Goal: Task Accomplishment & Management: Manage account settings

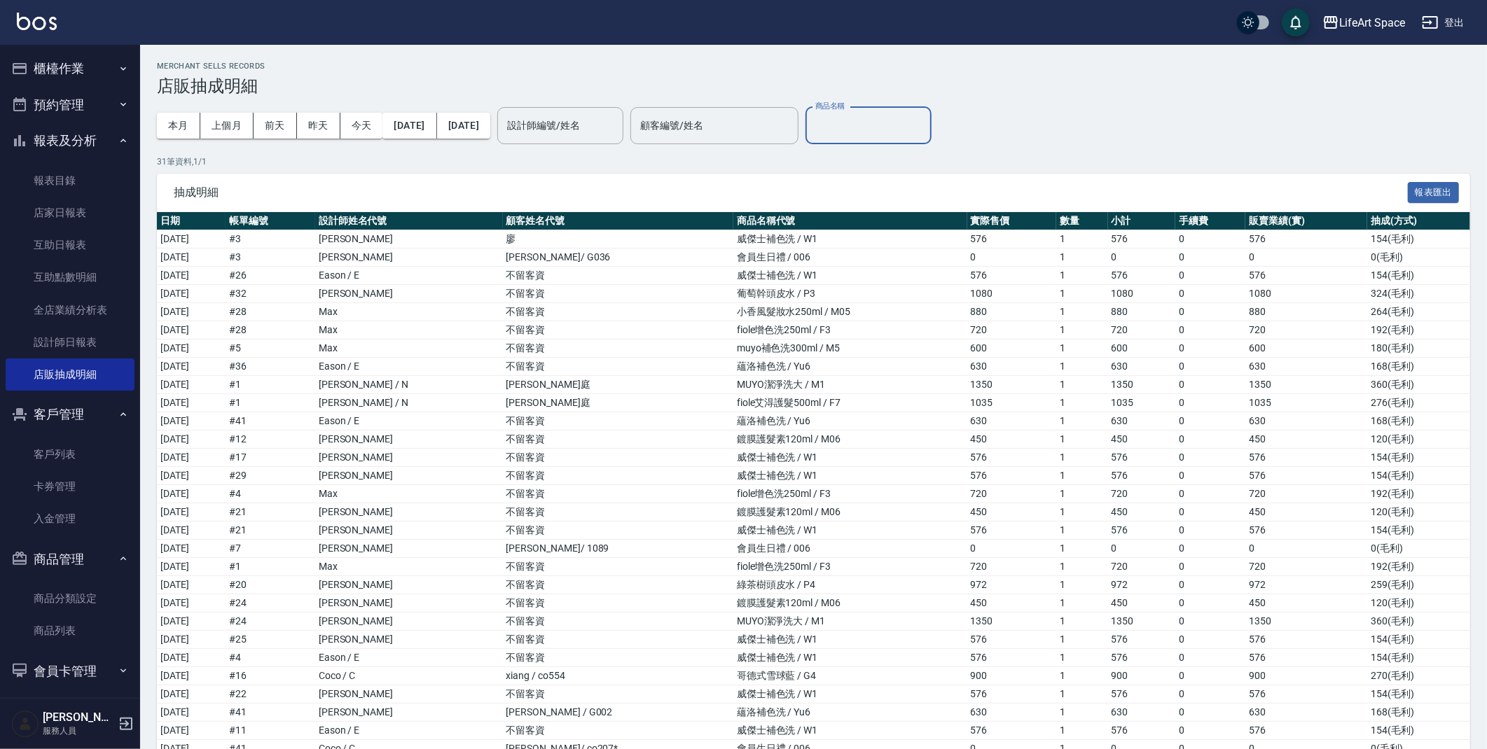
click at [95, 70] on button "櫃檯作業" at bounding box center [70, 68] width 129 height 36
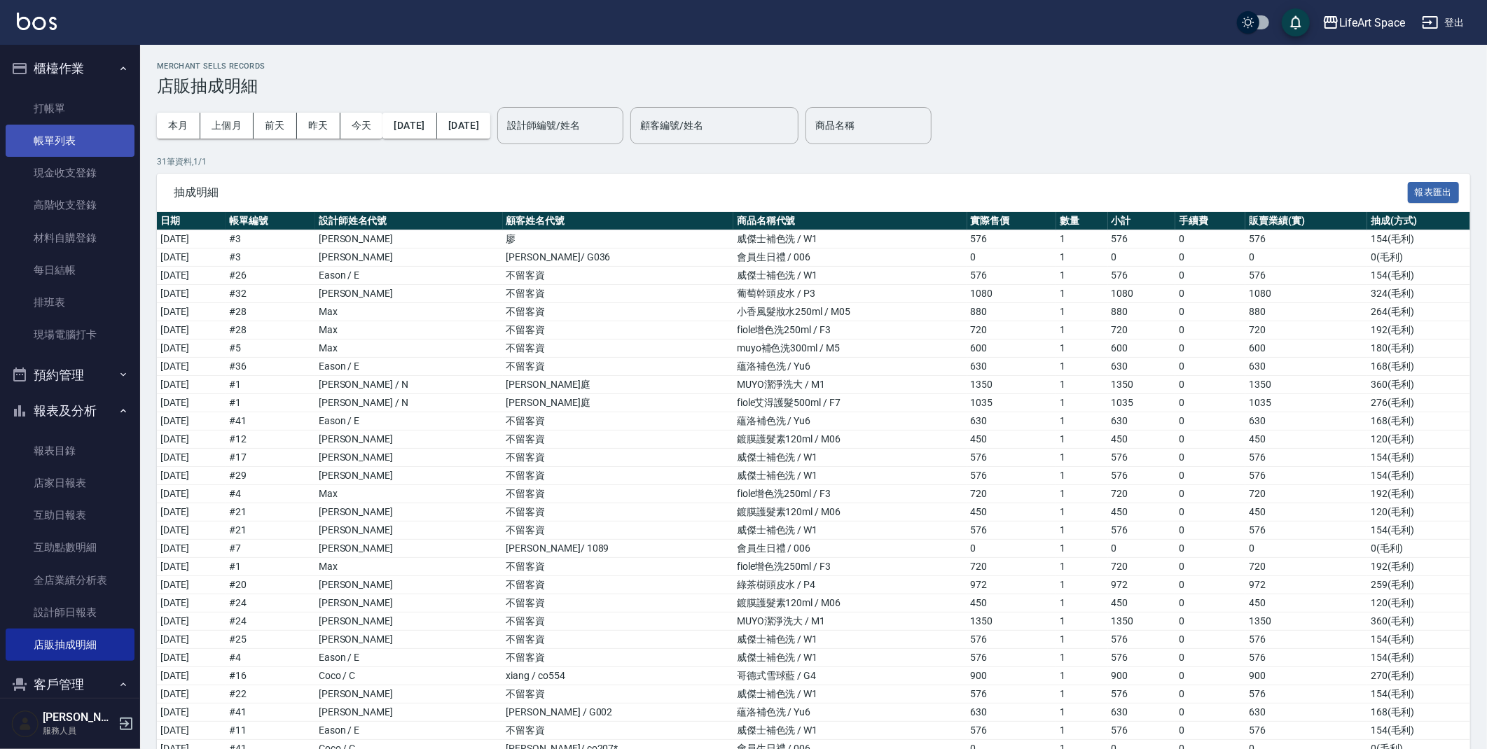
click at [46, 147] on link "帳單列表" at bounding box center [70, 141] width 129 height 32
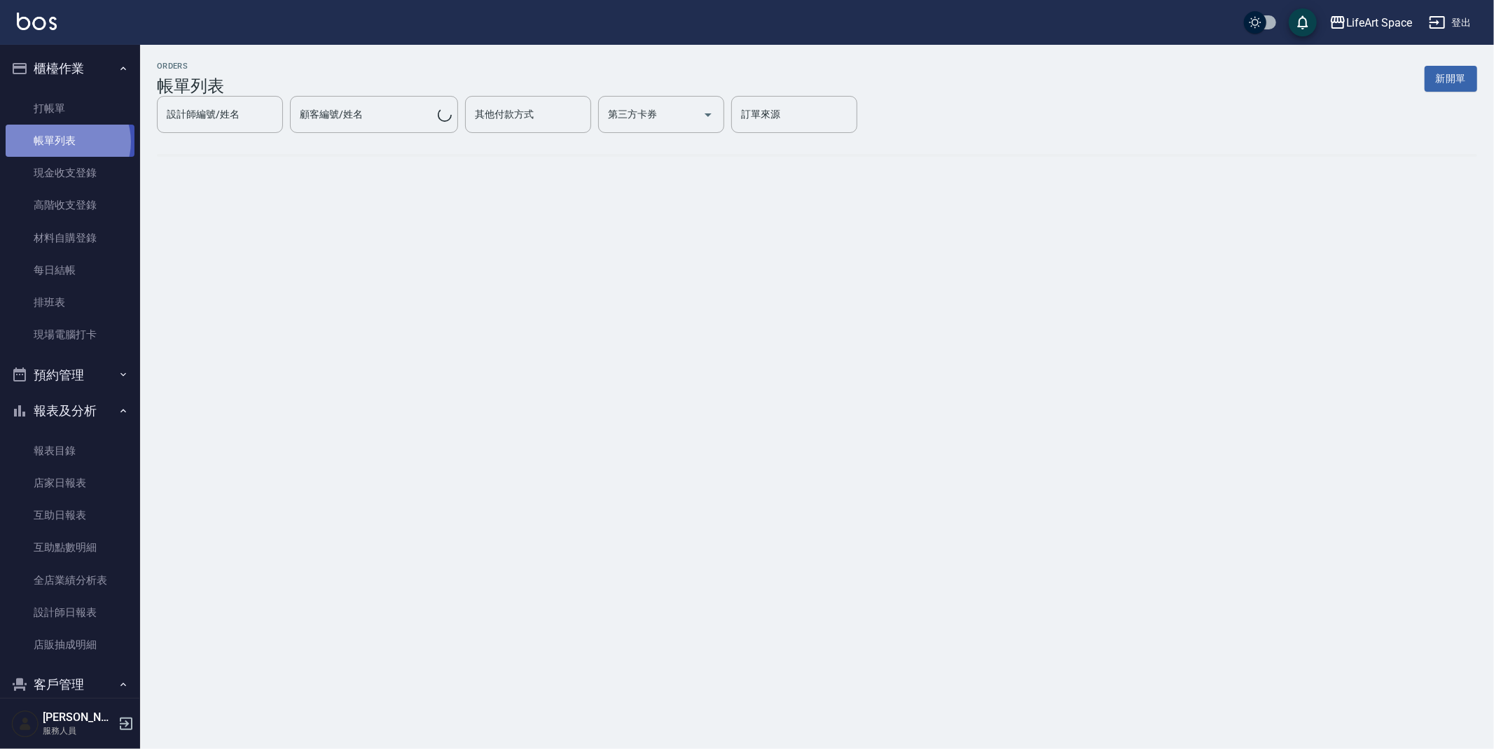
click at [66, 142] on link "帳單列表" at bounding box center [70, 141] width 129 height 32
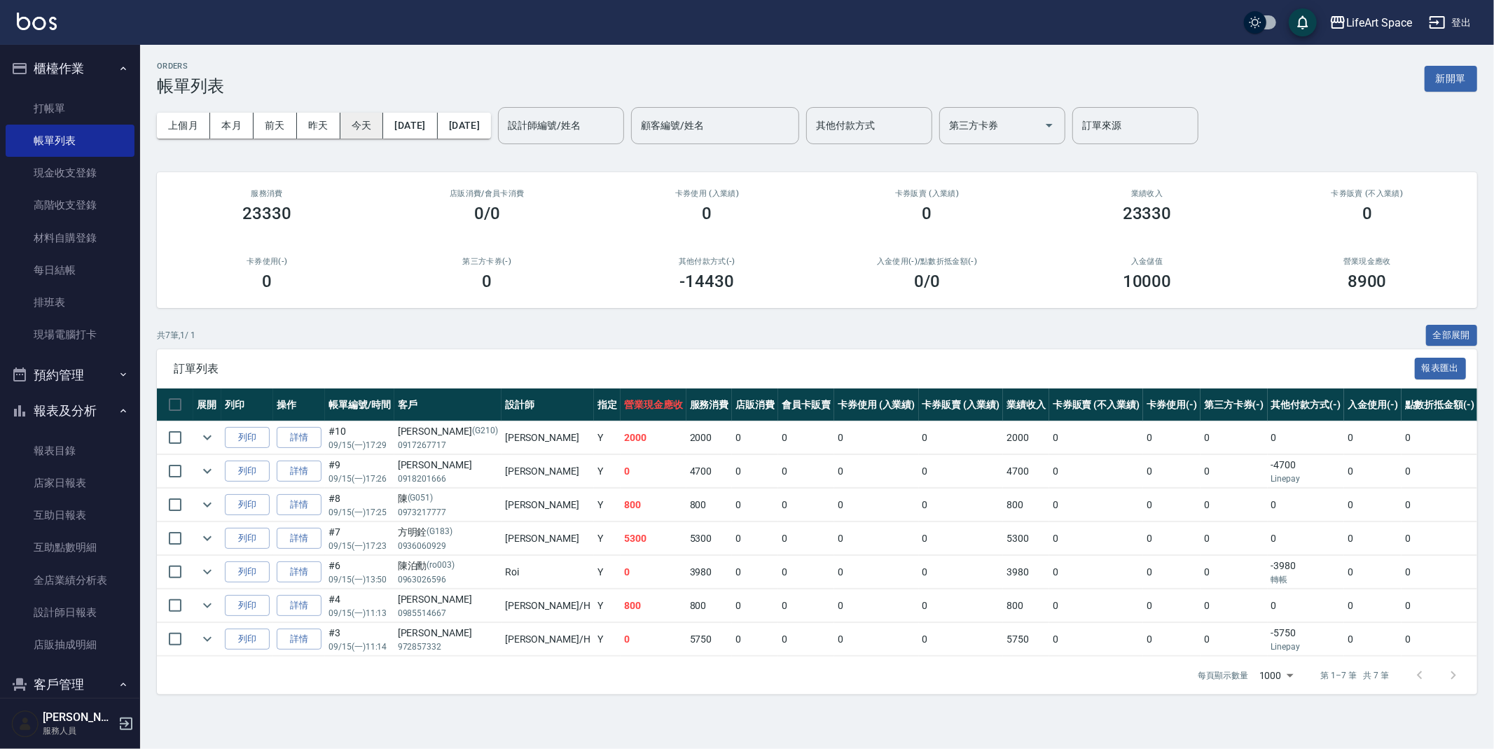
click at [366, 128] on button "今天" at bounding box center [361, 126] width 43 height 26
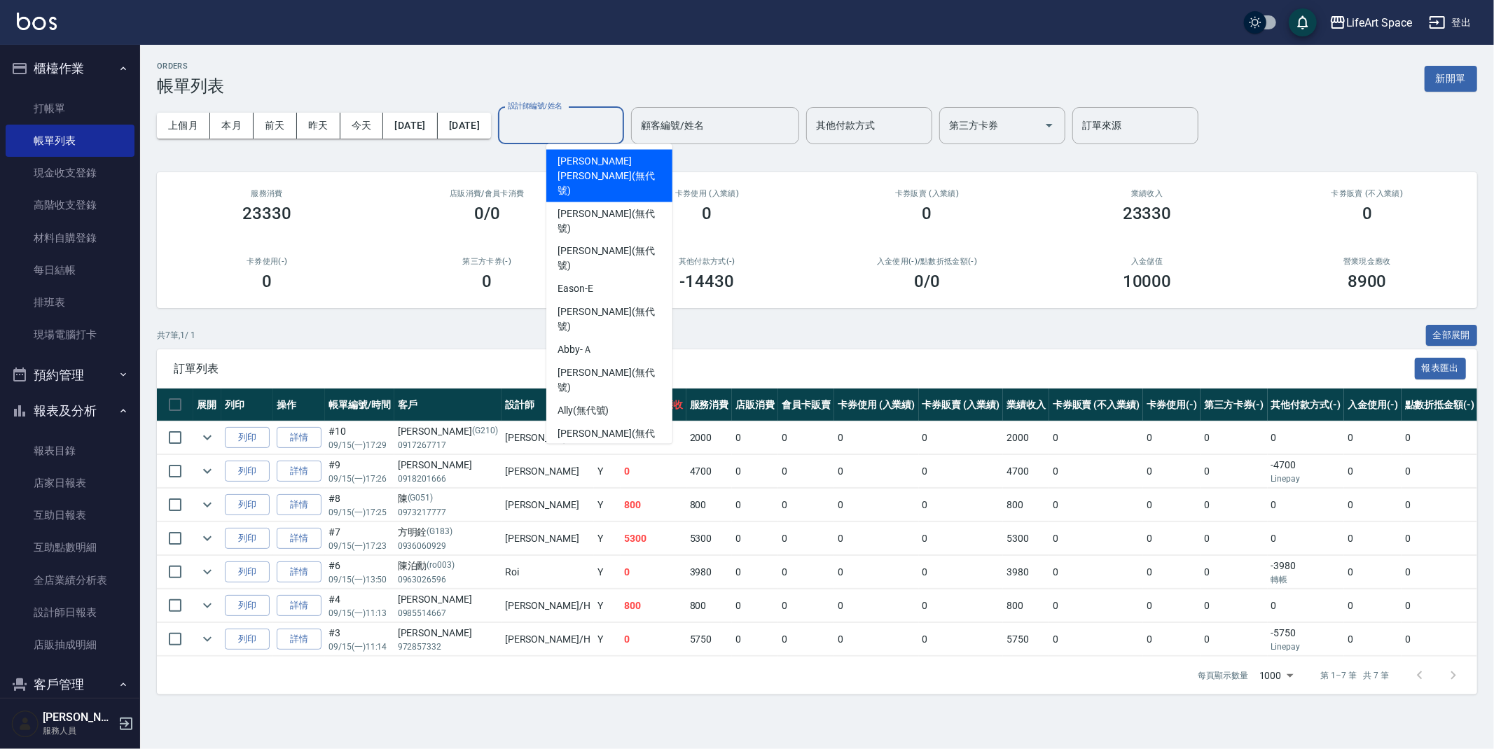
click at [609, 125] on input "設計師編號/姓名" at bounding box center [560, 125] width 113 height 25
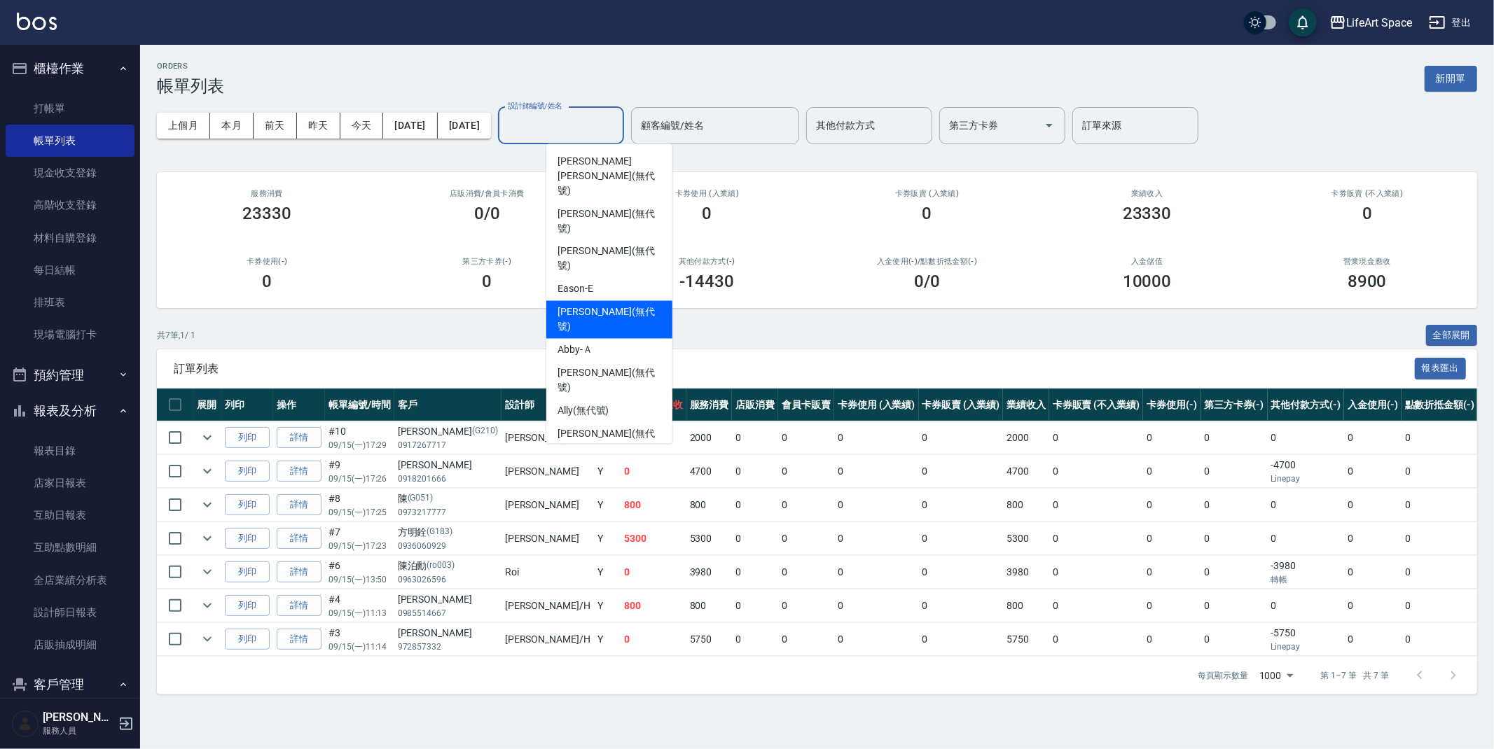
scroll to position [242, 0]
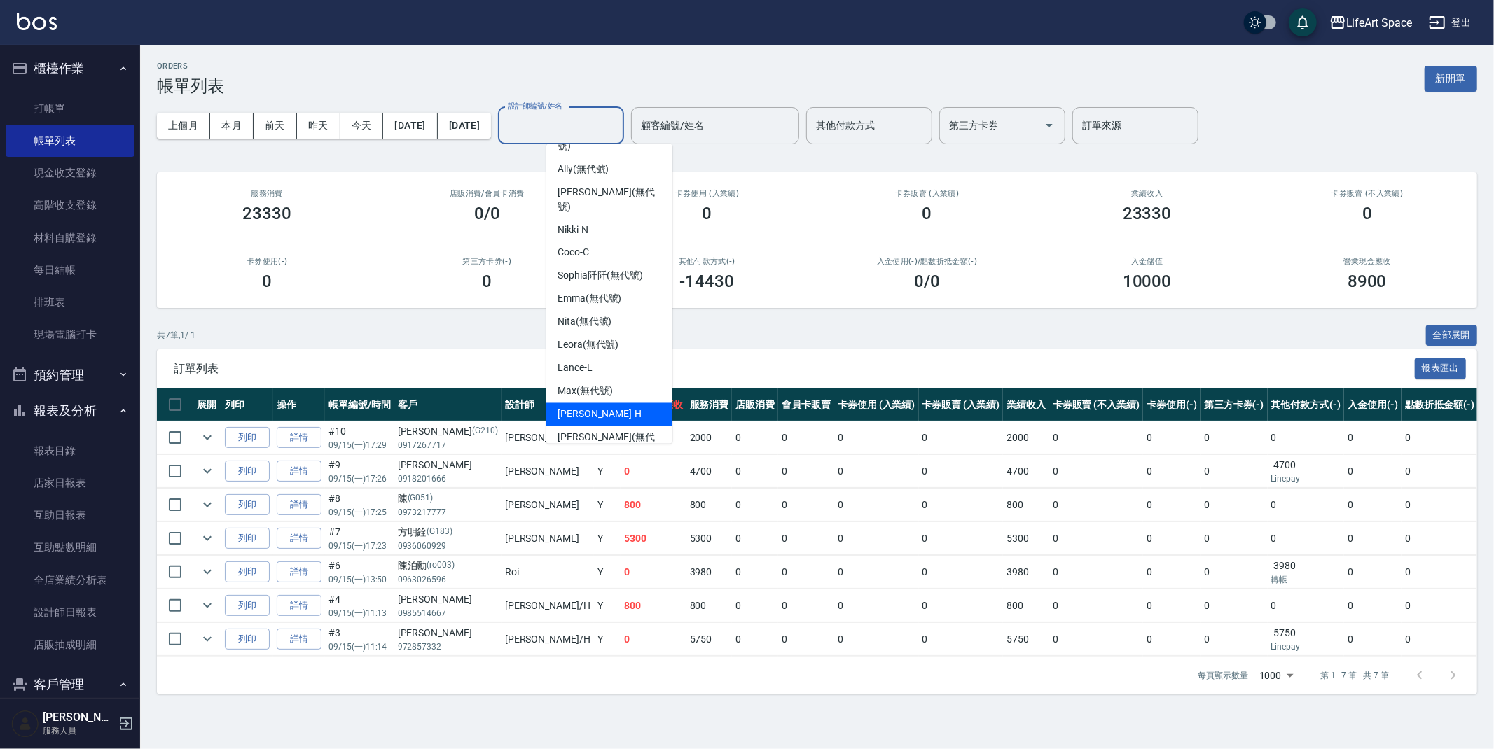
click at [616, 403] on div "[PERSON_NAME]" at bounding box center [609, 414] width 126 height 23
type input "[PERSON_NAME]"
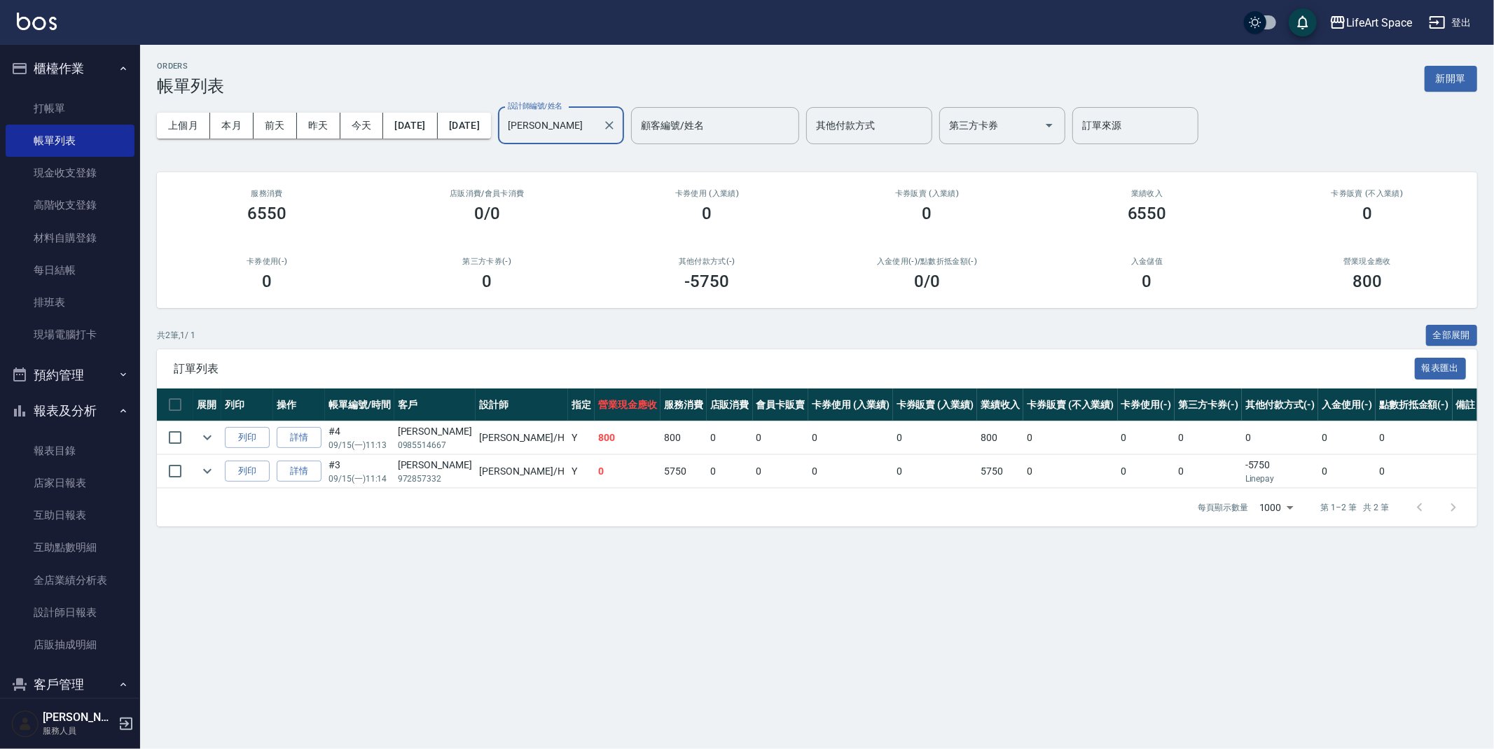
click at [614, 122] on icon "Clear" at bounding box center [609, 125] width 8 height 8
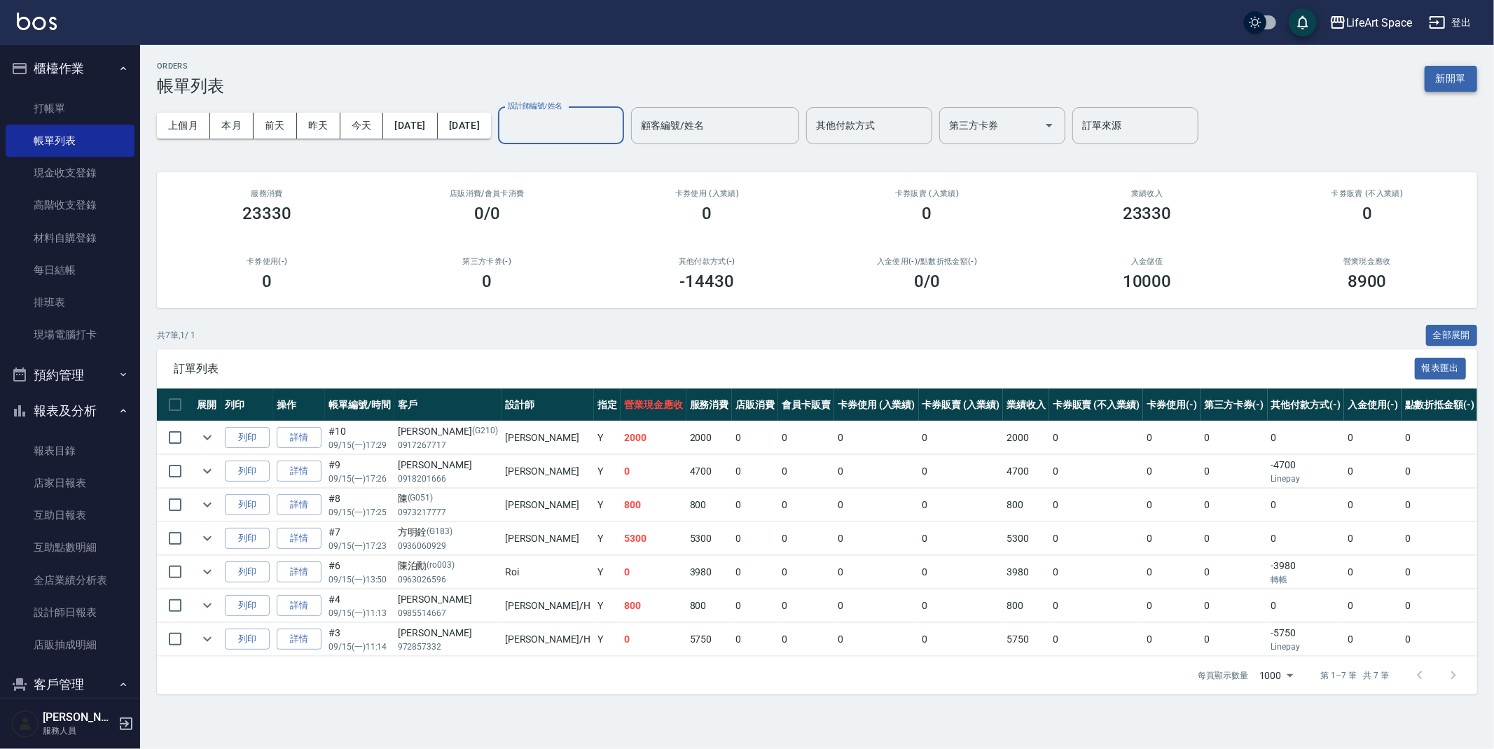
click at [1446, 82] on button "新開單" at bounding box center [1451, 79] width 53 height 26
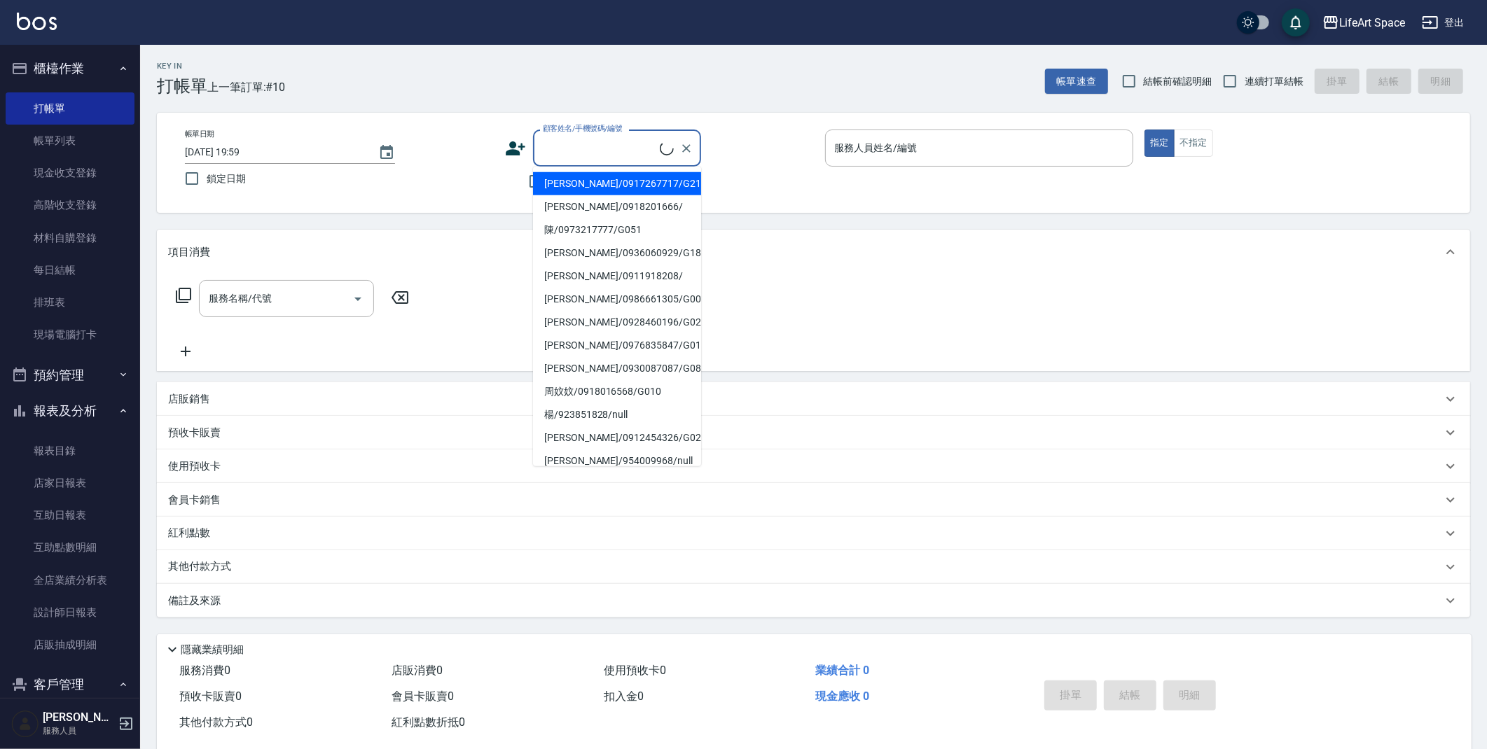
click at [602, 145] on input "顧客姓名/手機號碼/編號" at bounding box center [599, 148] width 120 height 25
type input "g"
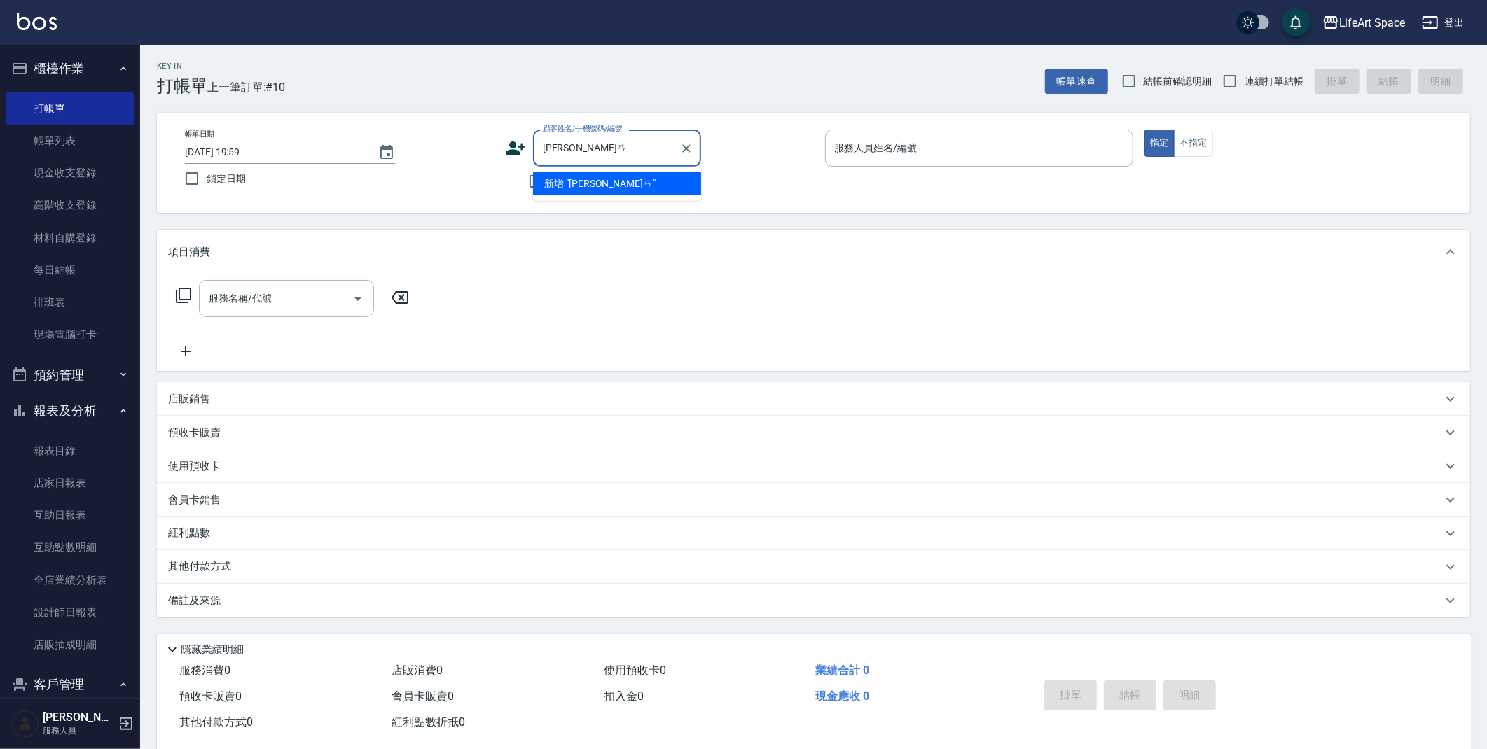
type input "[PERSON_NAME]"
click at [682, 147] on icon "Clear" at bounding box center [686, 148] width 14 height 14
click at [563, 180] on span "不留客資" at bounding box center [570, 181] width 39 height 15
click at [551, 180] on input "不留客資" at bounding box center [535, 181] width 29 height 29
checkbox input "true"
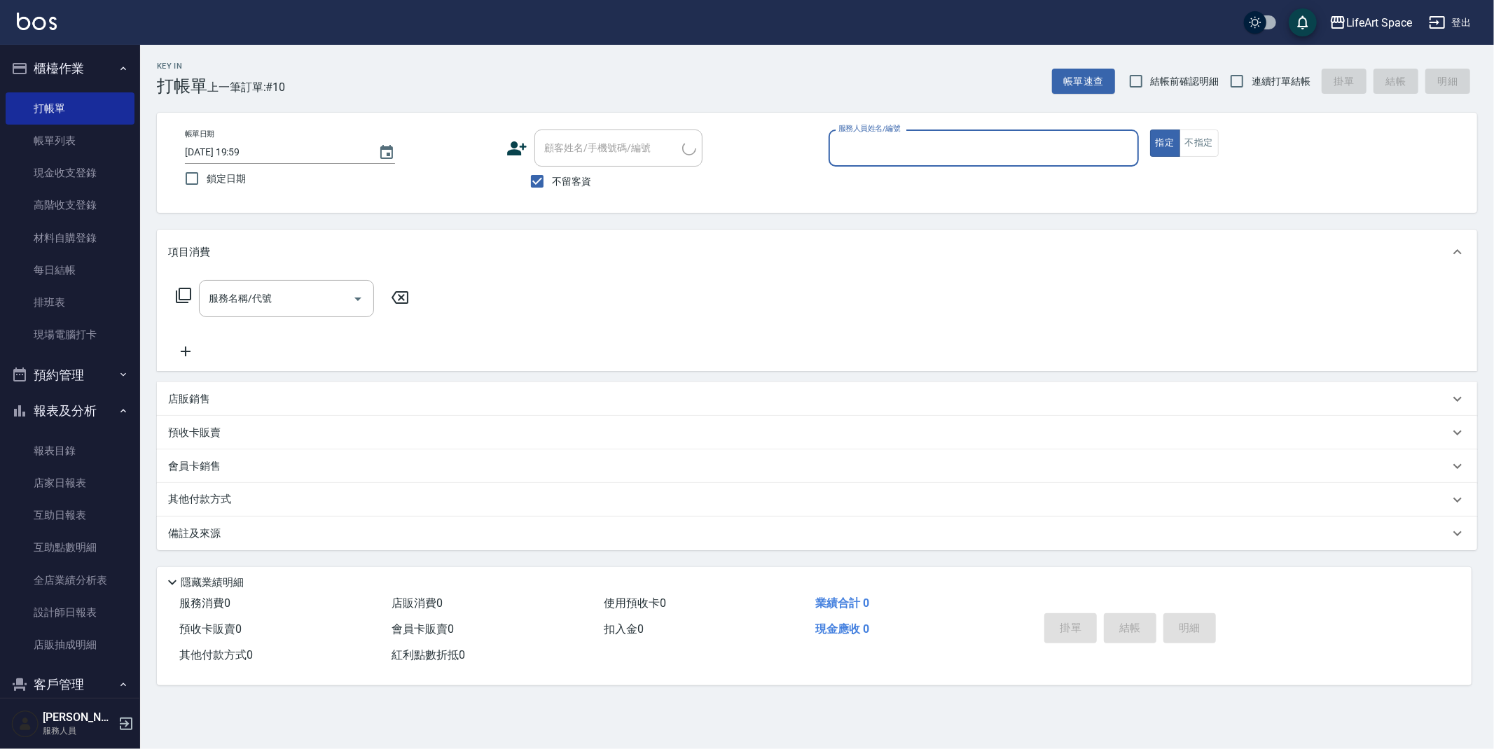
click at [910, 132] on div "服務人員姓名/編號" at bounding box center [984, 148] width 310 height 37
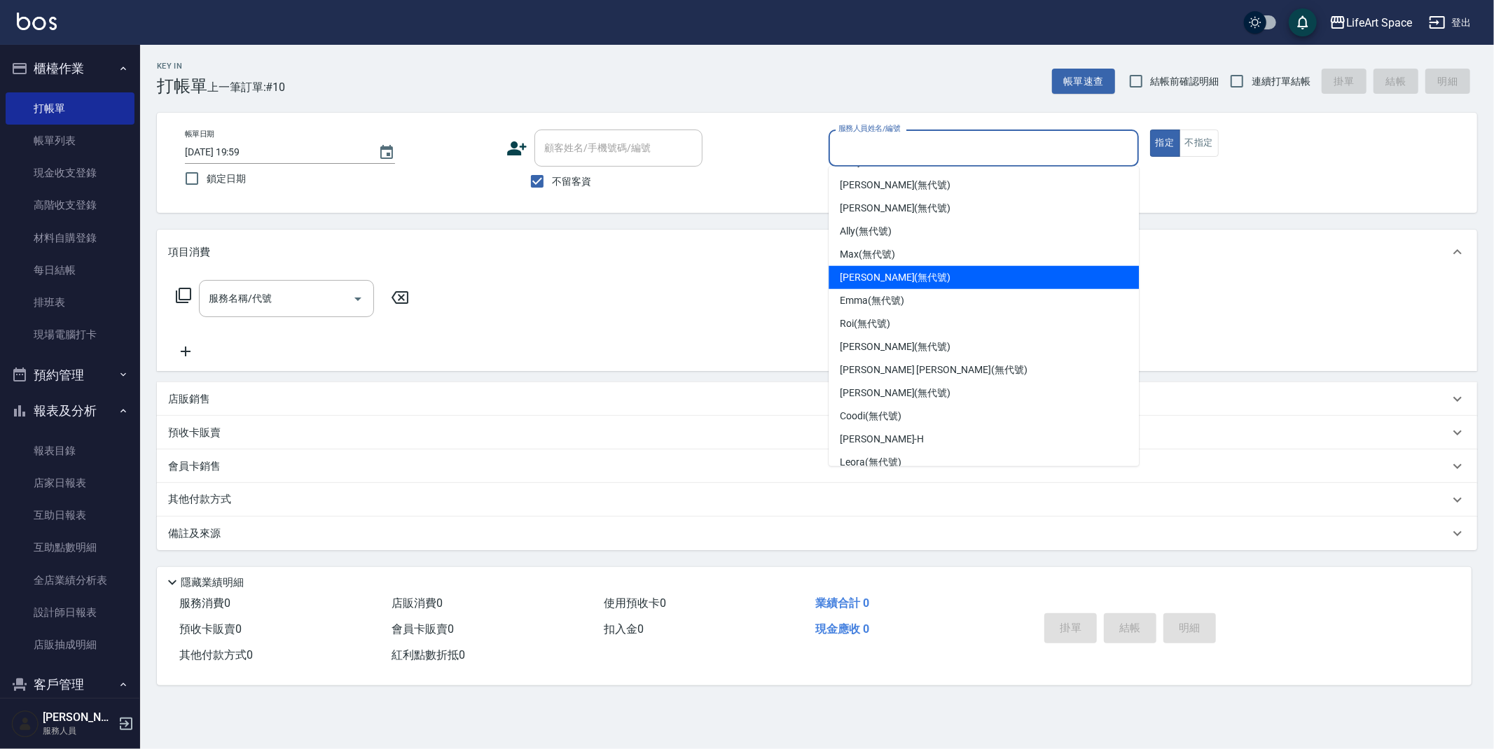
scroll to position [242, 0]
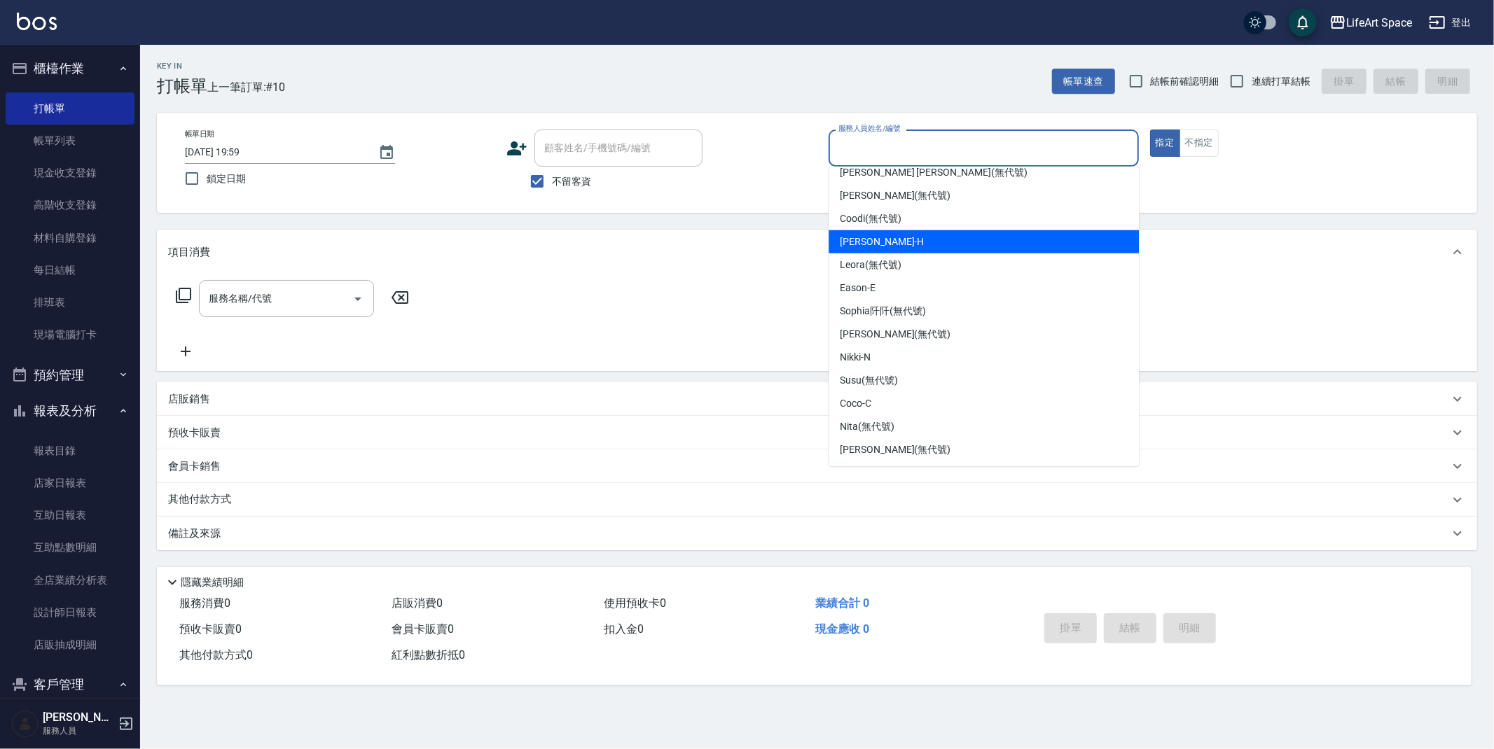
click at [920, 242] on div "[PERSON_NAME]" at bounding box center [984, 241] width 310 height 23
type input "[PERSON_NAME]"
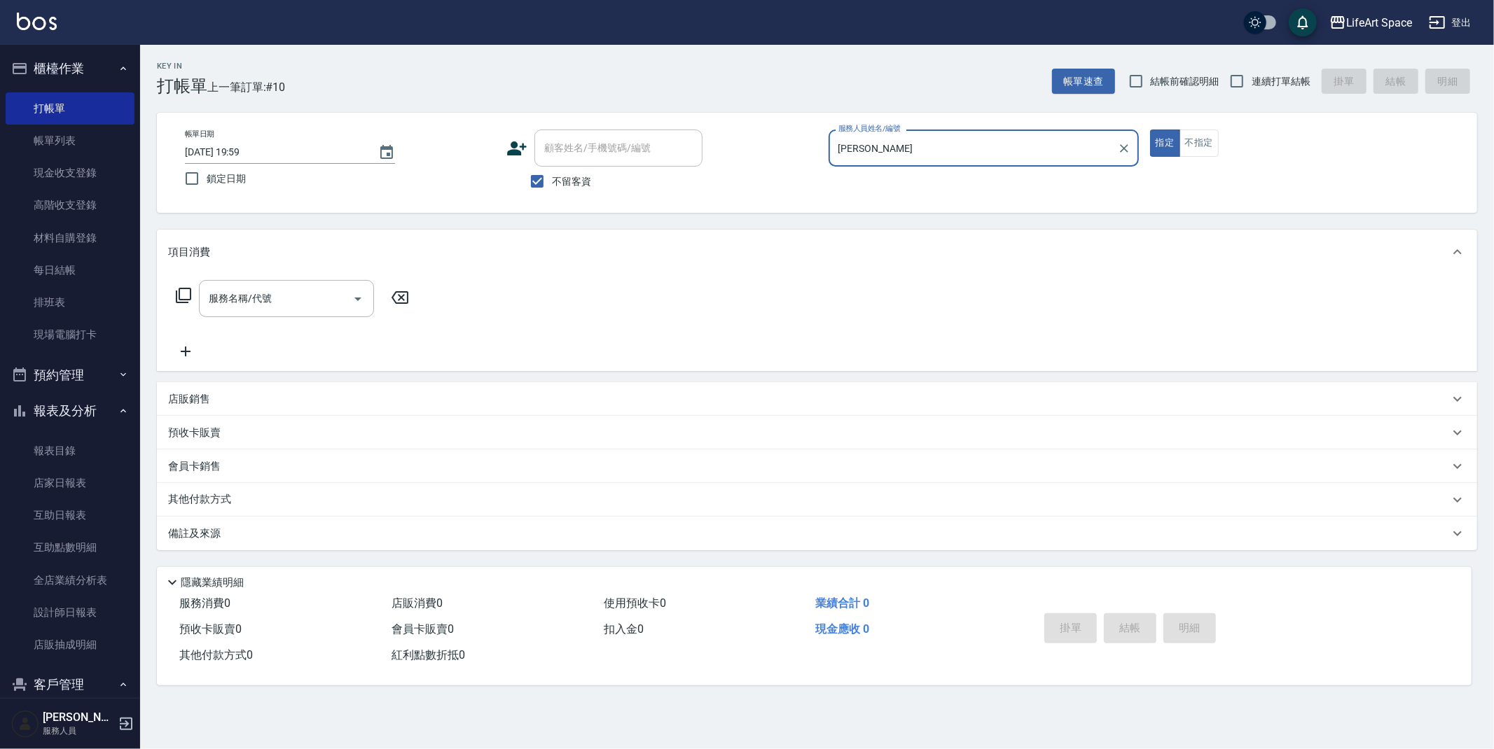
click at [249, 318] on div "服務名稱/代號 服務名稱/代號" at bounding box center [292, 320] width 249 height 80
click at [247, 292] on div "服務名稱/代號 服務名稱/代號" at bounding box center [286, 298] width 175 height 37
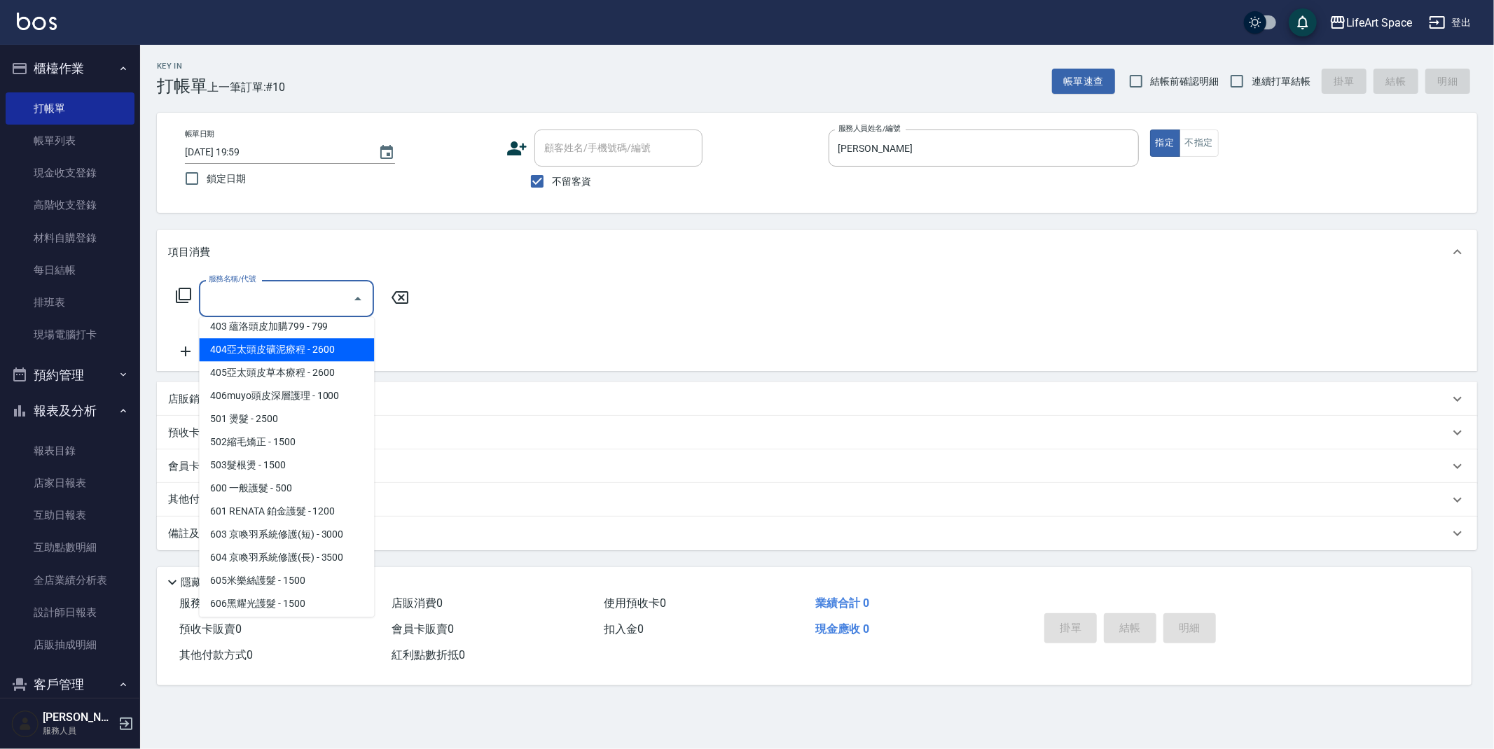
scroll to position [206, 0]
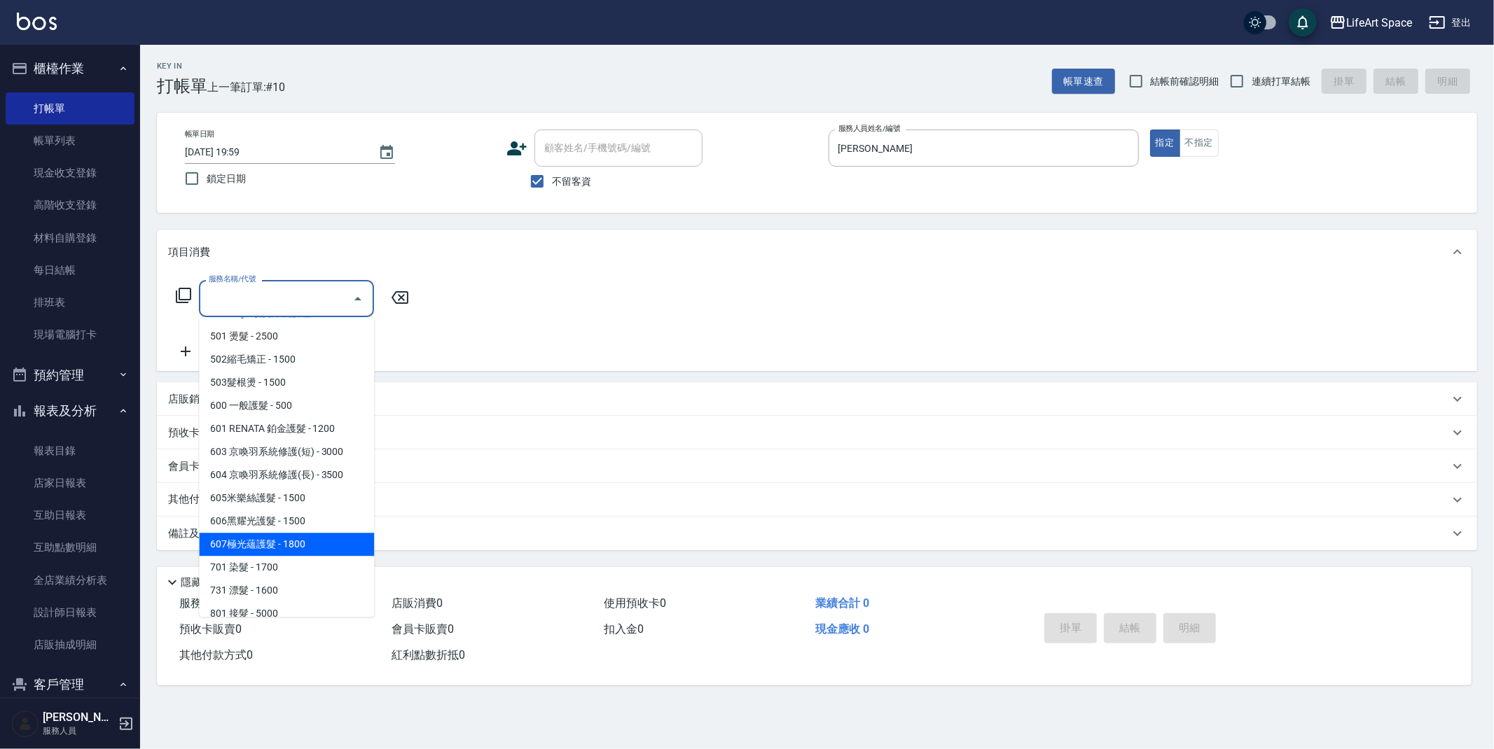
click at [306, 552] on span "607極光蘊護髮 - 1800" at bounding box center [286, 544] width 175 height 23
type input "607極光蘊護髮(607)"
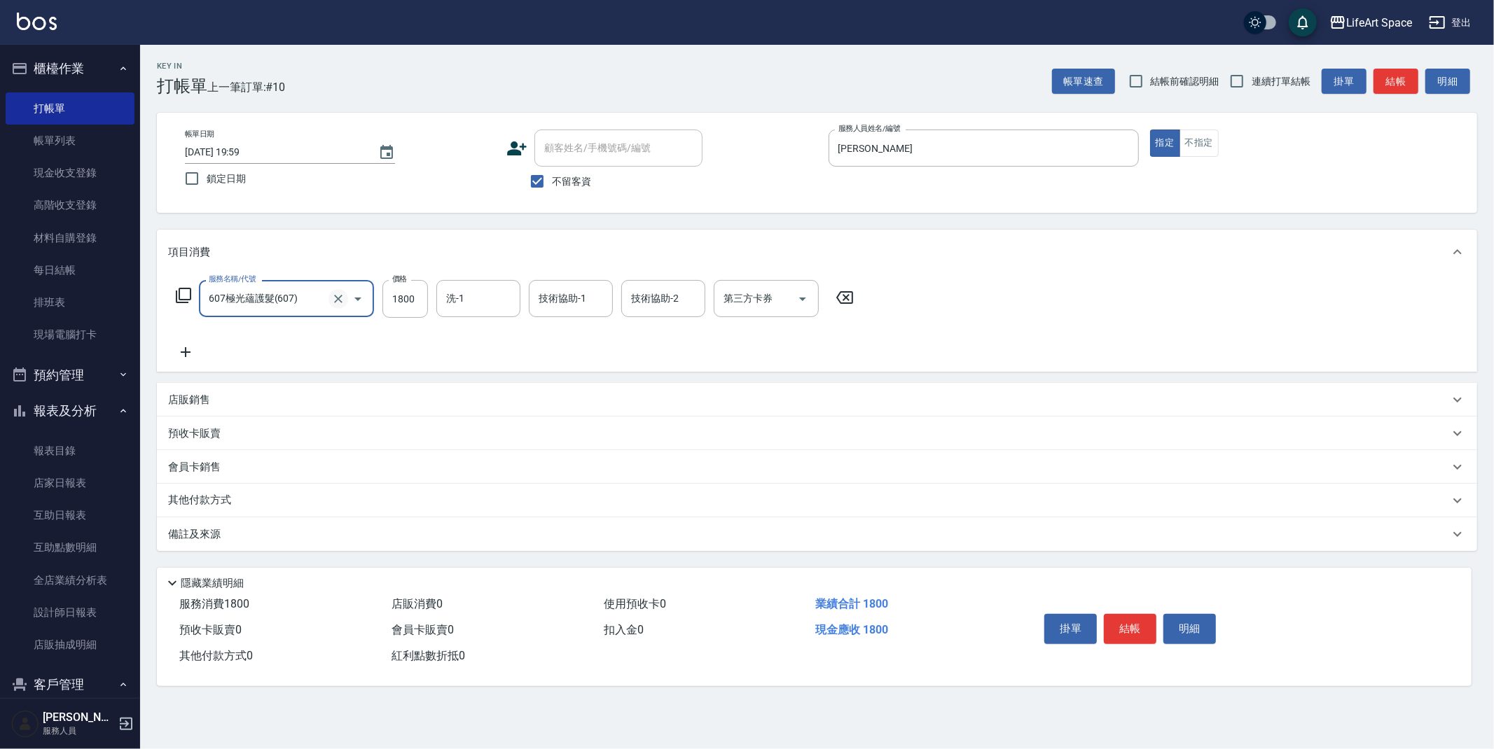
click at [334, 300] on icon "Clear" at bounding box center [338, 299] width 14 height 14
click at [324, 298] on input "服務名稱/代號" at bounding box center [266, 298] width 123 height 25
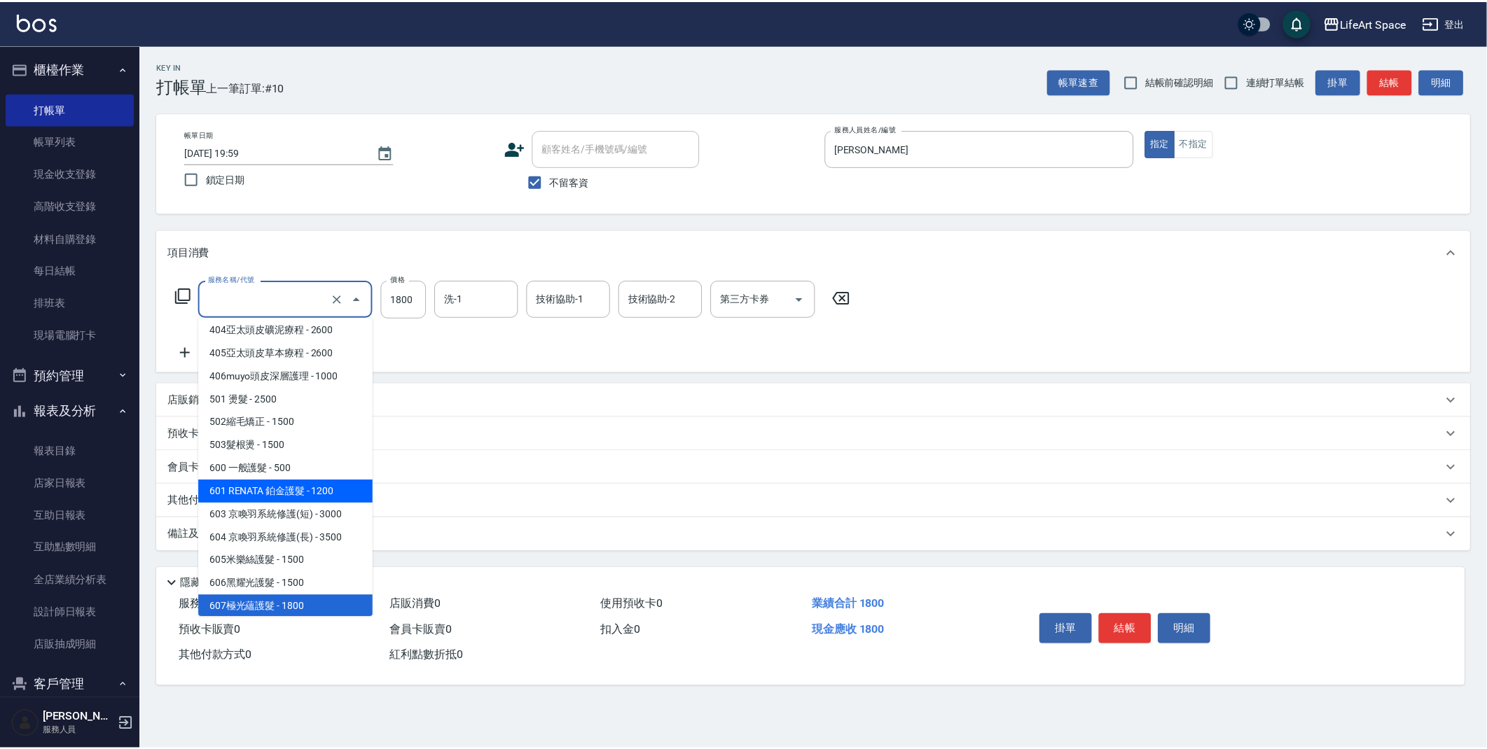
scroll to position [219, 0]
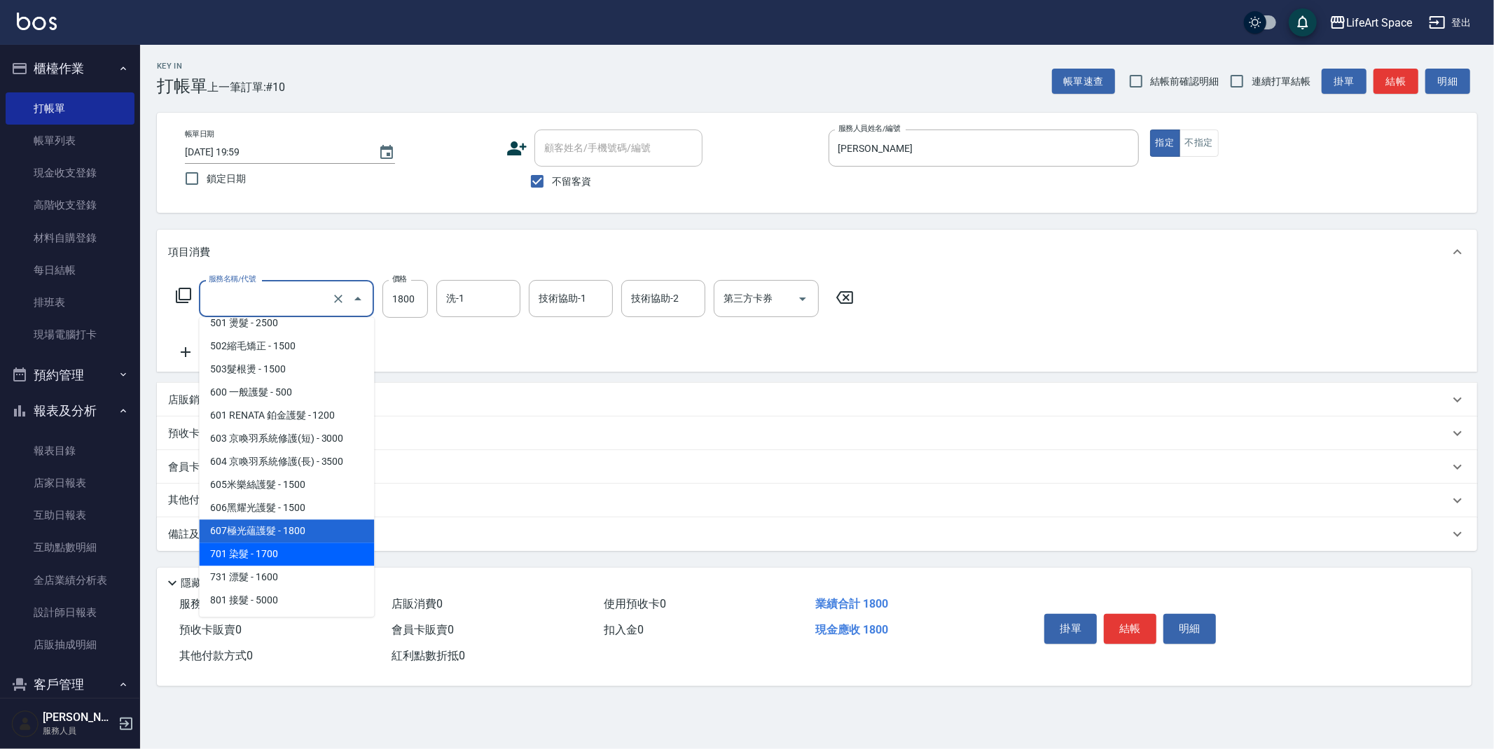
click at [324, 555] on span "701 染髮 - 1700" at bounding box center [286, 554] width 175 height 23
type input "701 染髮(701)"
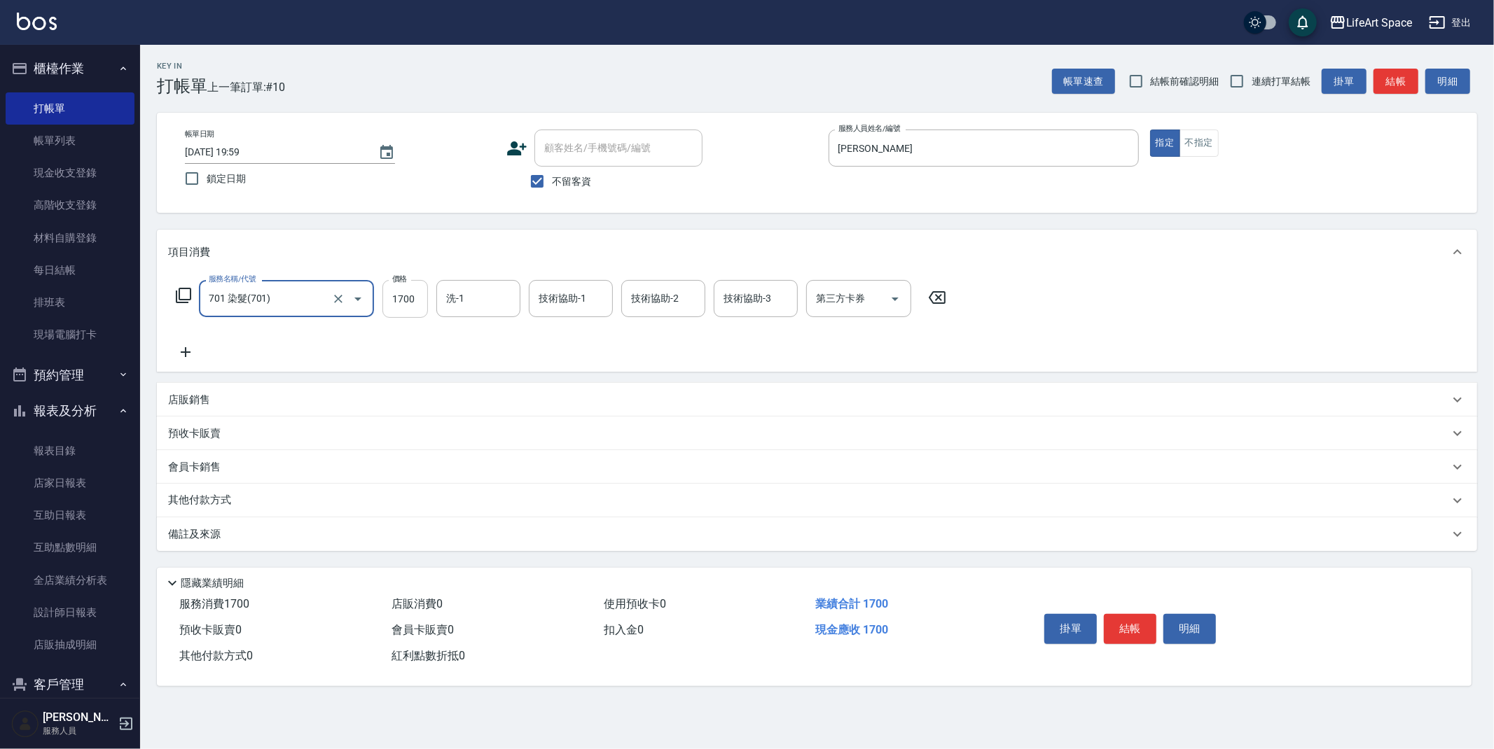
click at [415, 293] on input "1700" at bounding box center [405, 299] width 46 height 38
type input "1800"
click at [275, 525] on div "備註及來源" at bounding box center [817, 535] width 1320 height 34
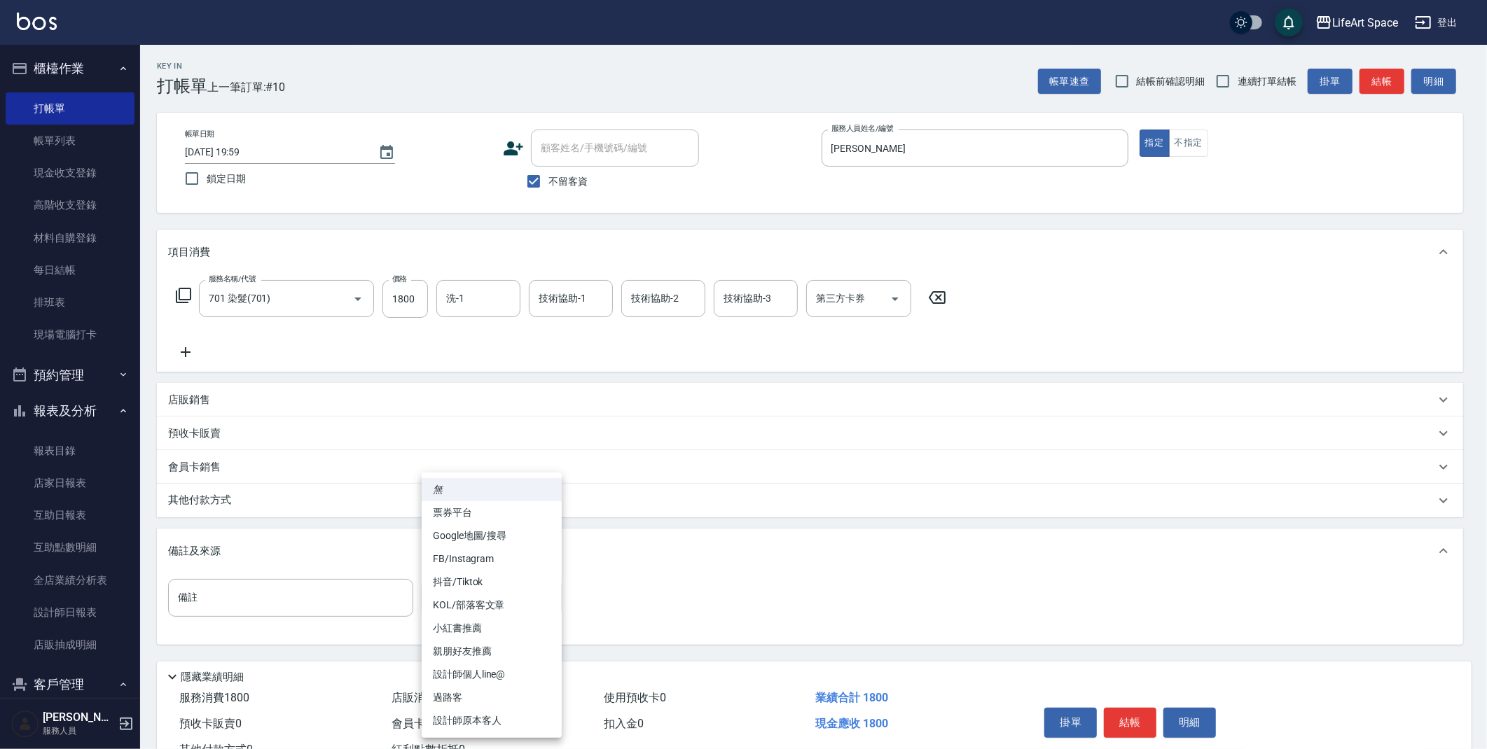
click at [476, 604] on body "LifeArt Space 登出 櫃檯作業 打帳單 帳單列表 現金收支登錄 高階收支登錄 材料自購登錄 每日結帳 排班表 現場電腦打卡 預約管理 預約管理 單…" at bounding box center [743, 398] width 1487 height 797
click at [471, 721] on li "設計師原本客人" at bounding box center [492, 721] width 140 height 23
type input "設計師原本客人"
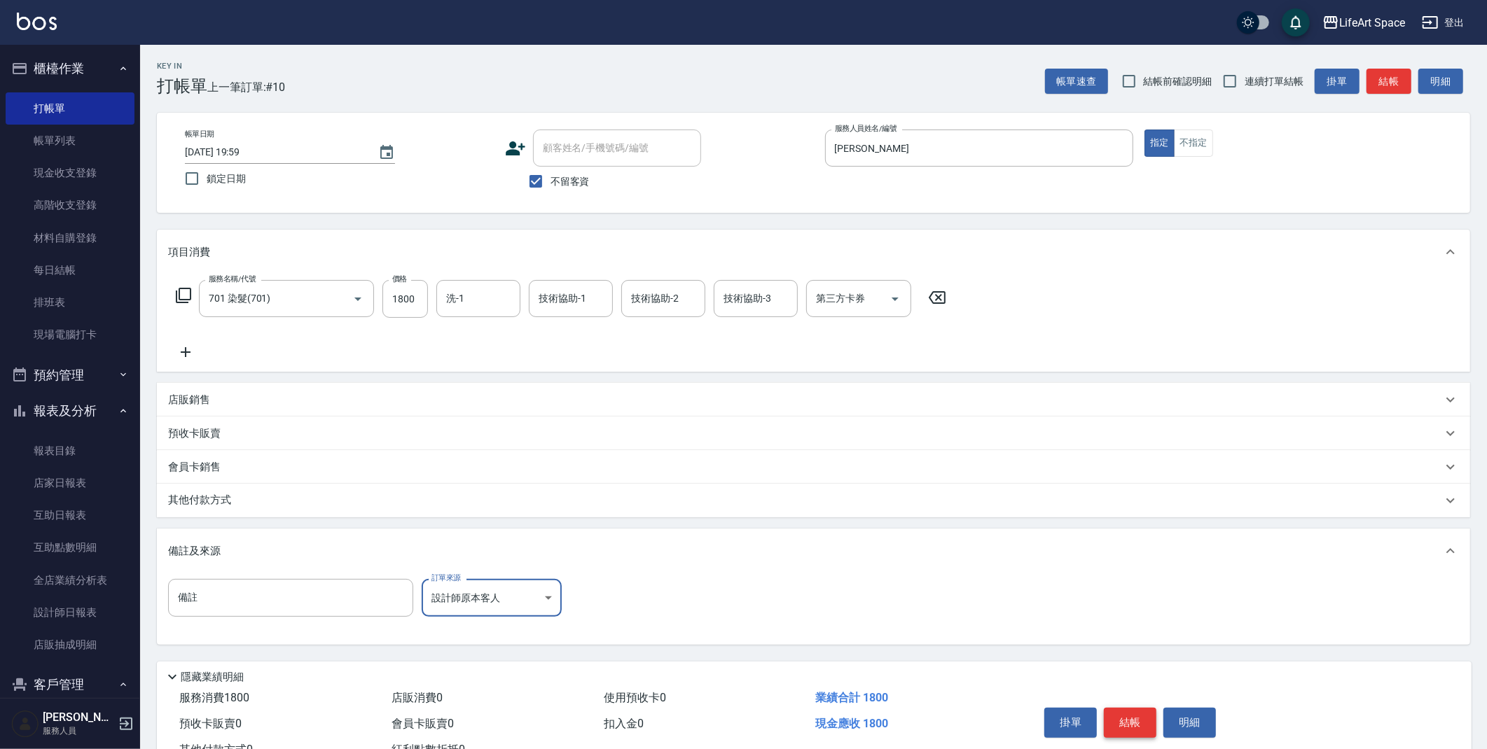
click at [1144, 724] on button "結帳" at bounding box center [1130, 722] width 53 height 29
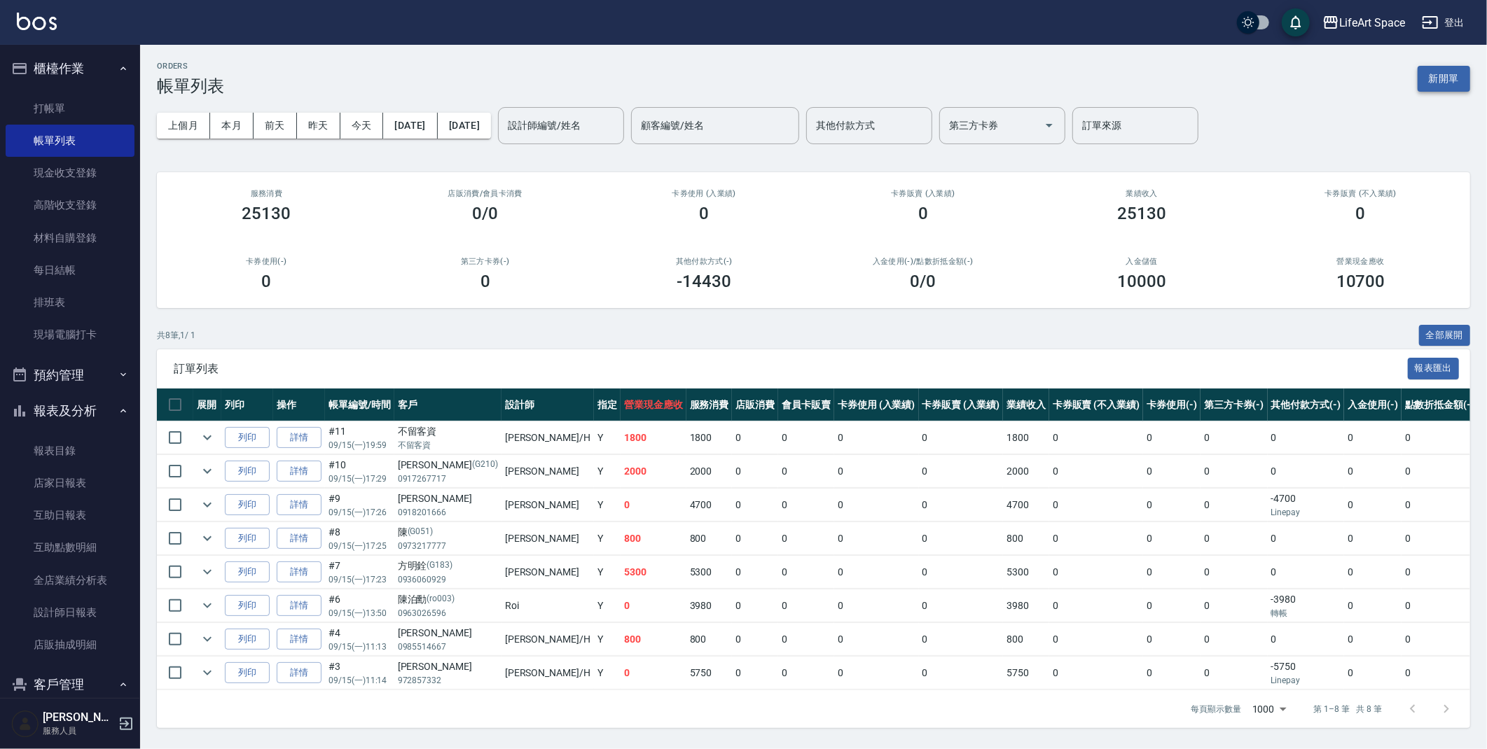
click at [1435, 74] on button "新開單" at bounding box center [1444, 79] width 53 height 26
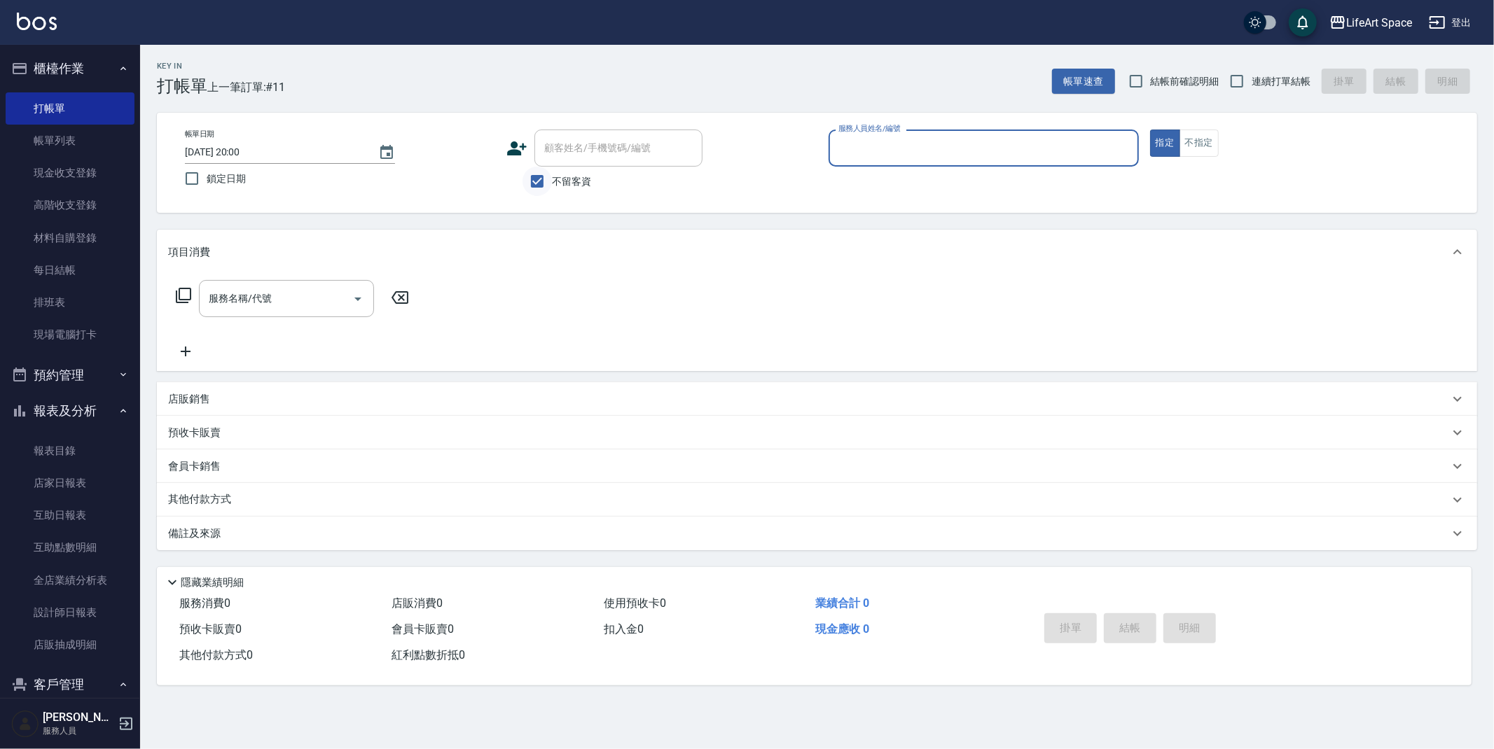
click at [541, 179] on input "不留客資" at bounding box center [537, 181] width 29 height 29
checkbox input "false"
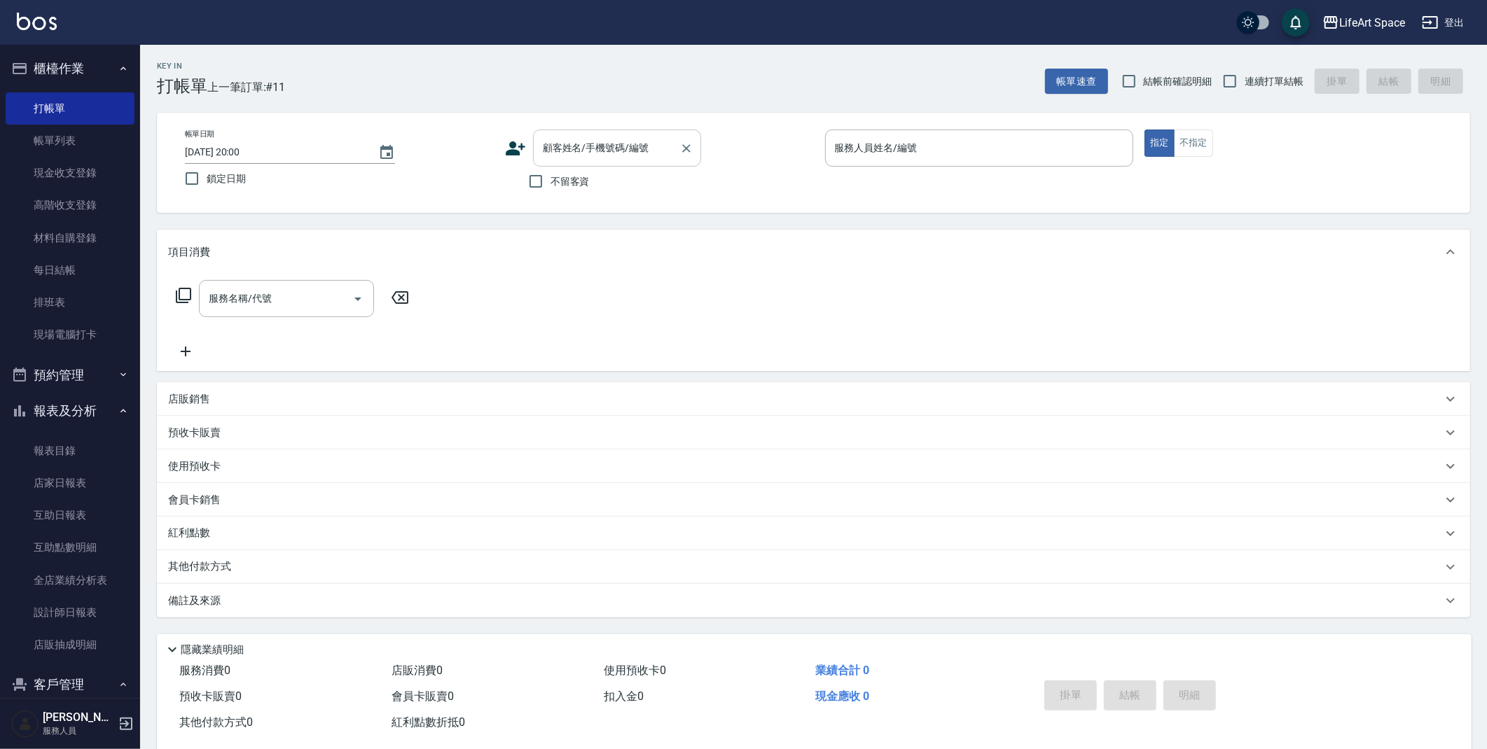
click at [621, 134] on div "顧客姓名/手機號碼/編號" at bounding box center [617, 148] width 168 height 37
type input "r"
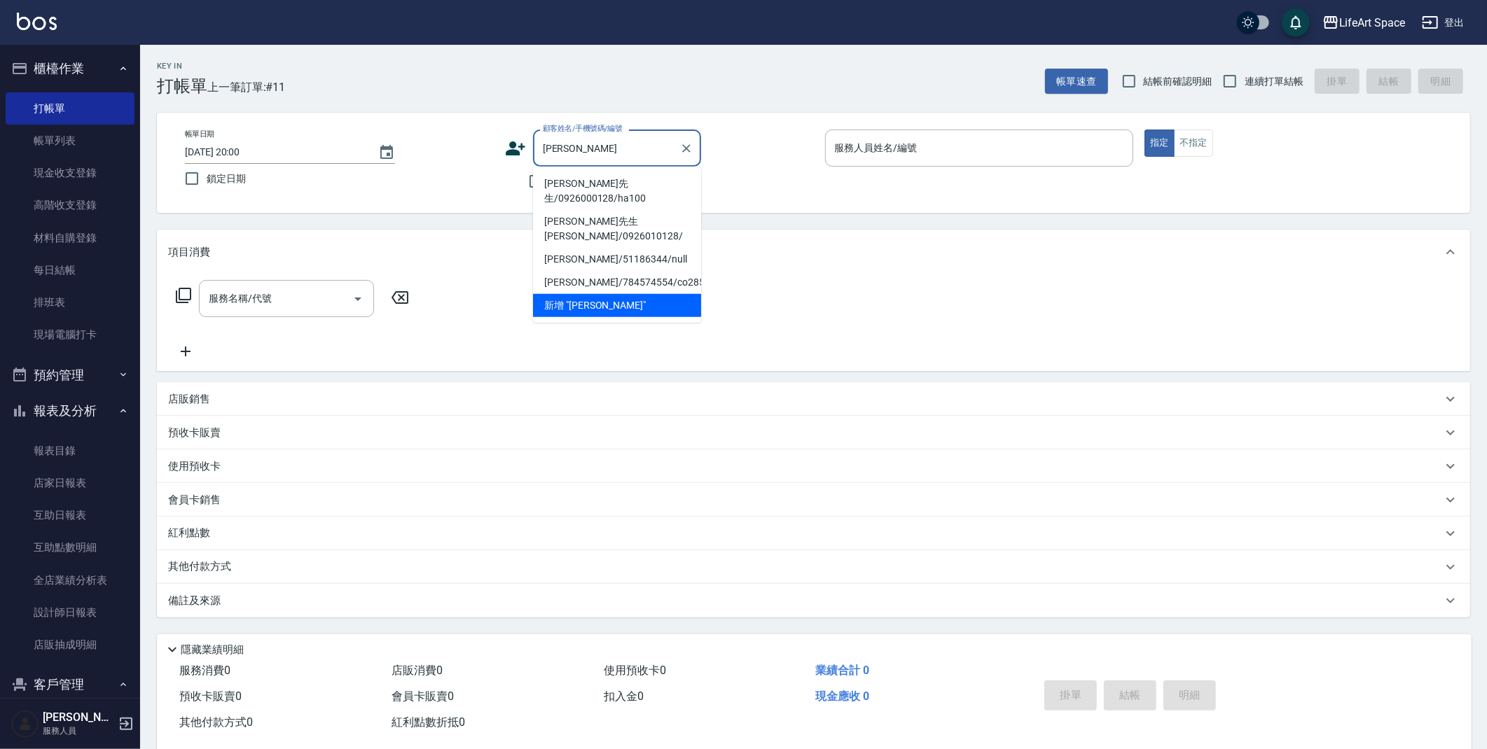
click at [622, 184] on li "[PERSON_NAME]先生/0926000128/ha100" at bounding box center [617, 191] width 168 height 38
type input "[PERSON_NAME]先生/0926000128/ha100"
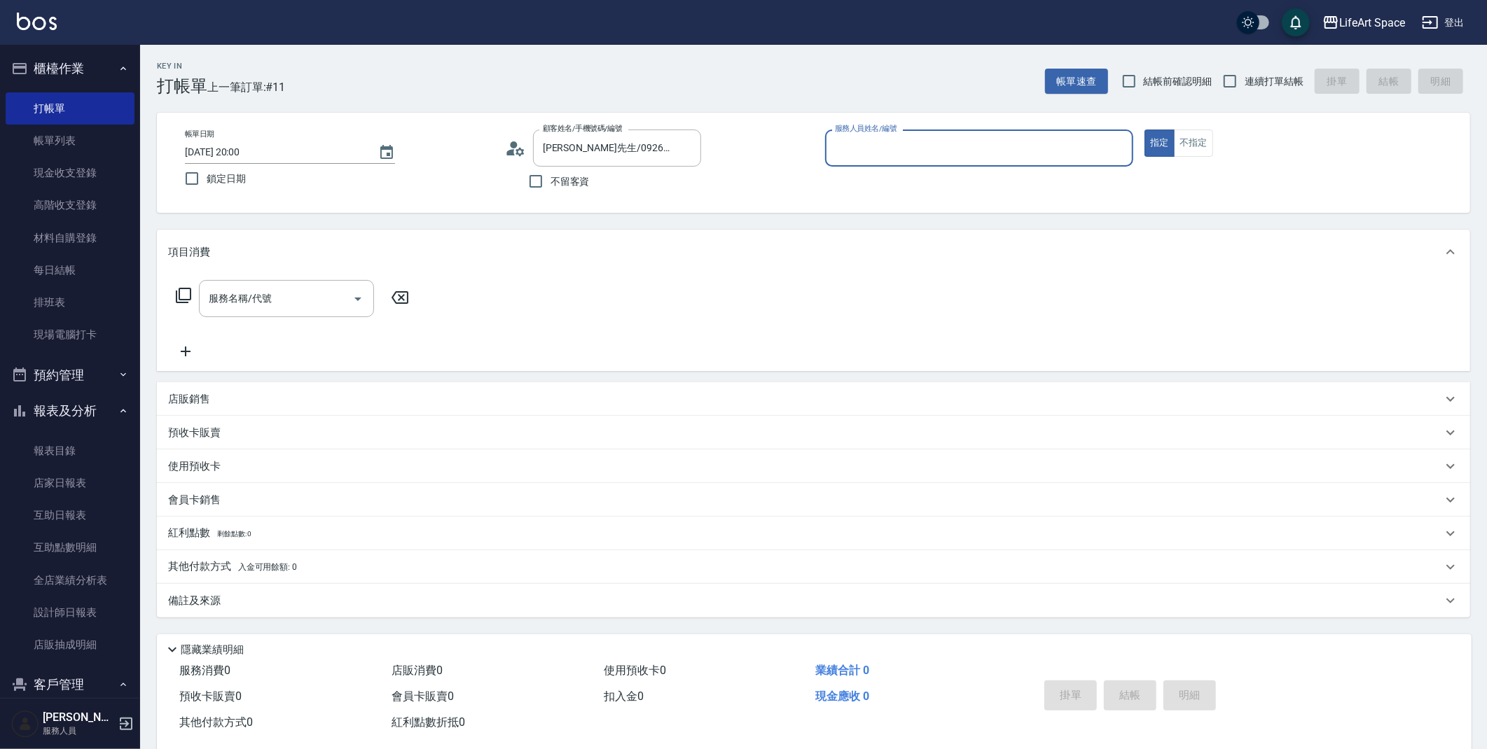
click at [857, 145] on input "服務人員姓名/編號" at bounding box center [979, 148] width 296 height 25
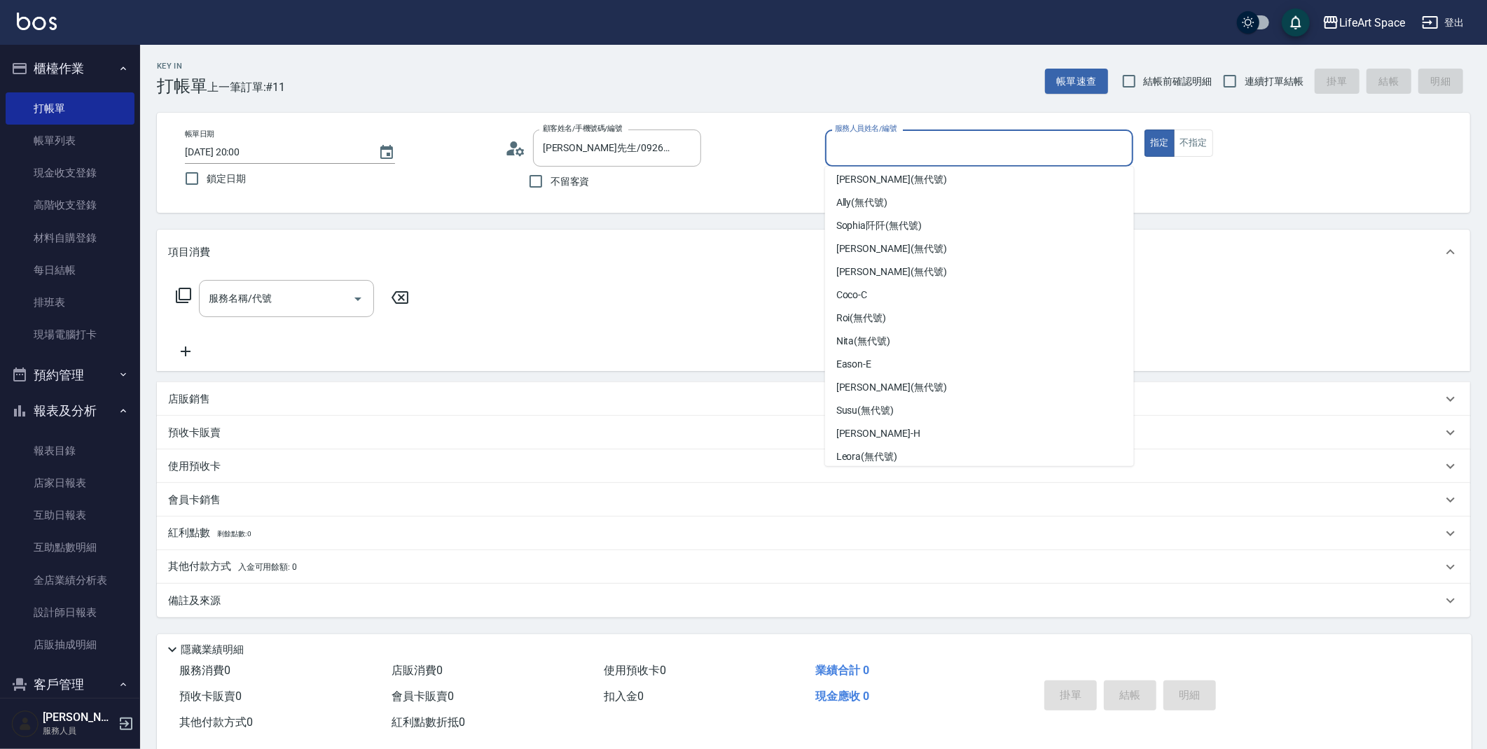
scroll to position [241, 0]
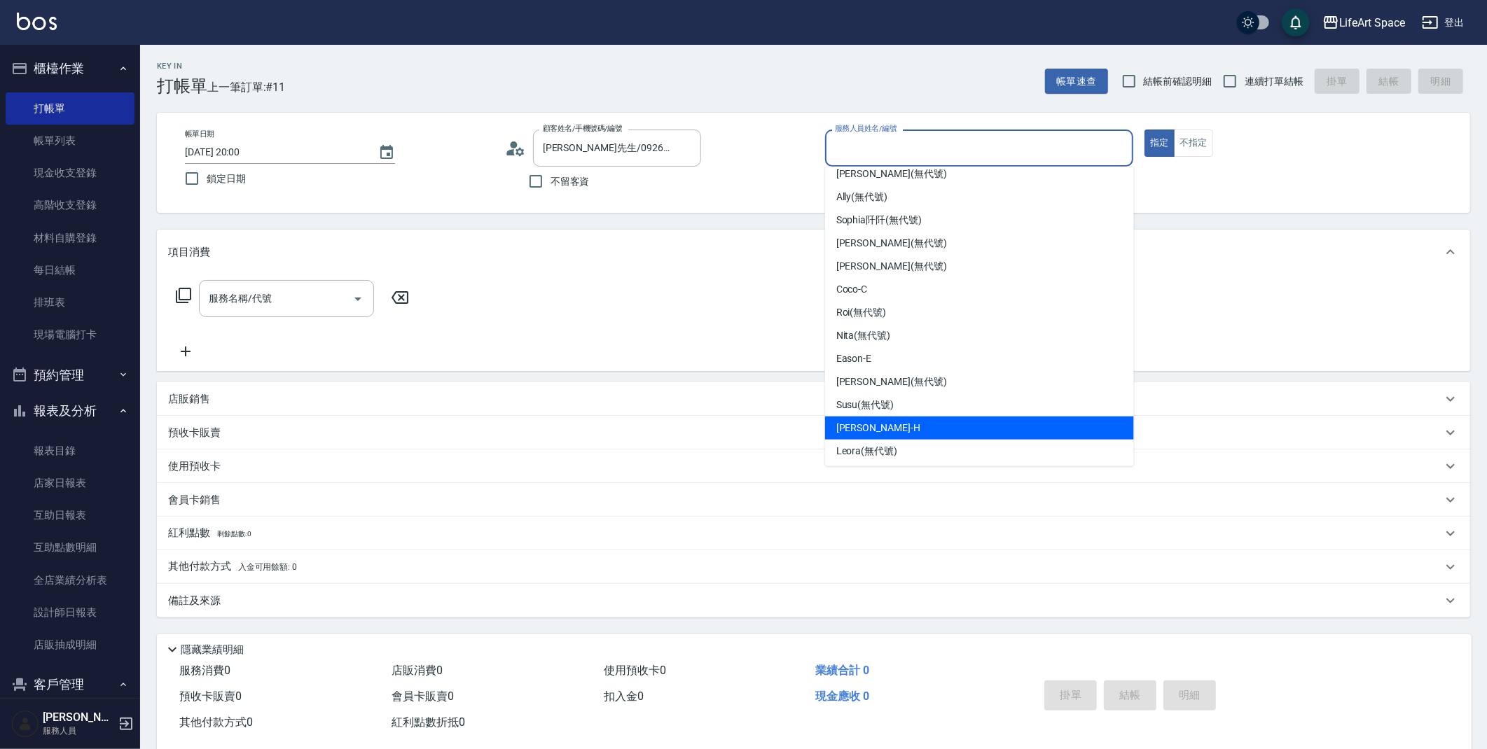
click at [1028, 429] on div "[PERSON_NAME]" at bounding box center [979, 428] width 309 height 23
type input "[PERSON_NAME]"
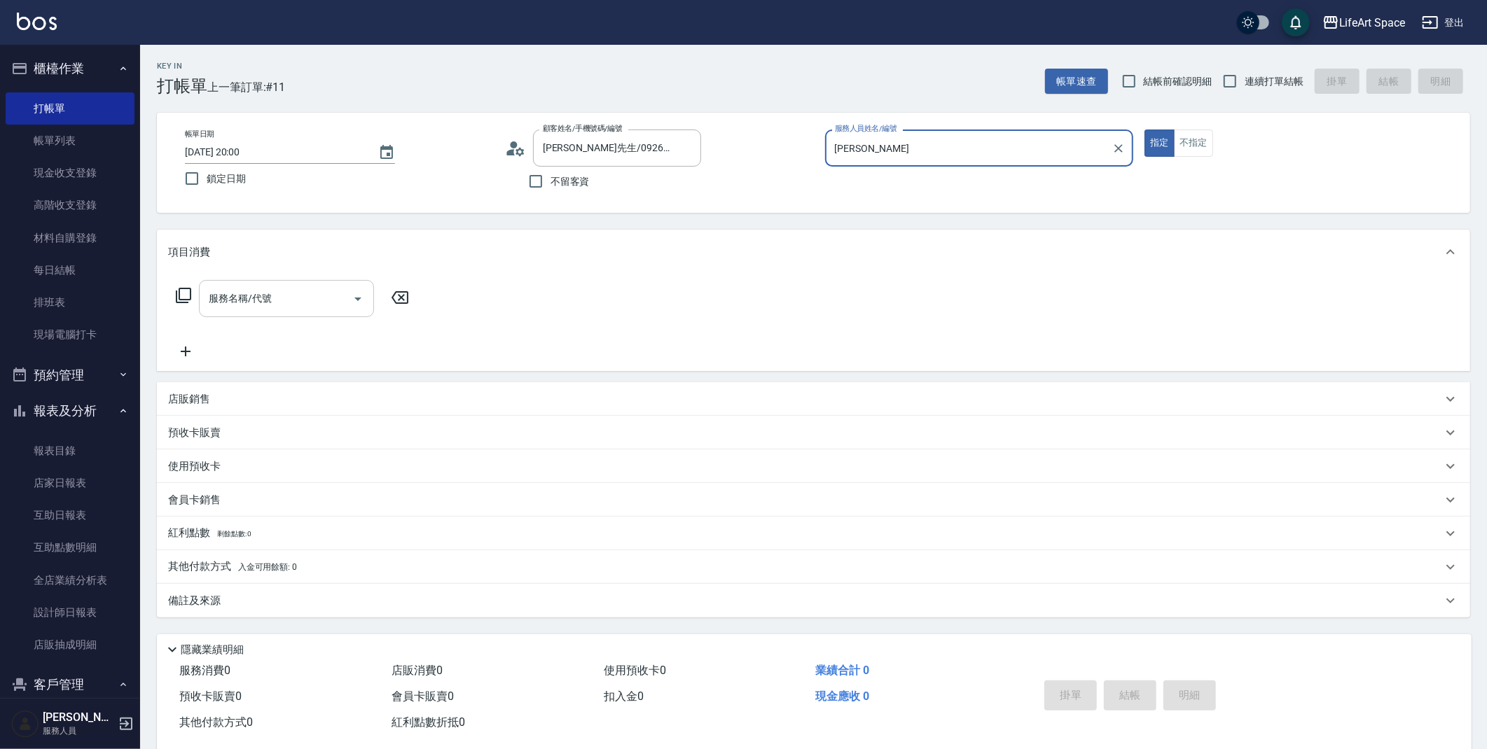
click at [220, 288] on div "服務名稱/代號 服務名稱/代號" at bounding box center [286, 298] width 175 height 37
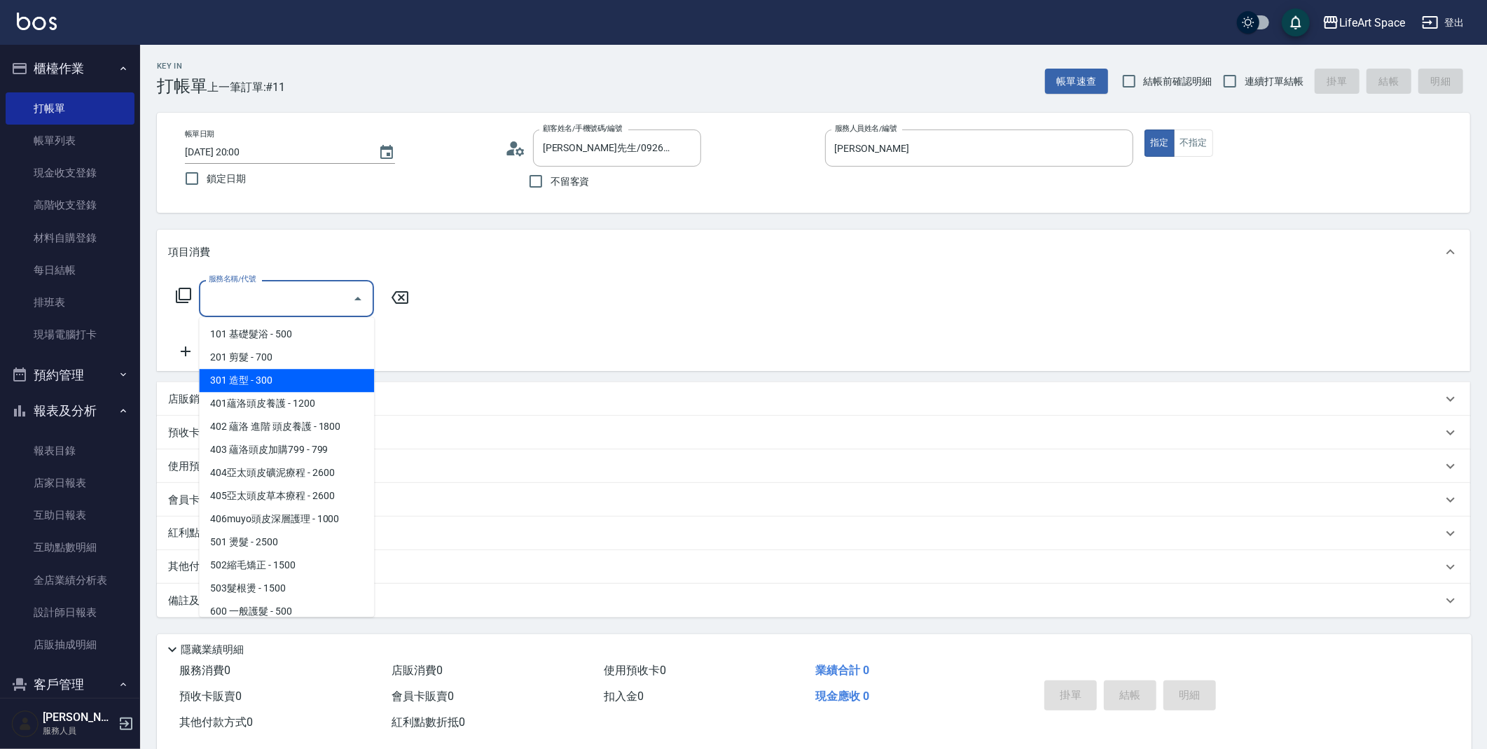
click at [276, 369] on span "301 造型 - 300" at bounding box center [286, 380] width 175 height 23
type input "301 造型(301)"
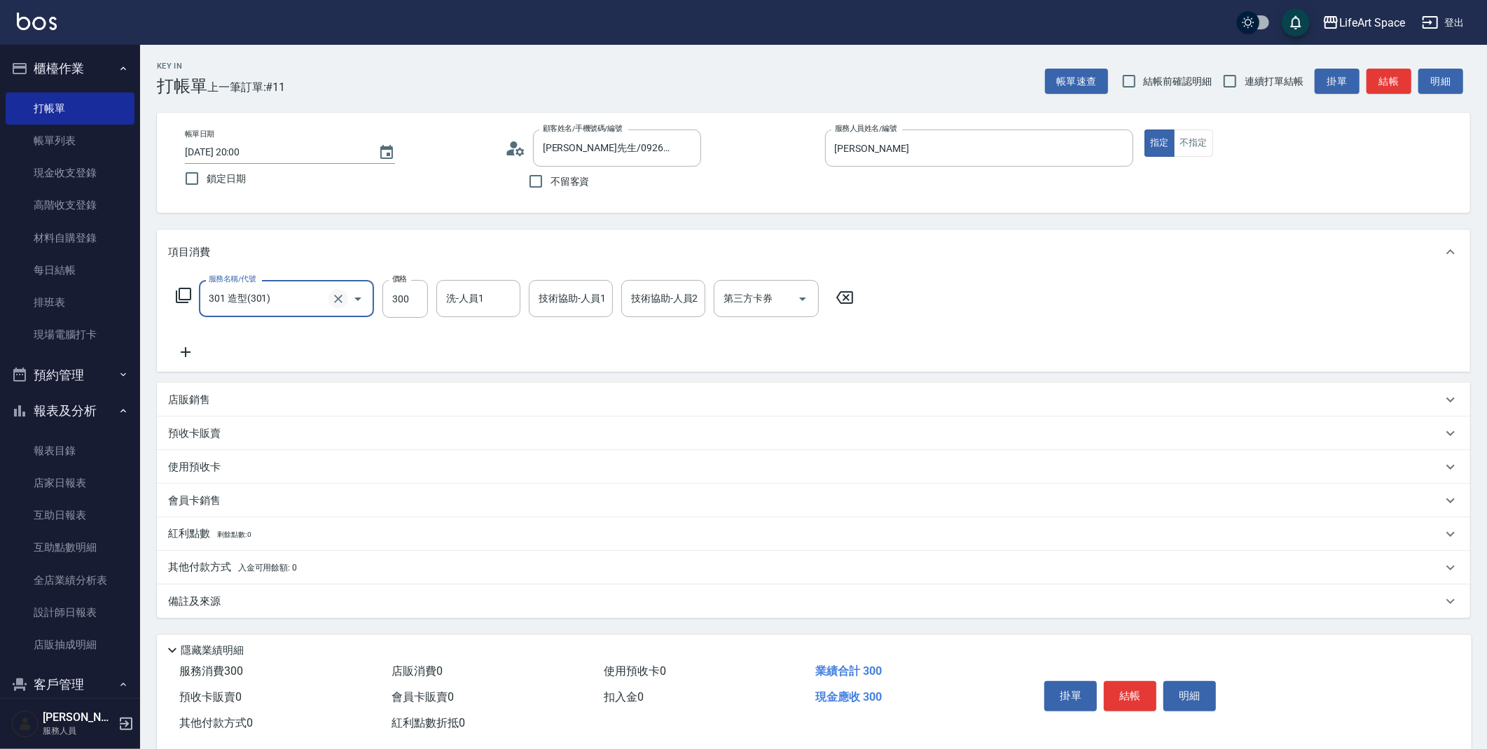
click at [341, 292] on icon "Clear" at bounding box center [338, 299] width 14 height 14
click at [315, 298] on input "服務名稱/代號" at bounding box center [266, 298] width 123 height 25
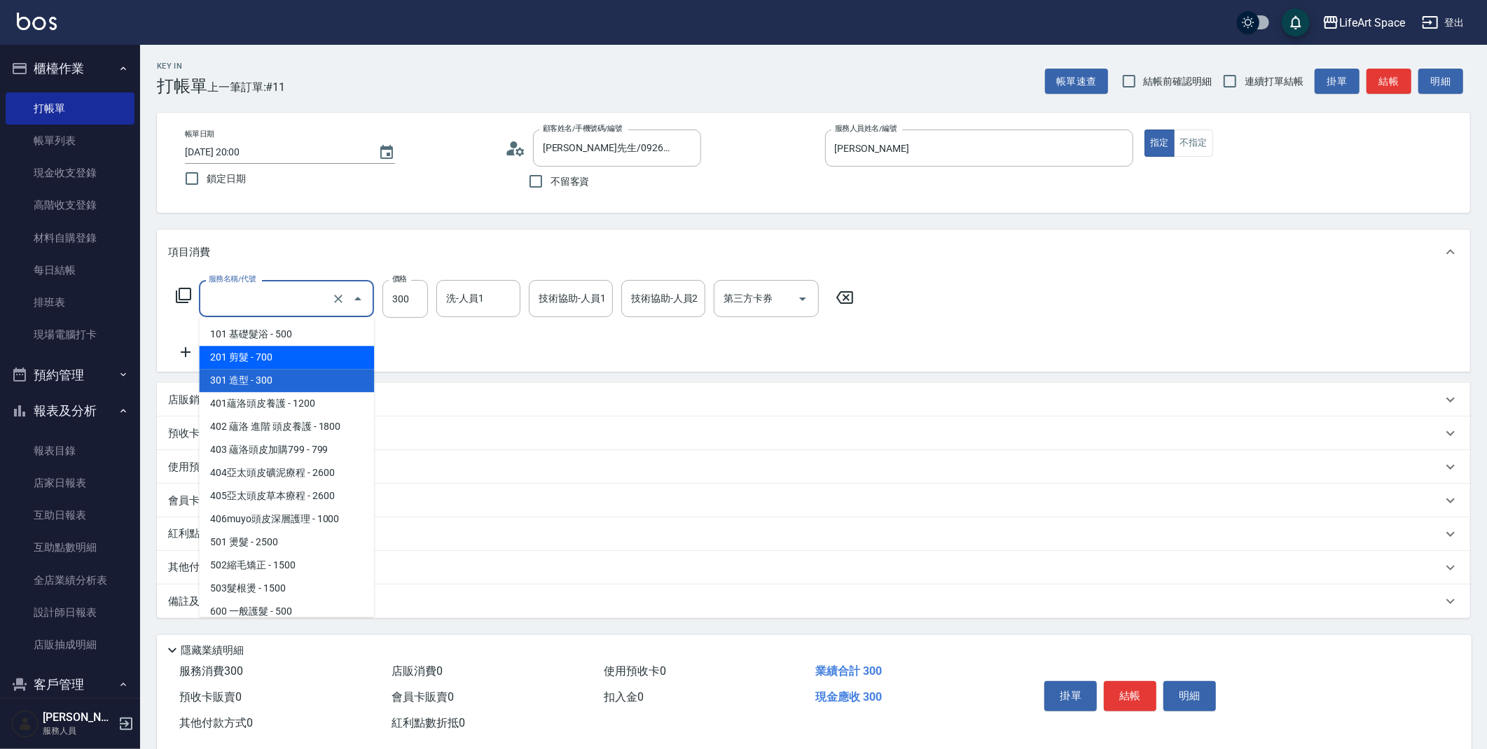
click at [289, 366] on span "201 剪髮 - 700" at bounding box center [286, 357] width 175 height 23
type input "201 剪髮(201)"
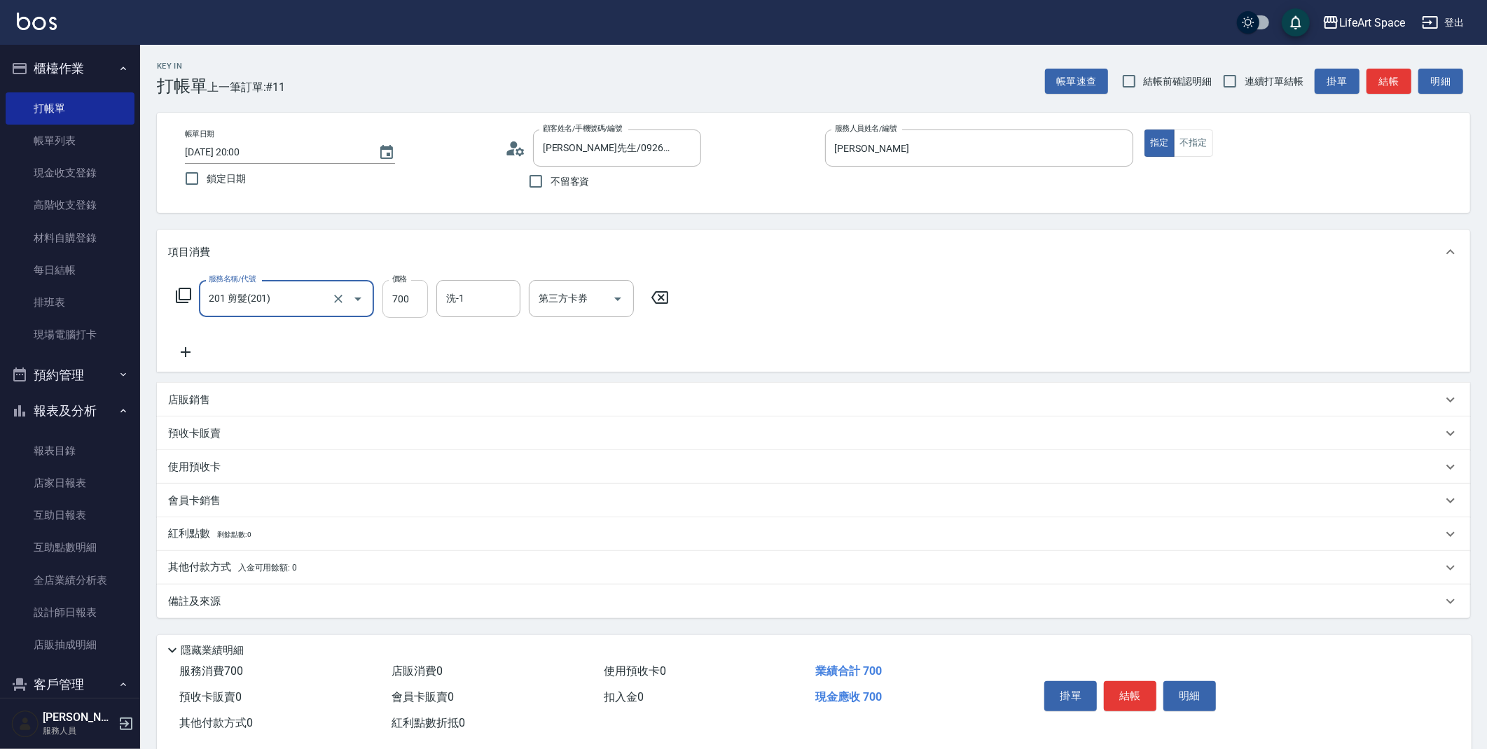
click at [409, 308] on input "700" at bounding box center [405, 299] width 46 height 38
type input "800"
click at [352, 600] on div "備註及來源" at bounding box center [805, 602] width 1274 height 15
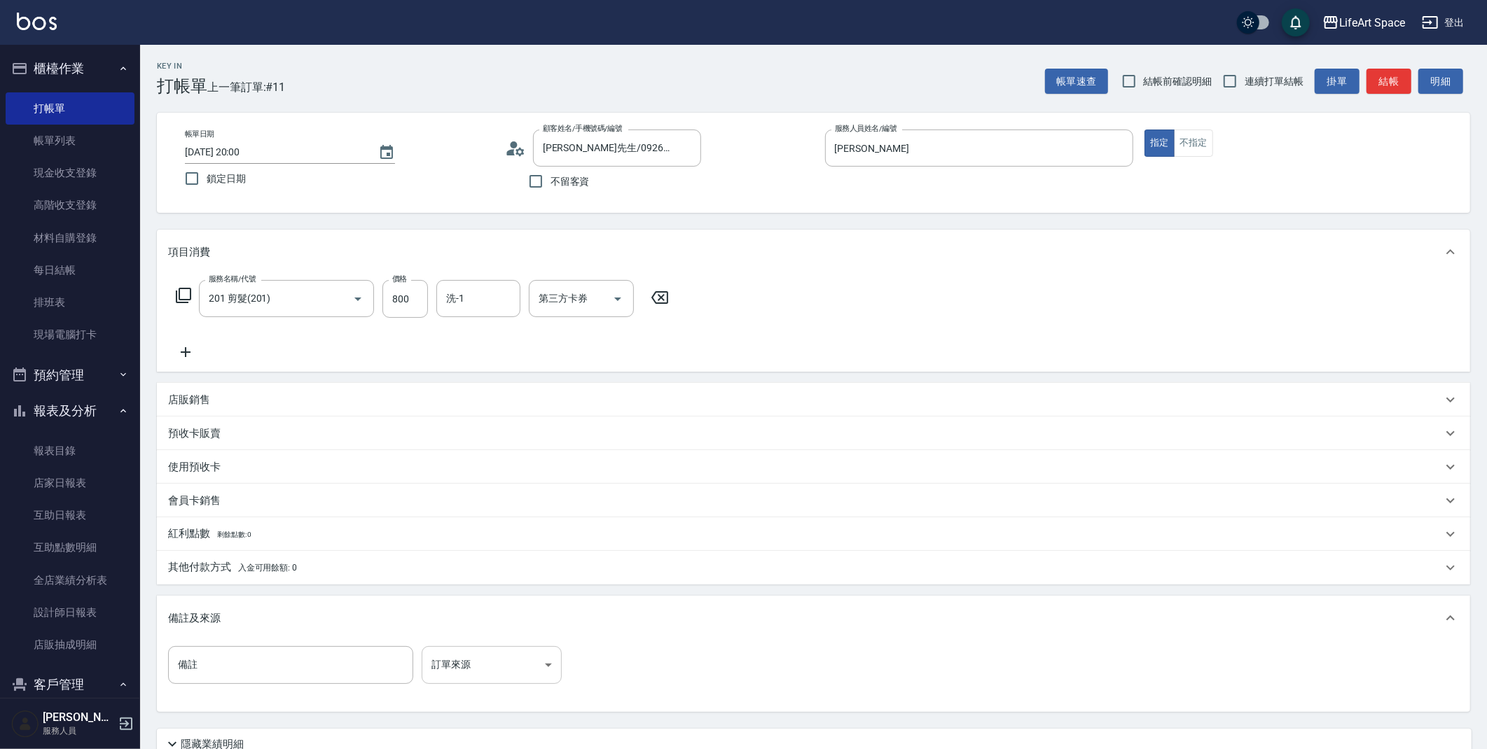
click at [525, 674] on body "LifeArt Space 登出 櫃檯作業 打帳單 帳單列表 現金收支登錄 高階收支登錄 材料自購登錄 每日結帳 排班表 現場電腦打卡 預約管理 預約管理 單…" at bounding box center [743, 432] width 1487 height 864
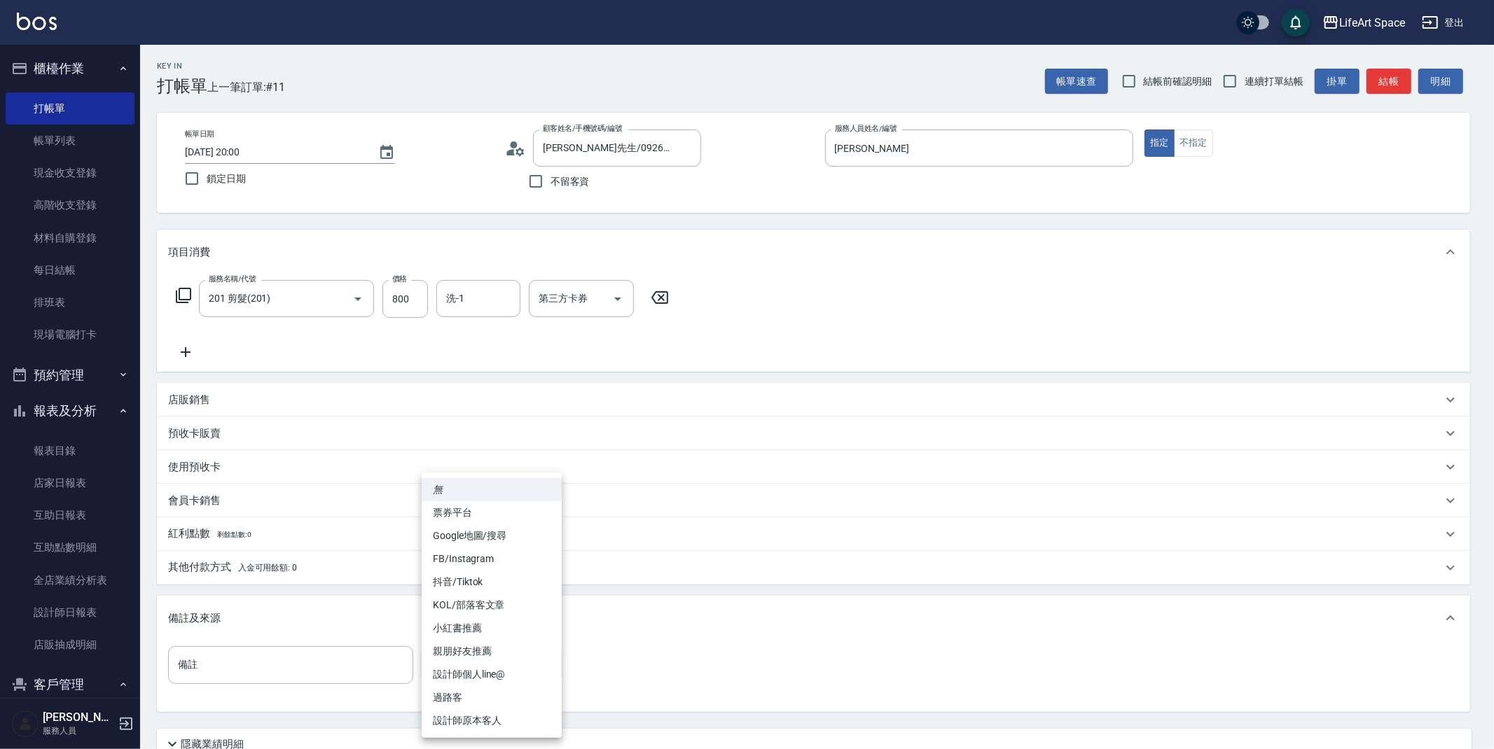
click at [506, 717] on li "設計師原本客人" at bounding box center [492, 721] width 140 height 23
type input "設計師原本客人"
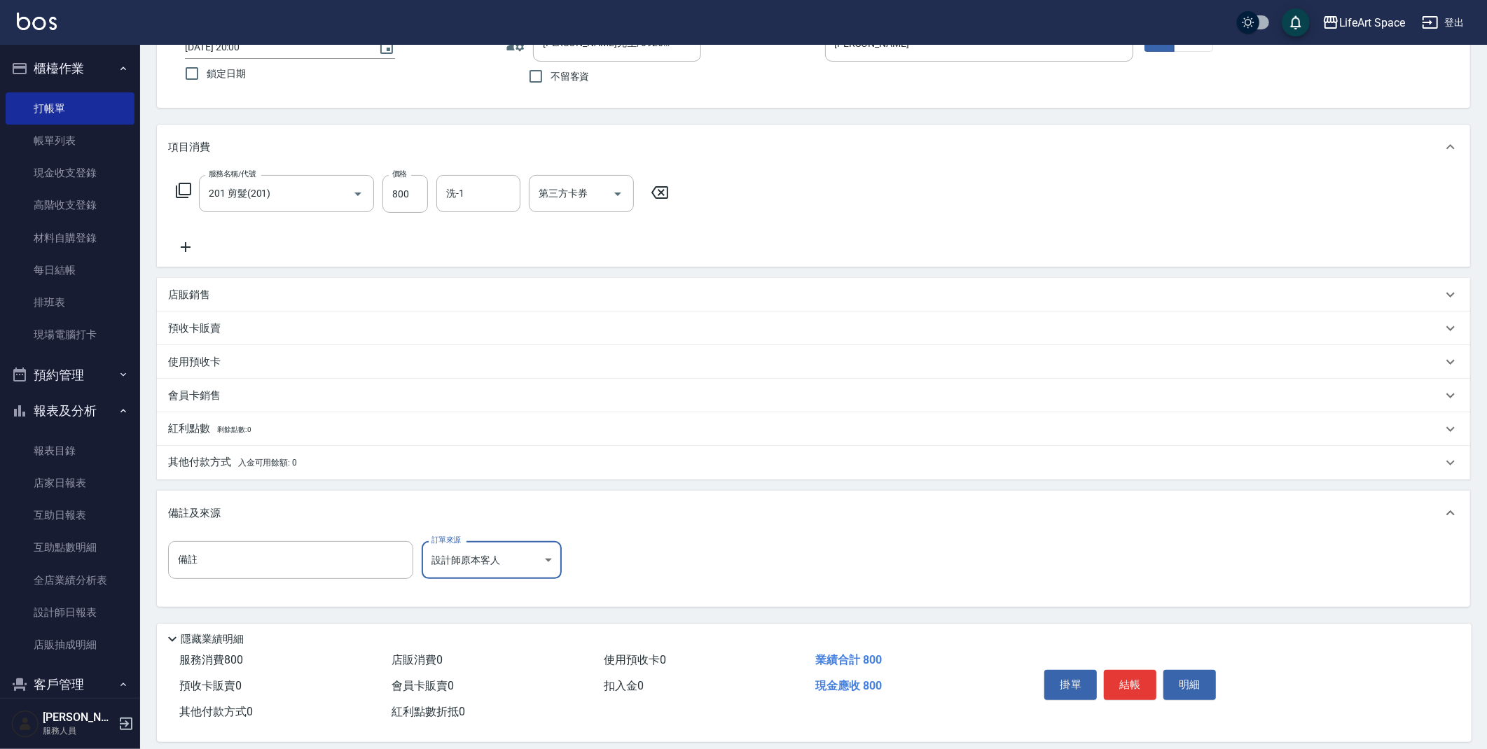
scroll to position [120, 0]
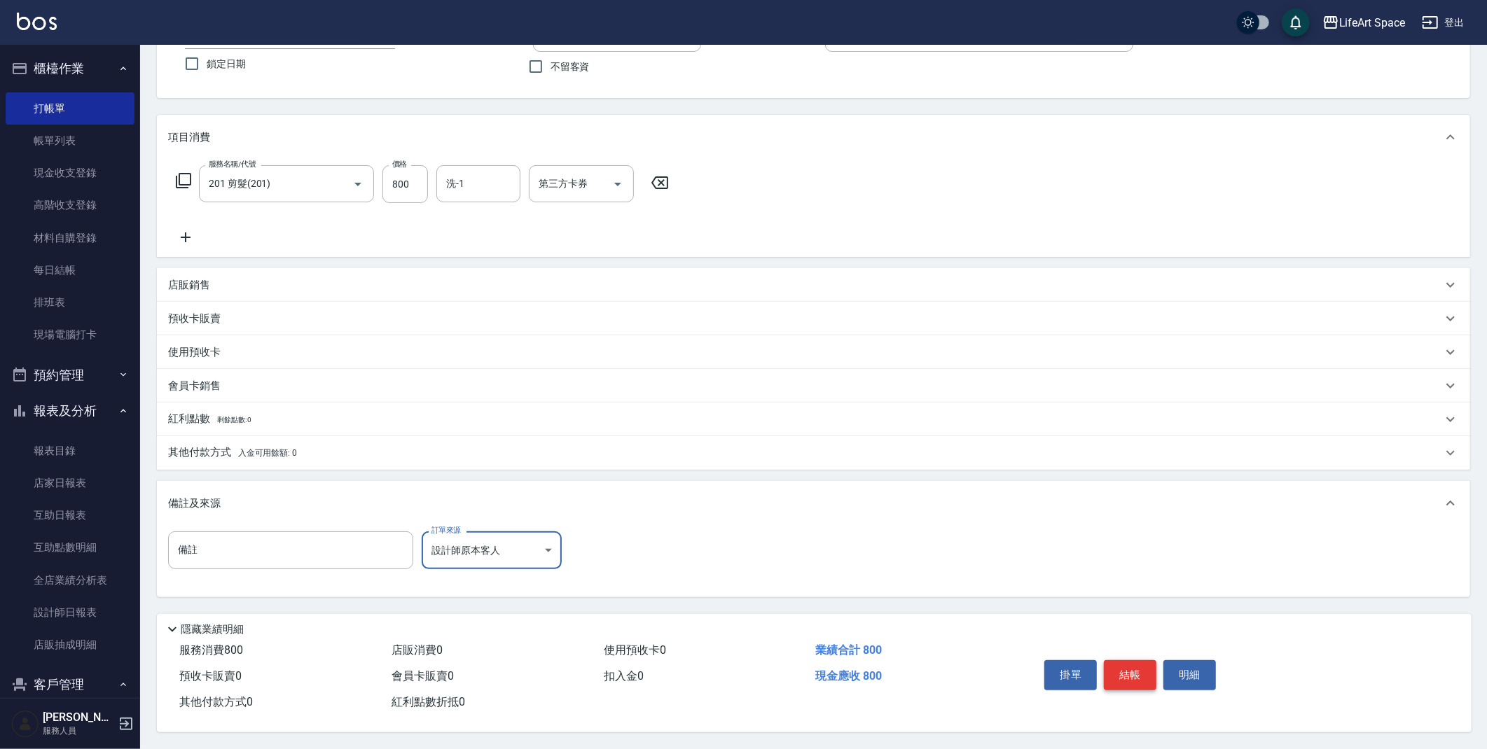
click at [1128, 678] on button "結帳" at bounding box center [1130, 675] width 53 height 29
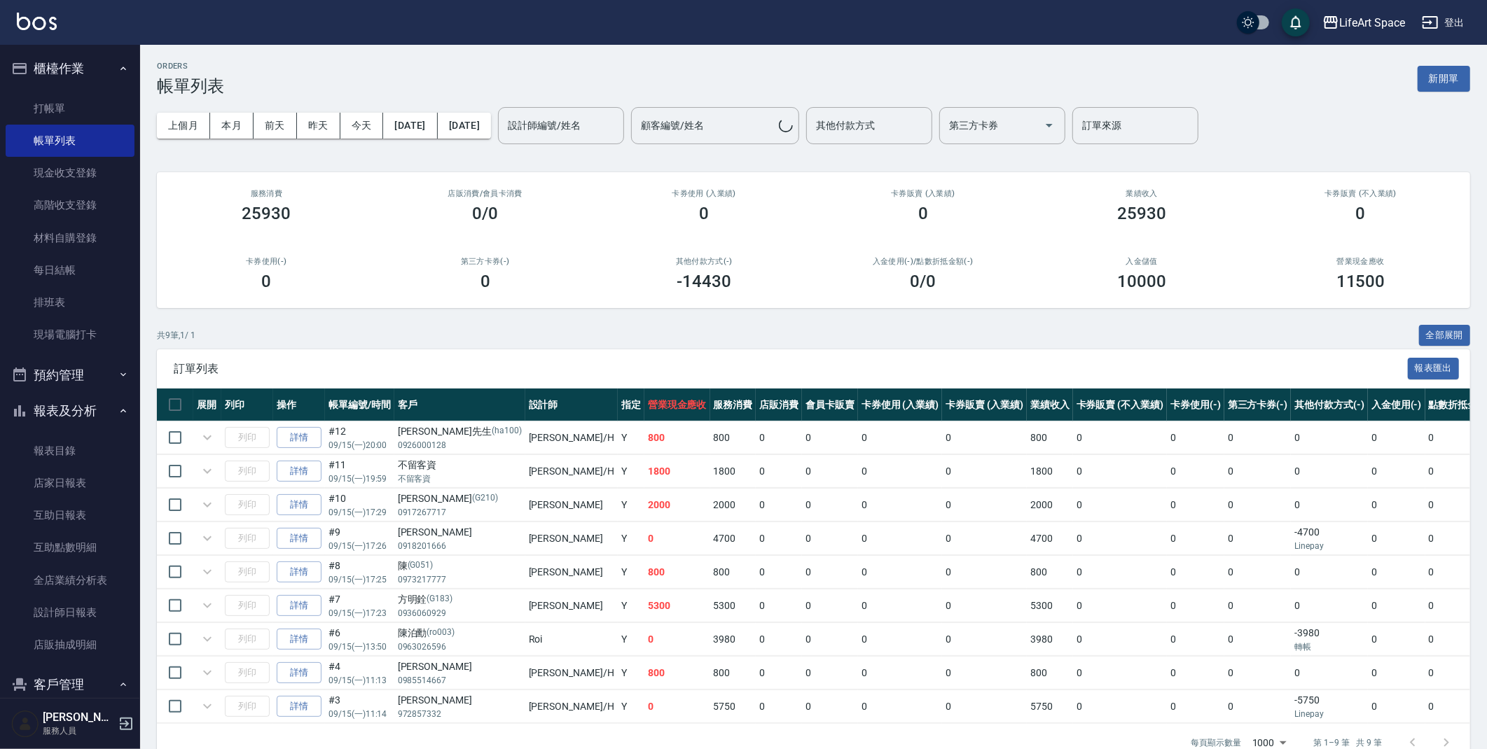
click at [609, 126] on div "設計師編號/姓名 設計師編號/姓名" at bounding box center [561, 125] width 126 height 37
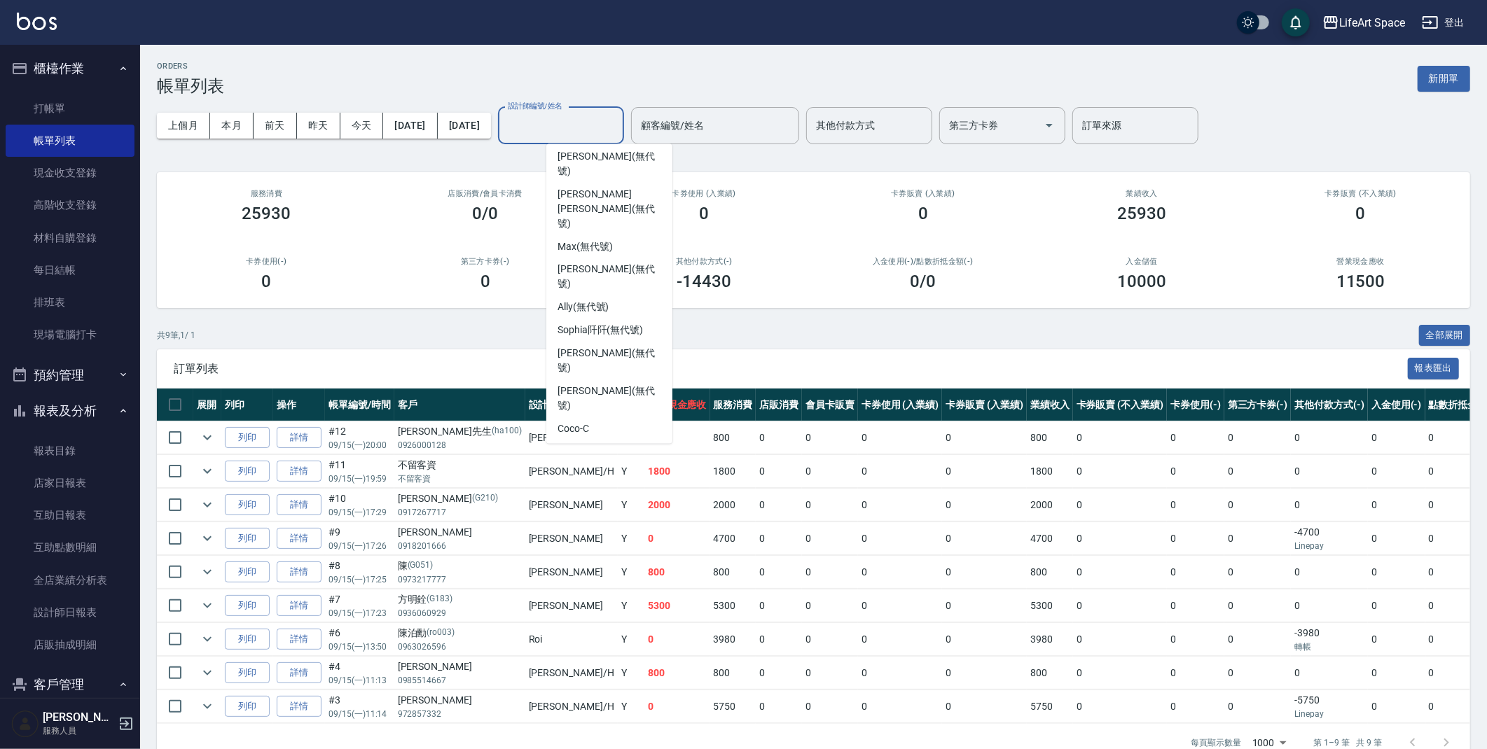
scroll to position [242, 0]
click at [593, 530] on span "[PERSON_NAME]" at bounding box center [600, 537] width 84 height 15
type input "[PERSON_NAME]"
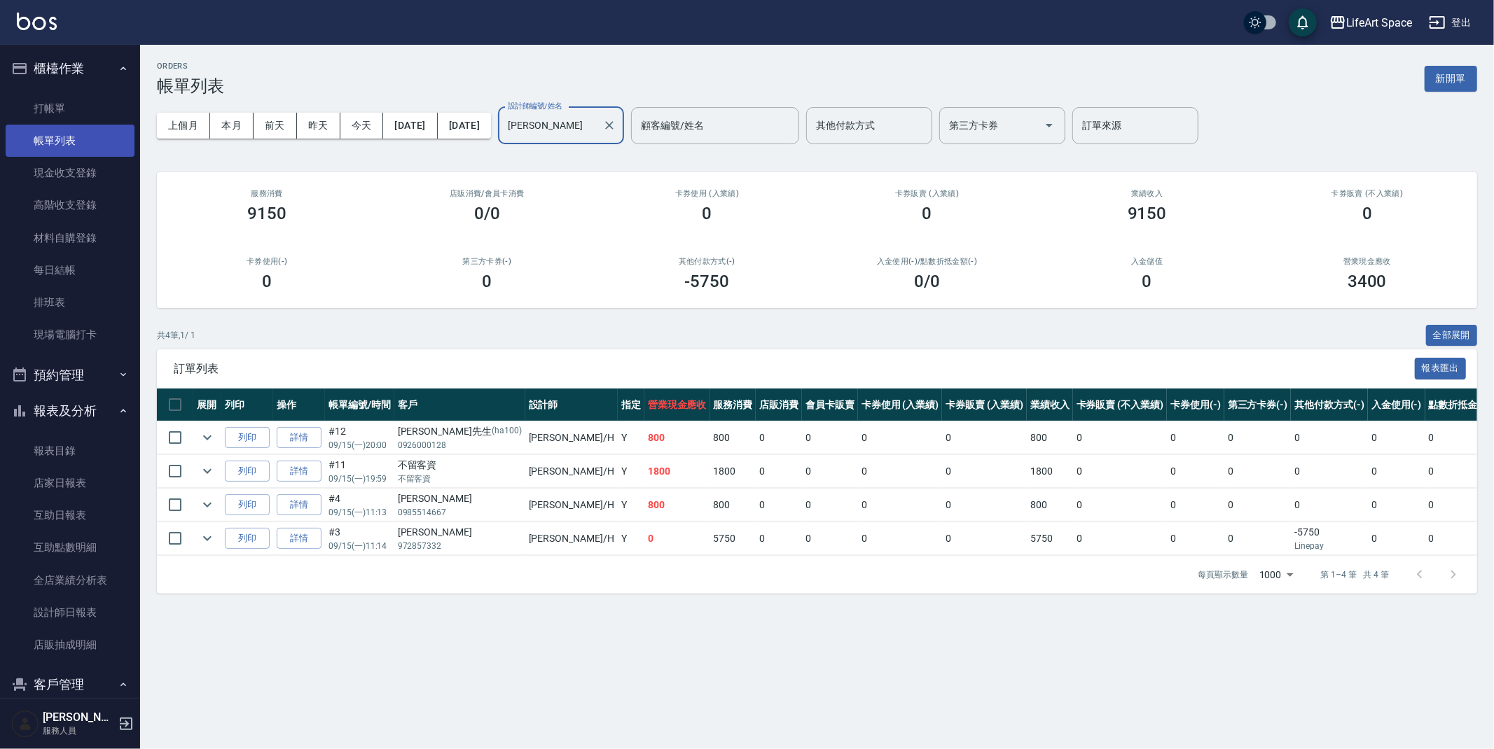
click at [97, 139] on link "帳單列表" at bounding box center [70, 141] width 129 height 32
click at [1450, 74] on button "新開單" at bounding box center [1451, 79] width 53 height 26
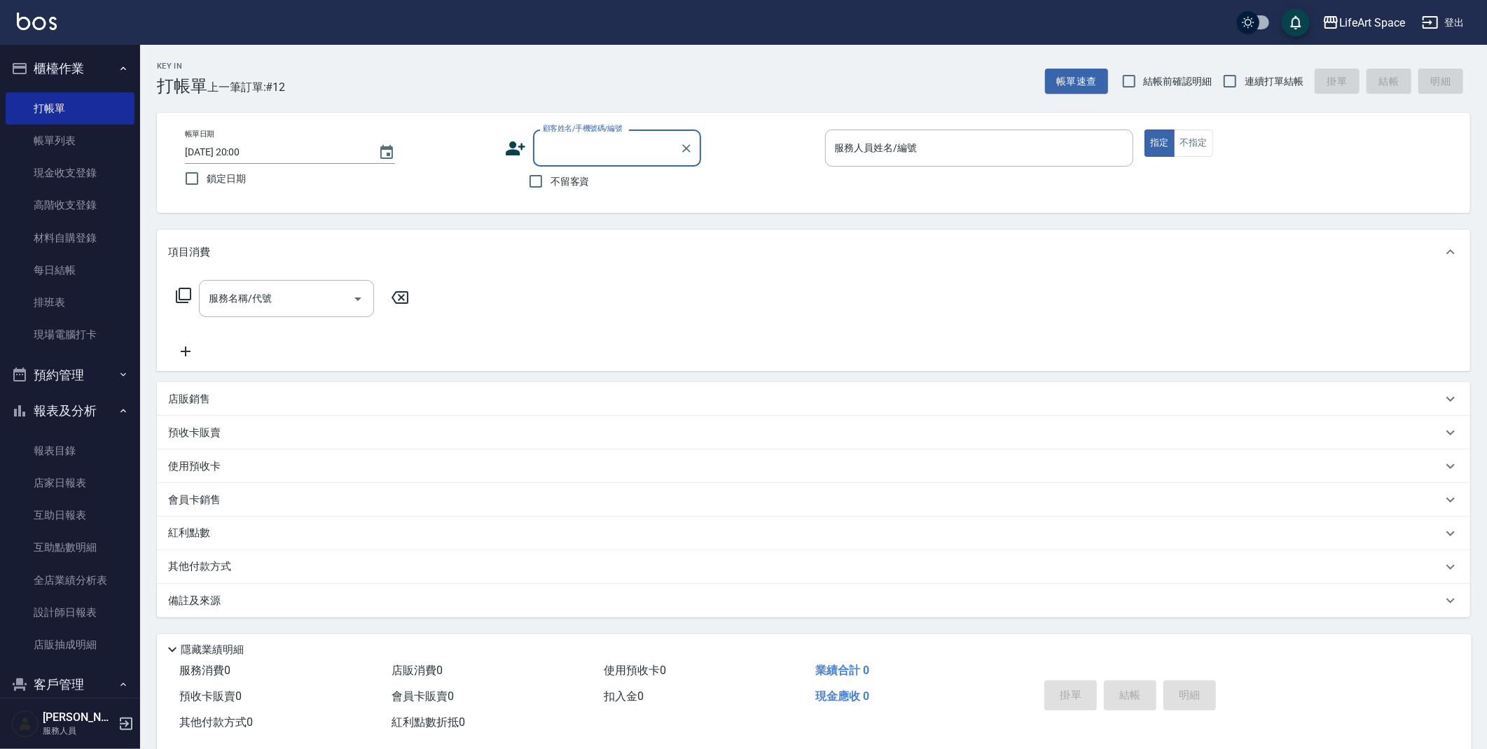
click at [577, 146] on input "顧客姓名/手機號碼/編號" at bounding box center [606, 148] width 134 height 25
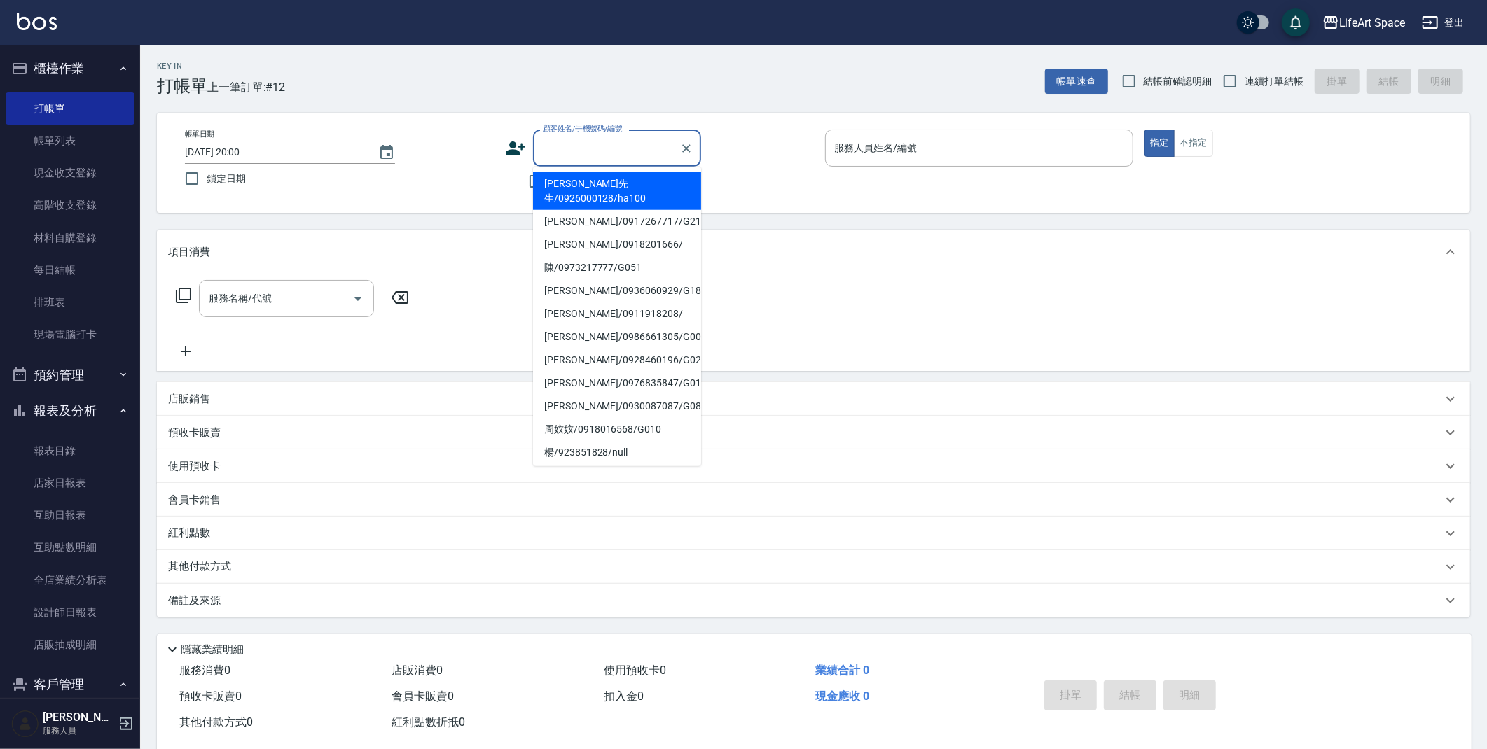
type input "f"
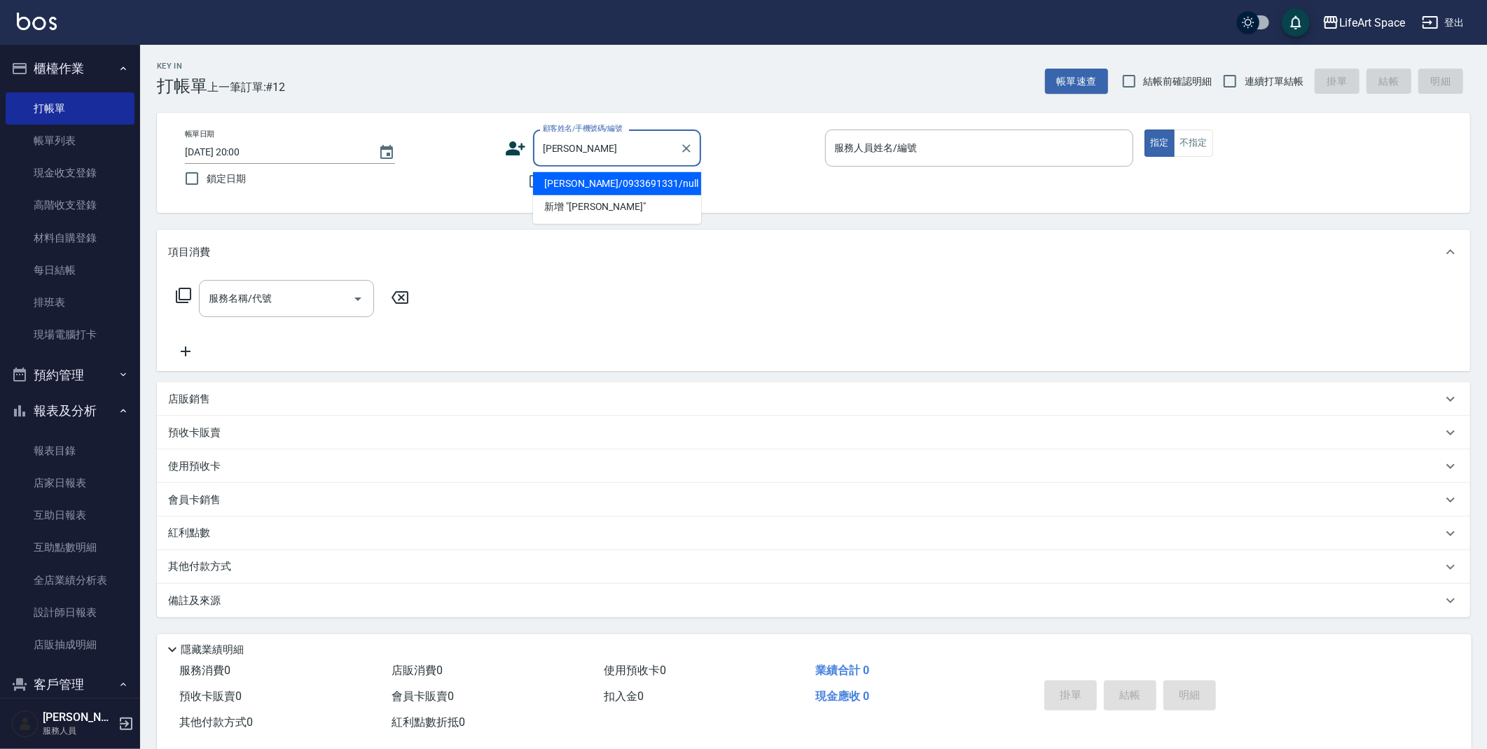
click at [581, 184] on li "[PERSON_NAME]/0933691331/null" at bounding box center [617, 183] width 168 height 23
type input "[PERSON_NAME]/0933691331/null"
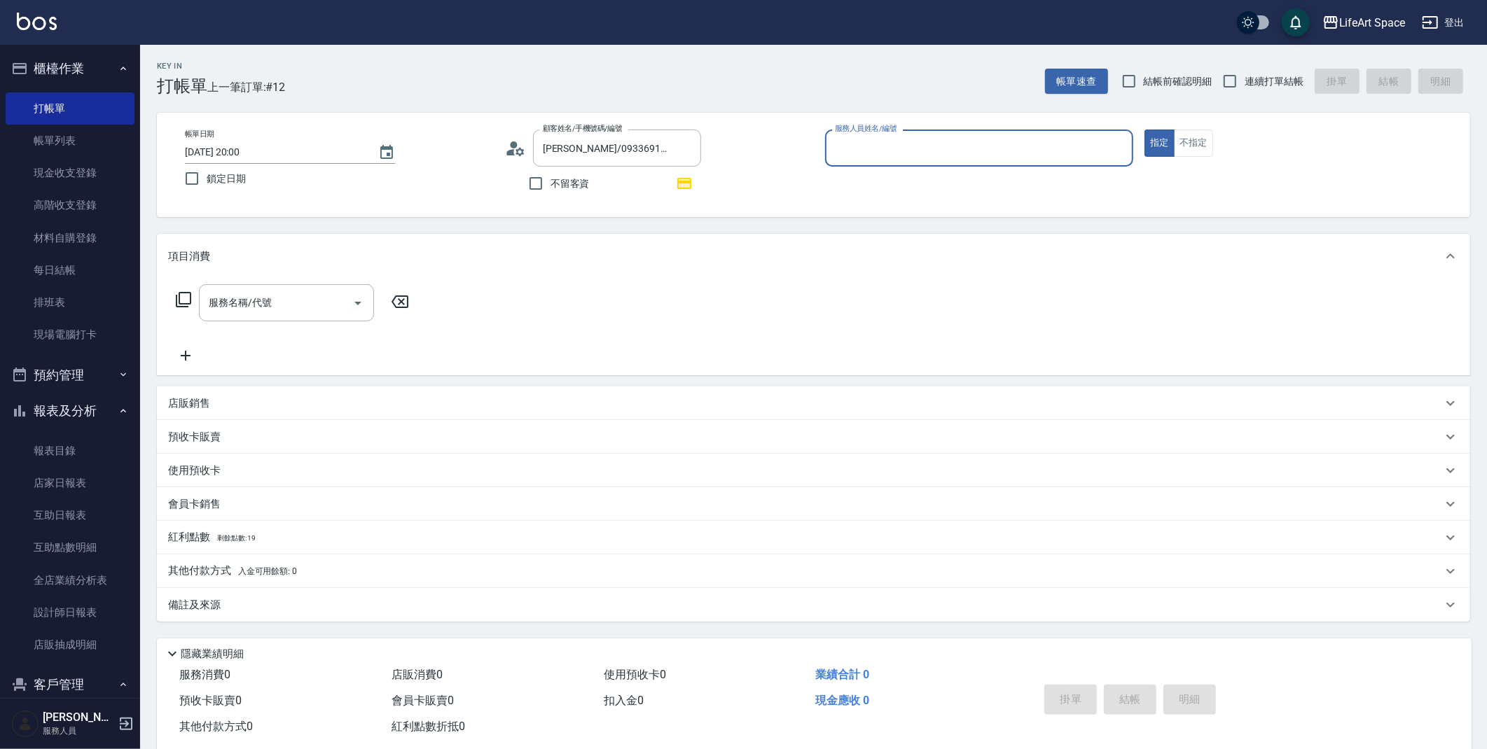
click at [937, 144] on input "服務人員姓名/編號" at bounding box center [979, 148] width 296 height 25
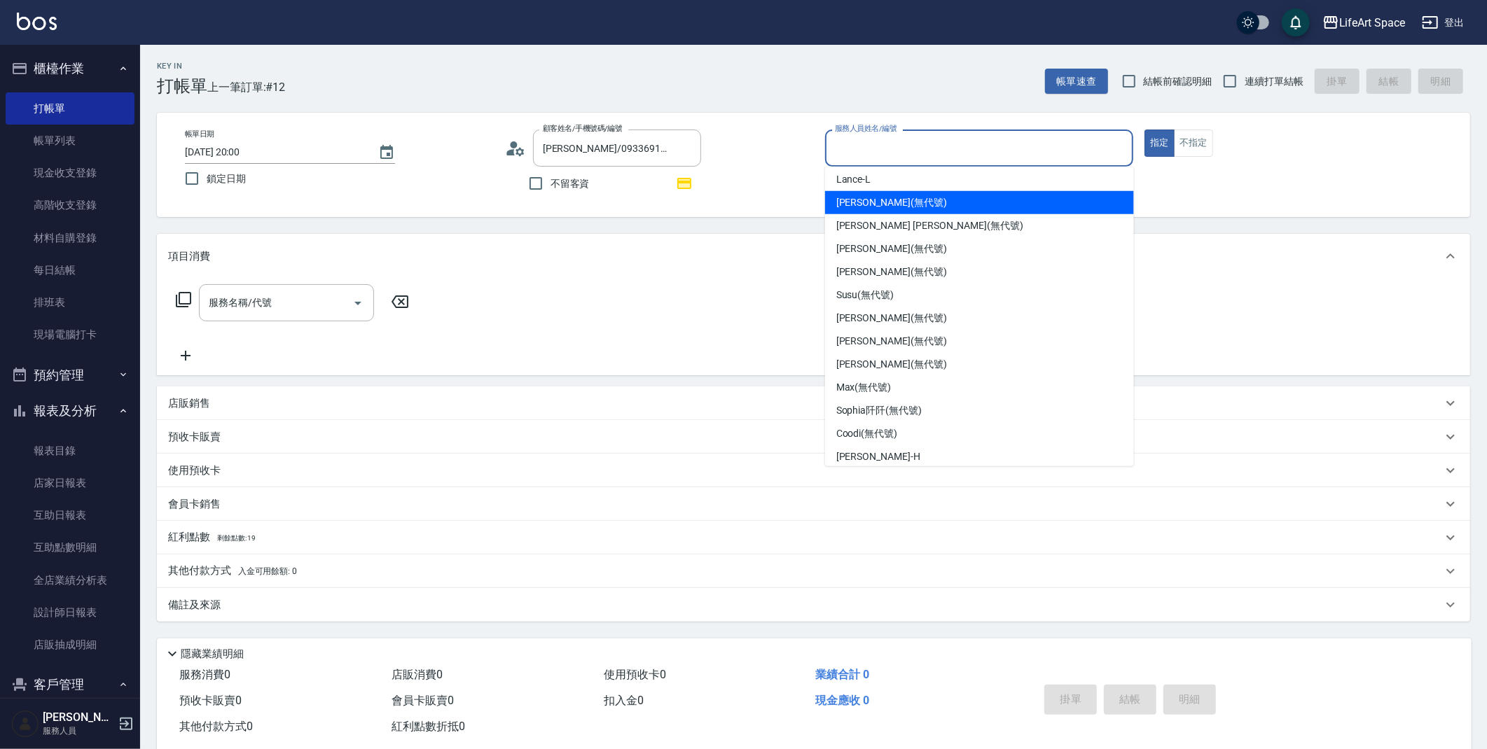
scroll to position [156, 0]
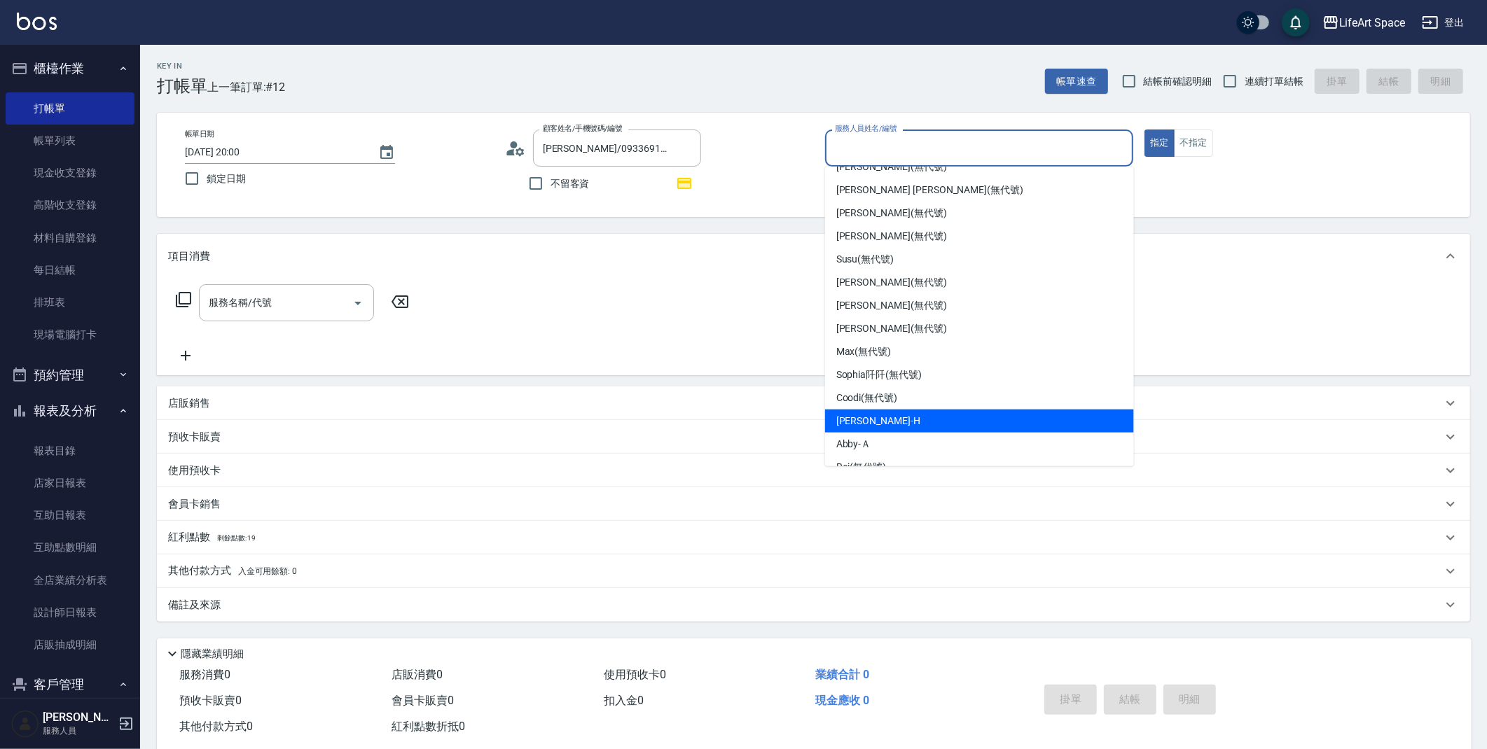
click at [1046, 420] on div "[PERSON_NAME]" at bounding box center [979, 421] width 309 height 23
type input "[PERSON_NAME]"
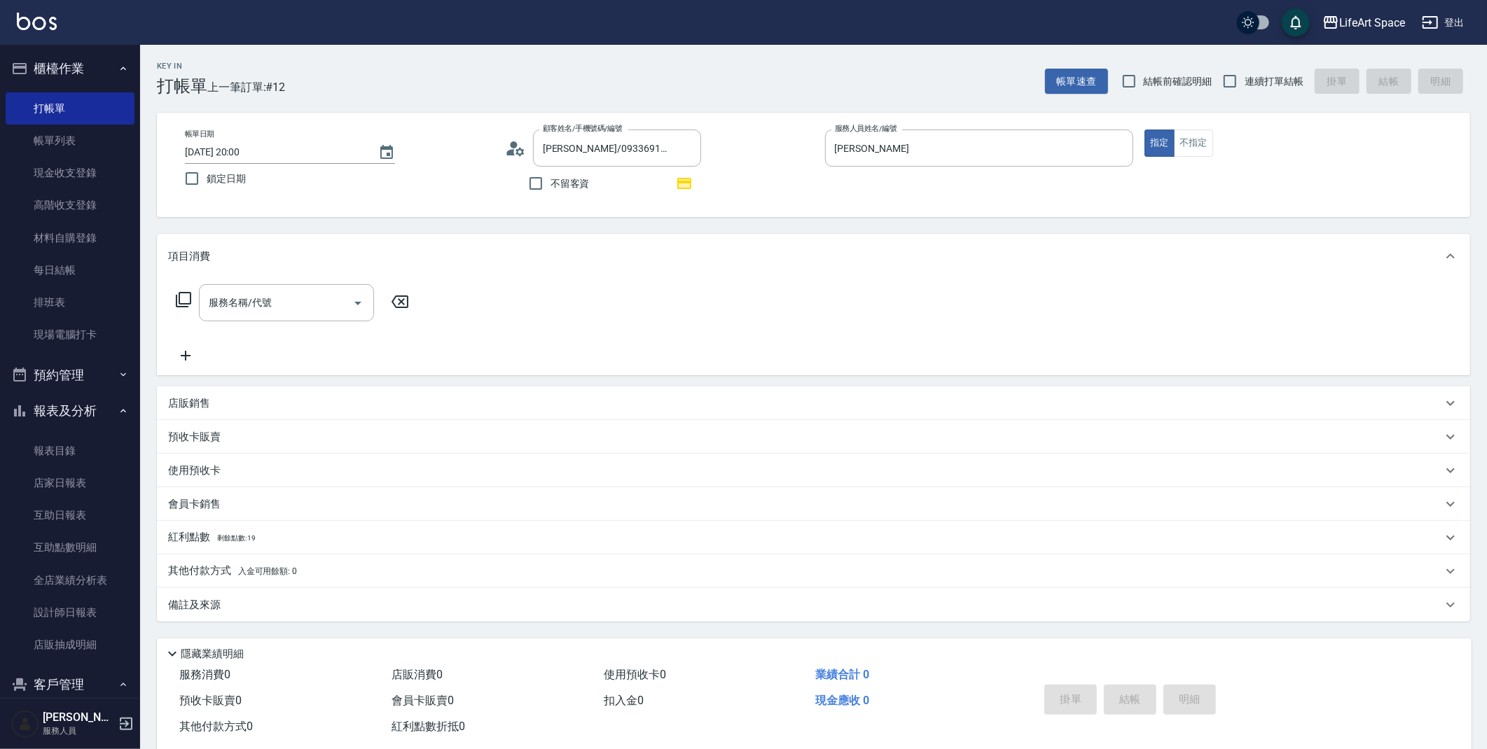
click at [254, 283] on div "服務名稱/代號 服務名稱/代號" at bounding box center [813, 327] width 1313 height 97
click at [253, 295] on div "服務名稱/代號 服務名稱/代號" at bounding box center [286, 302] width 175 height 37
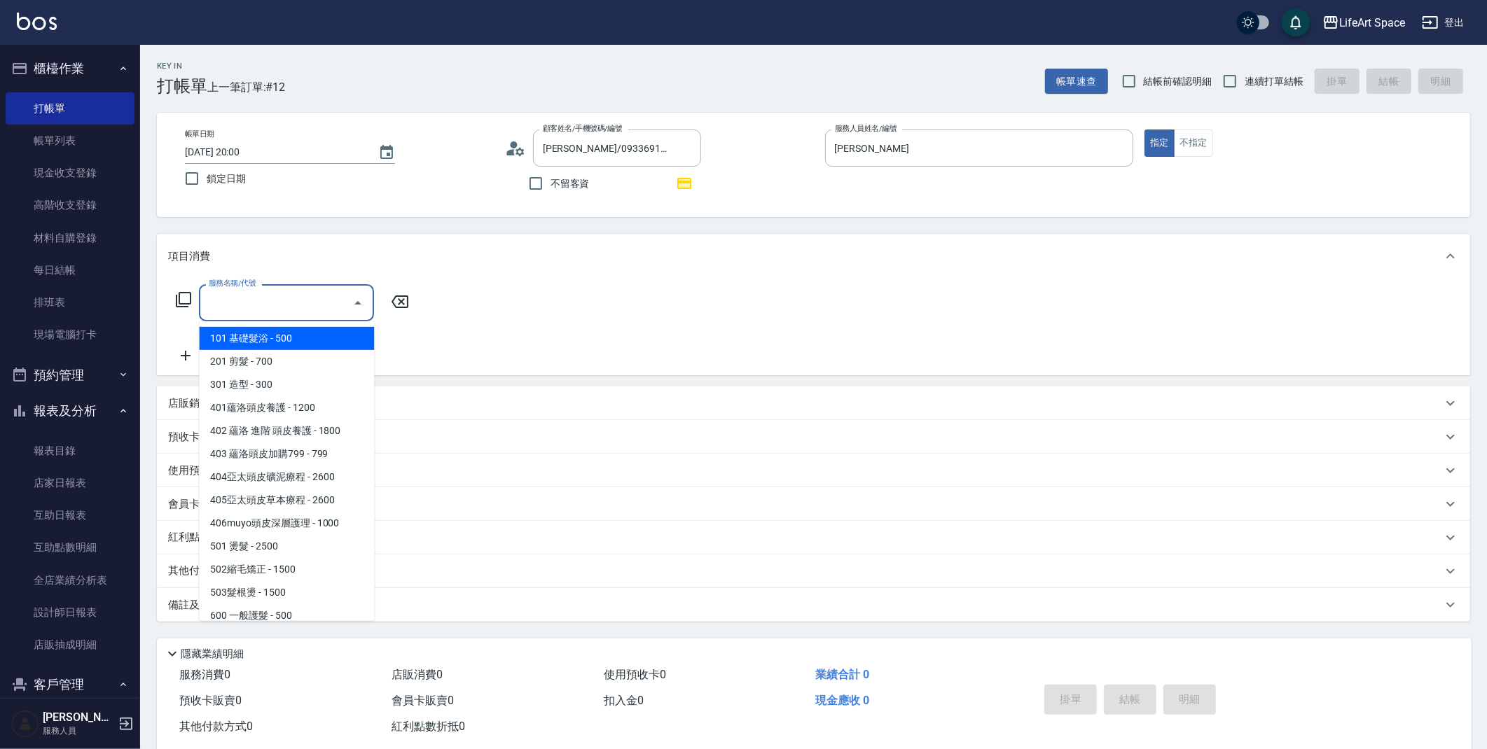
click at [286, 336] on span "101 基礎髮浴 - 500" at bounding box center [286, 338] width 175 height 23
type input "101 基礎髮浴 (101)"
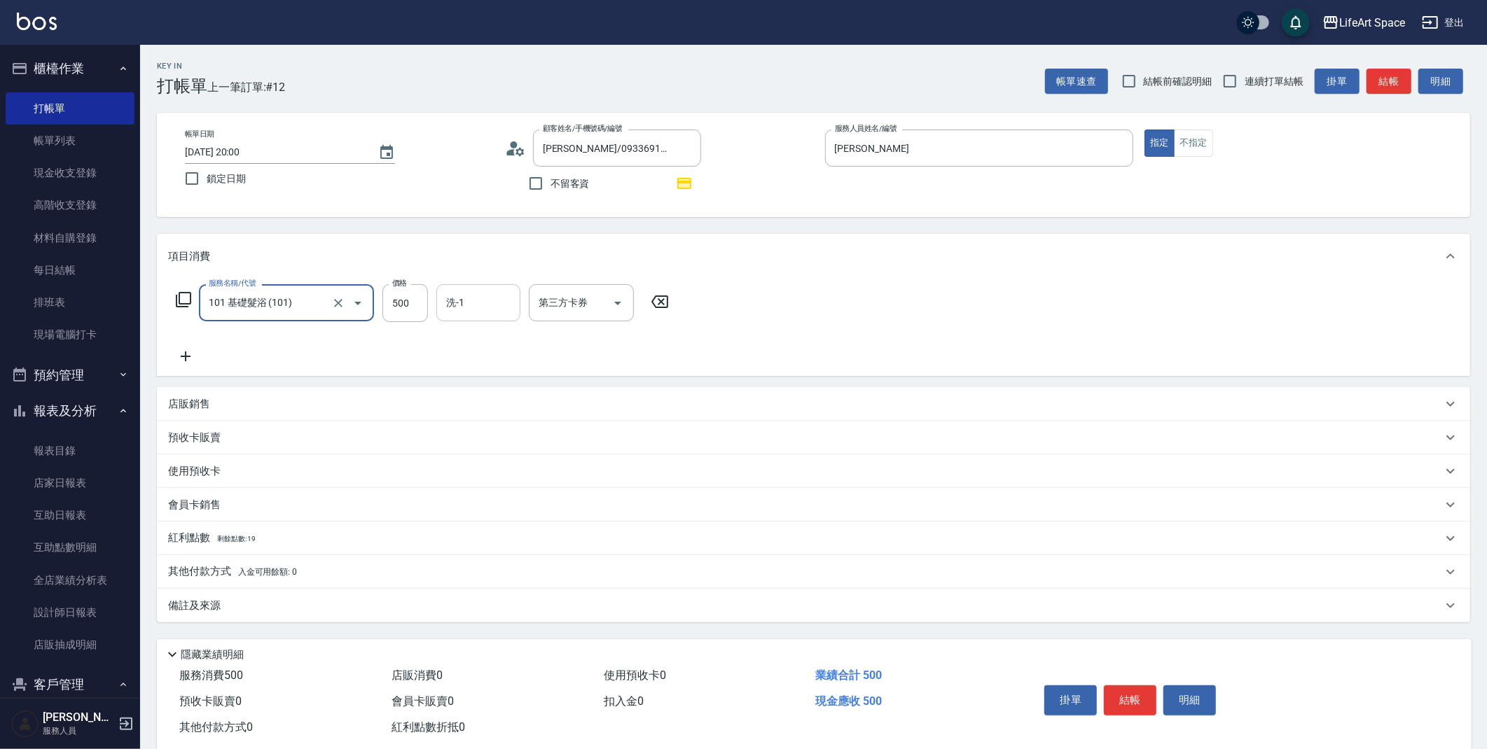
click at [476, 309] on input "洗-1" at bounding box center [478, 303] width 71 height 25
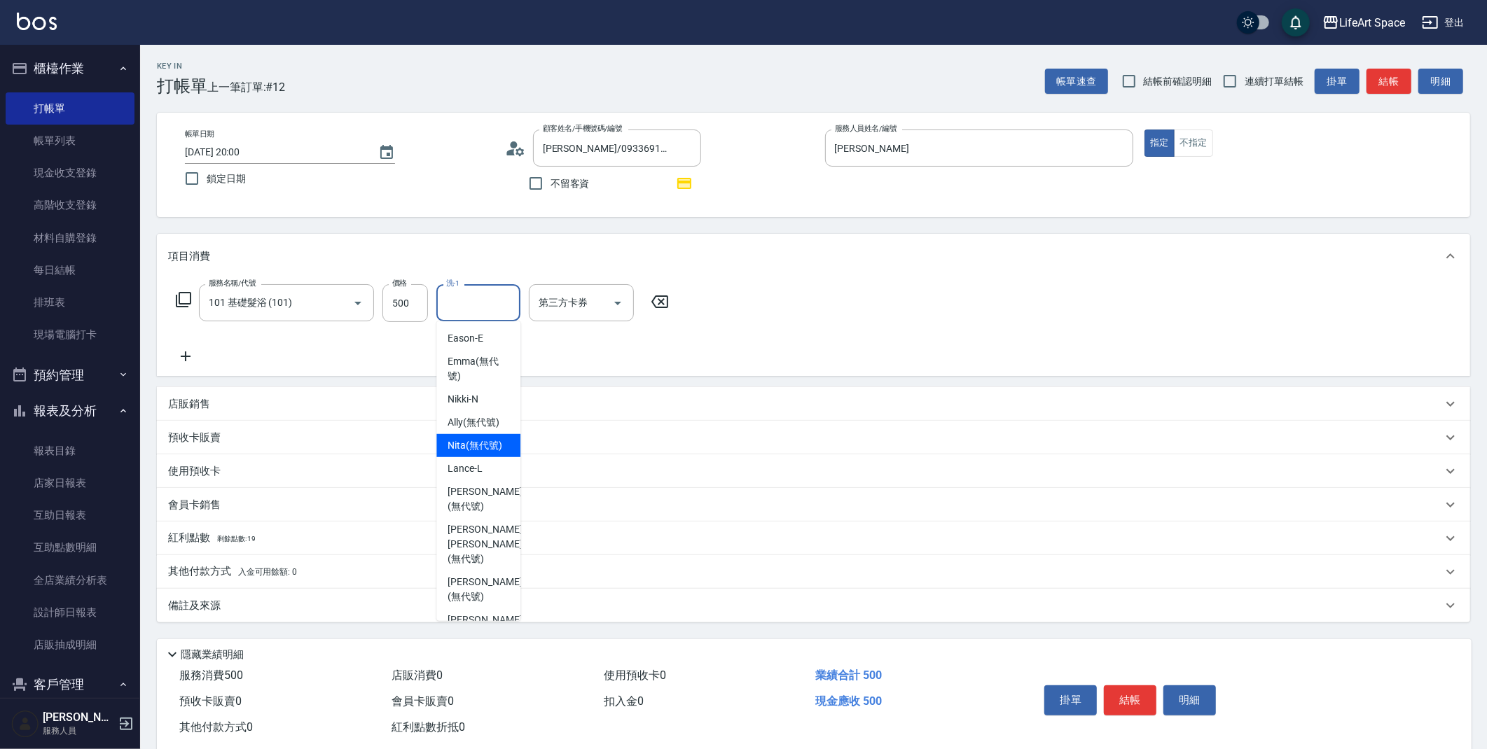
click at [492, 453] on span "Nita (無代號)" at bounding box center [475, 445] width 55 height 15
type input "Nita (無代號)"
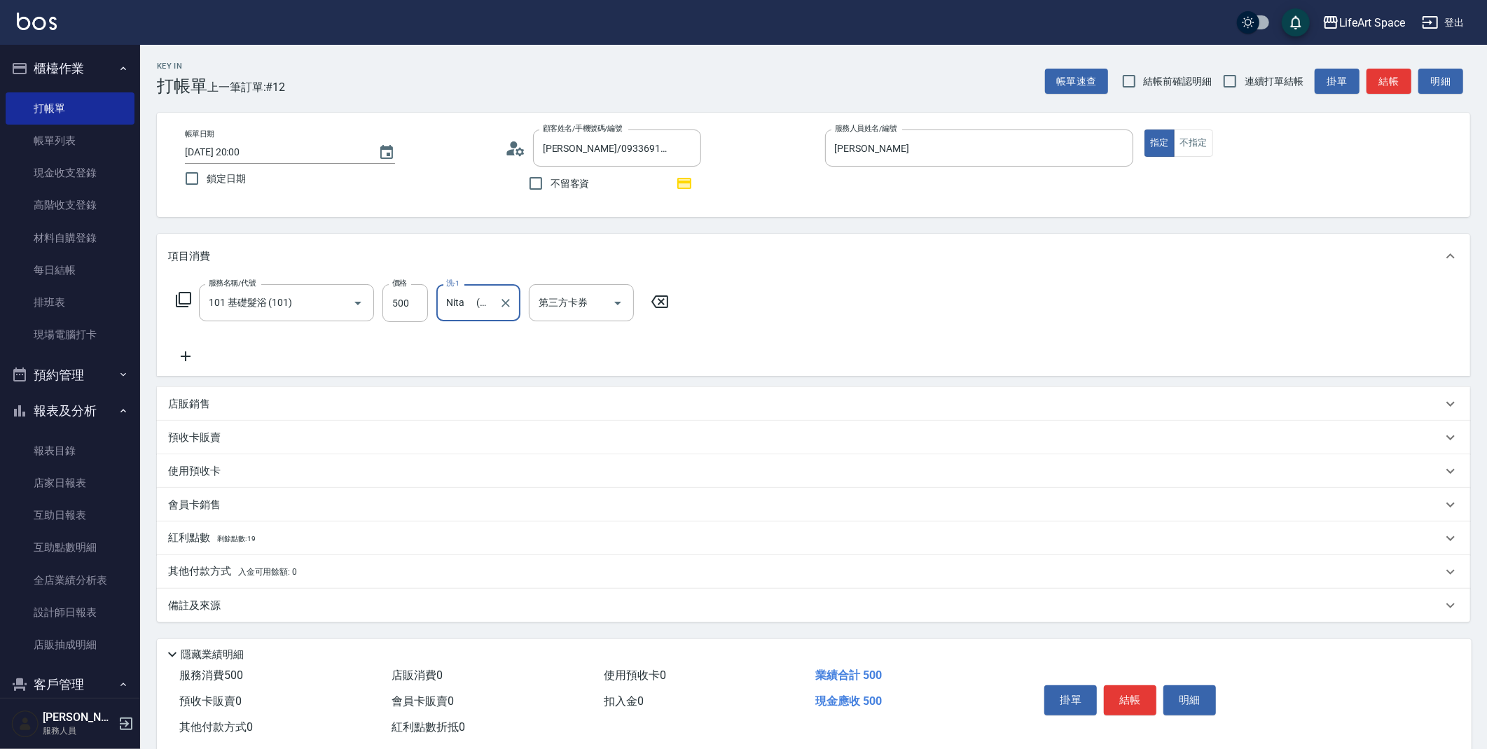
click at [355, 606] on div "備註及來源" at bounding box center [805, 606] width 1274 height 15
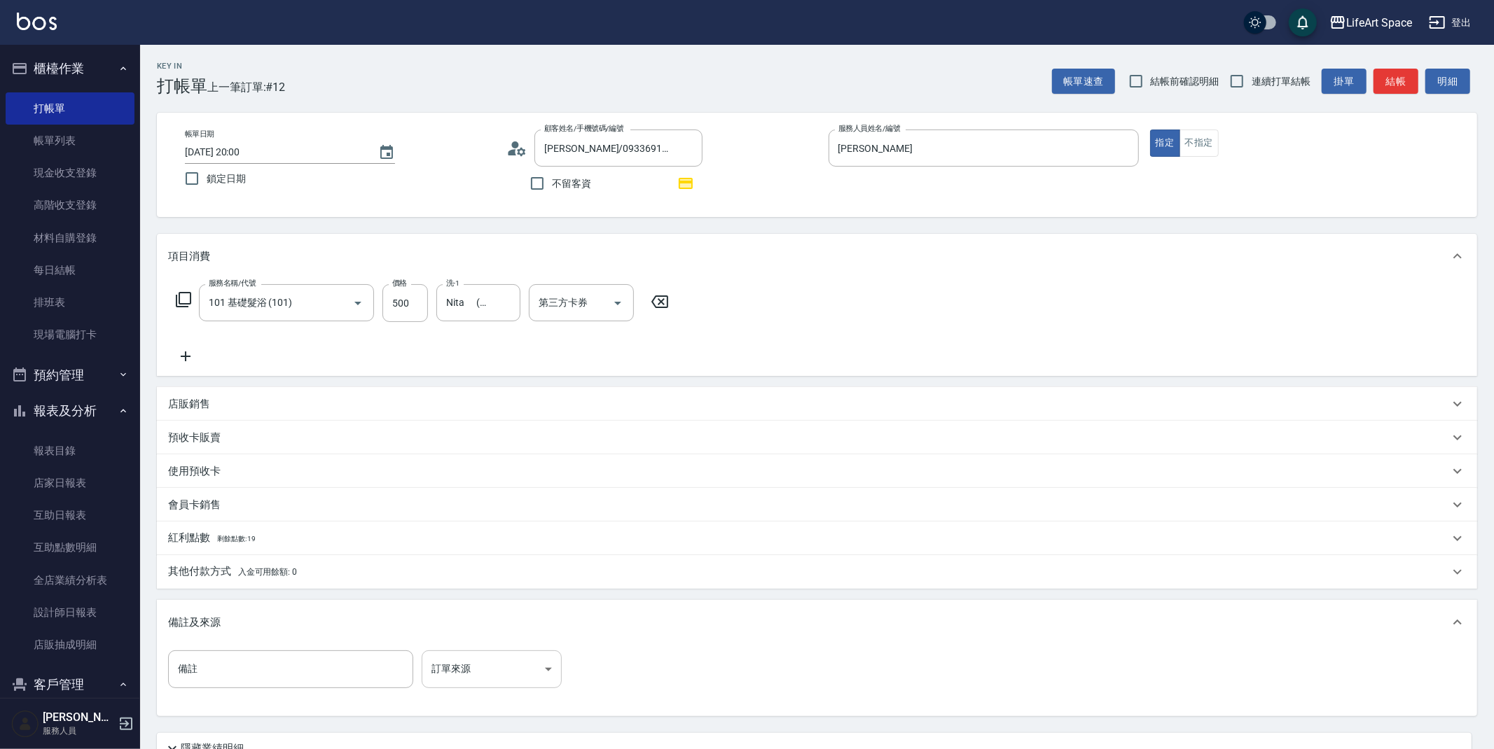
click at [490, 665] on body "LifeArt Space 登出 櫃檯作業 打帳單 帳單列表 現金收支登錄 高階收支登錄 材料自購登錄 每日結帳 排班表 現場電腦打卡 預約管理 預約管理 單…" at bounding box center [747, 434] width 1494 height 869
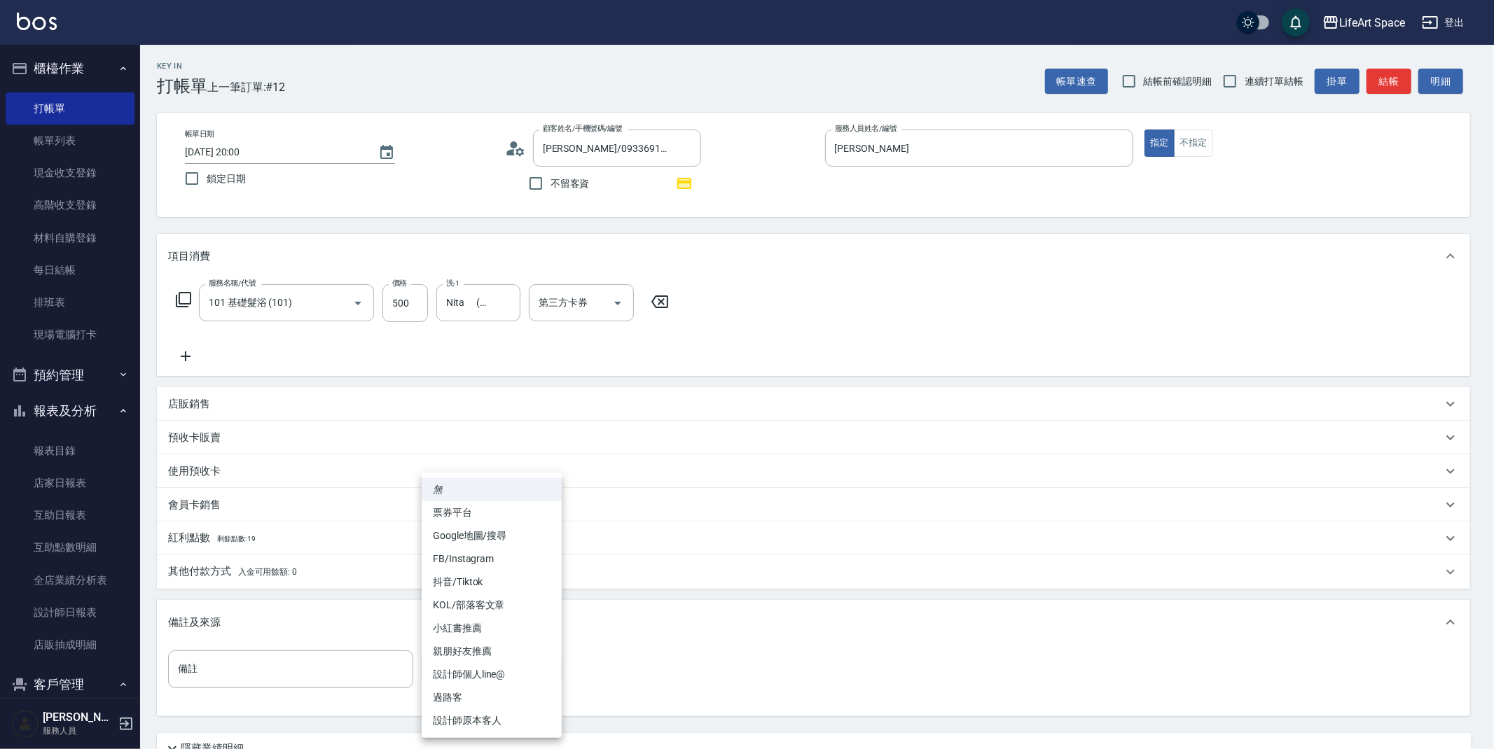
click at [478, 717] on li "設計師原本客人" at bounding box center [492, 721] width 140 height 23
type input "設計師原本客人"
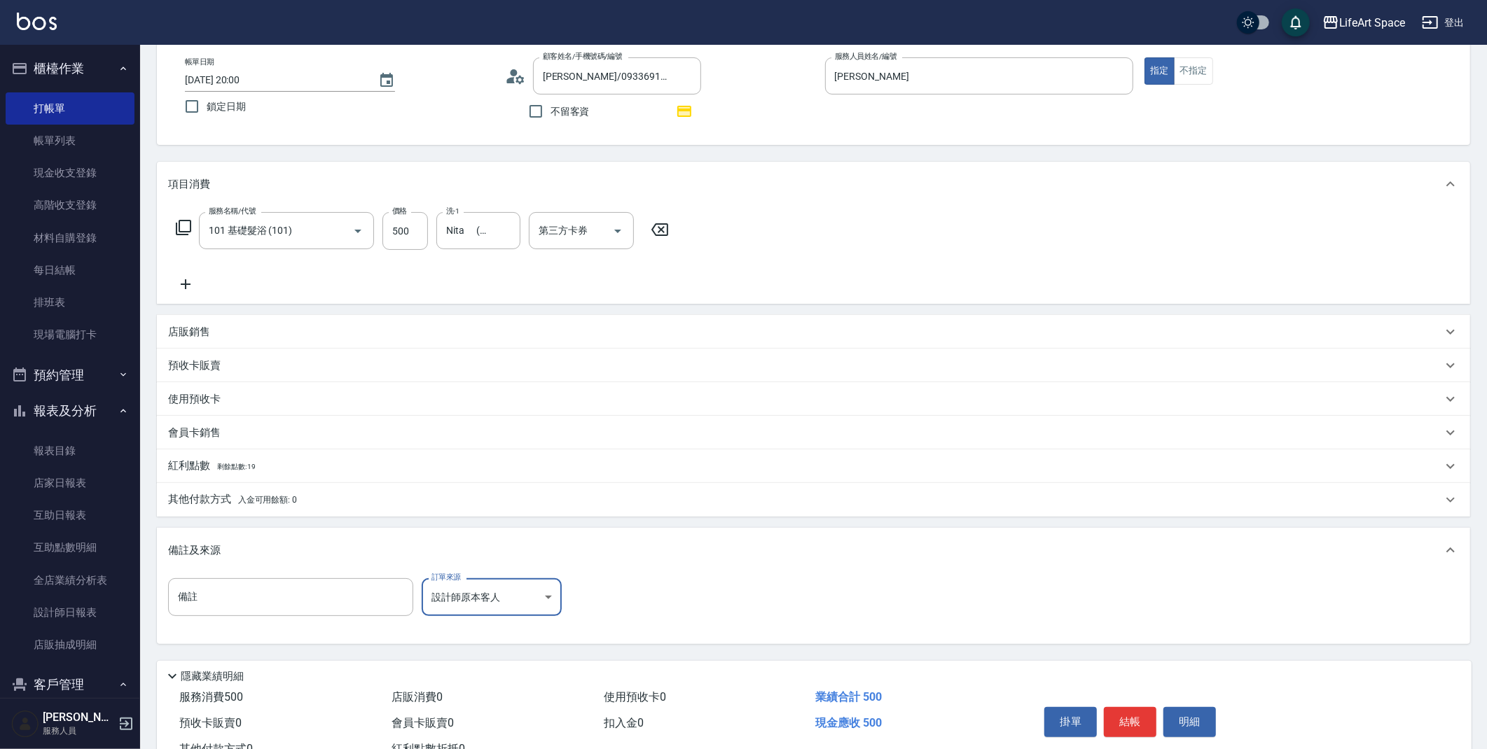
scroll to position [123, 0]
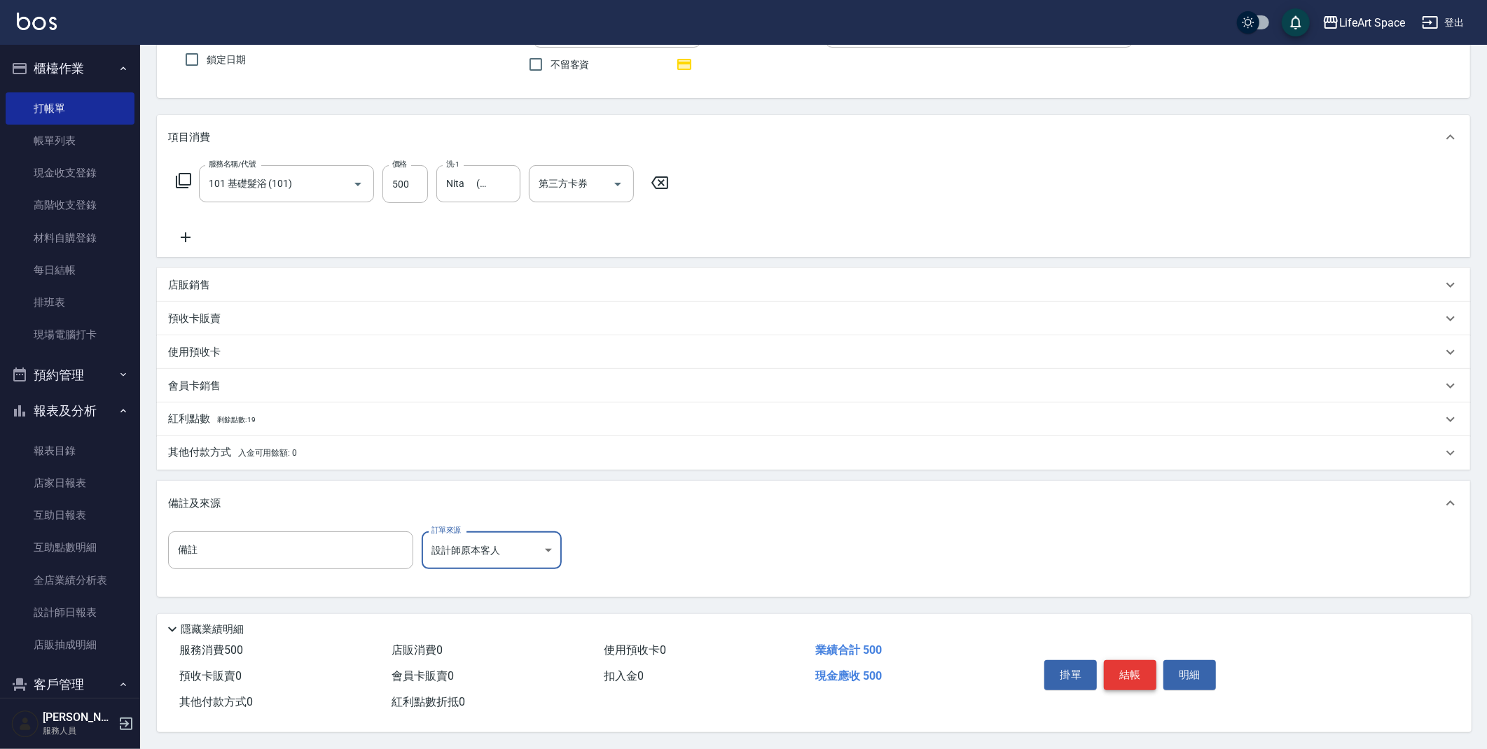
click at [1135, 670] on button "結帳" at bounding box center [1130, 675] width 53 height 29
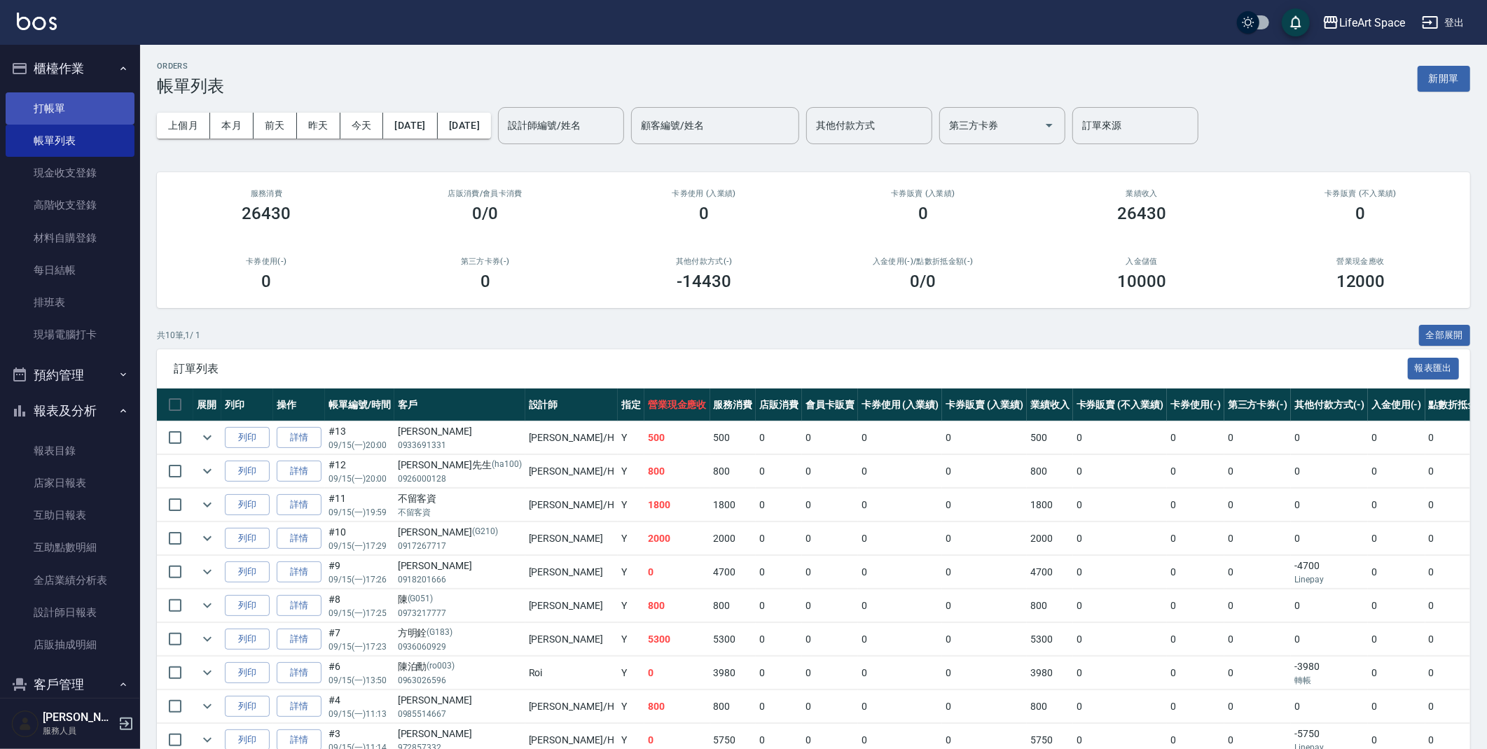
click at [64, 107] on link "打帳單" at bounding box center [70, 108] width 129 height 32
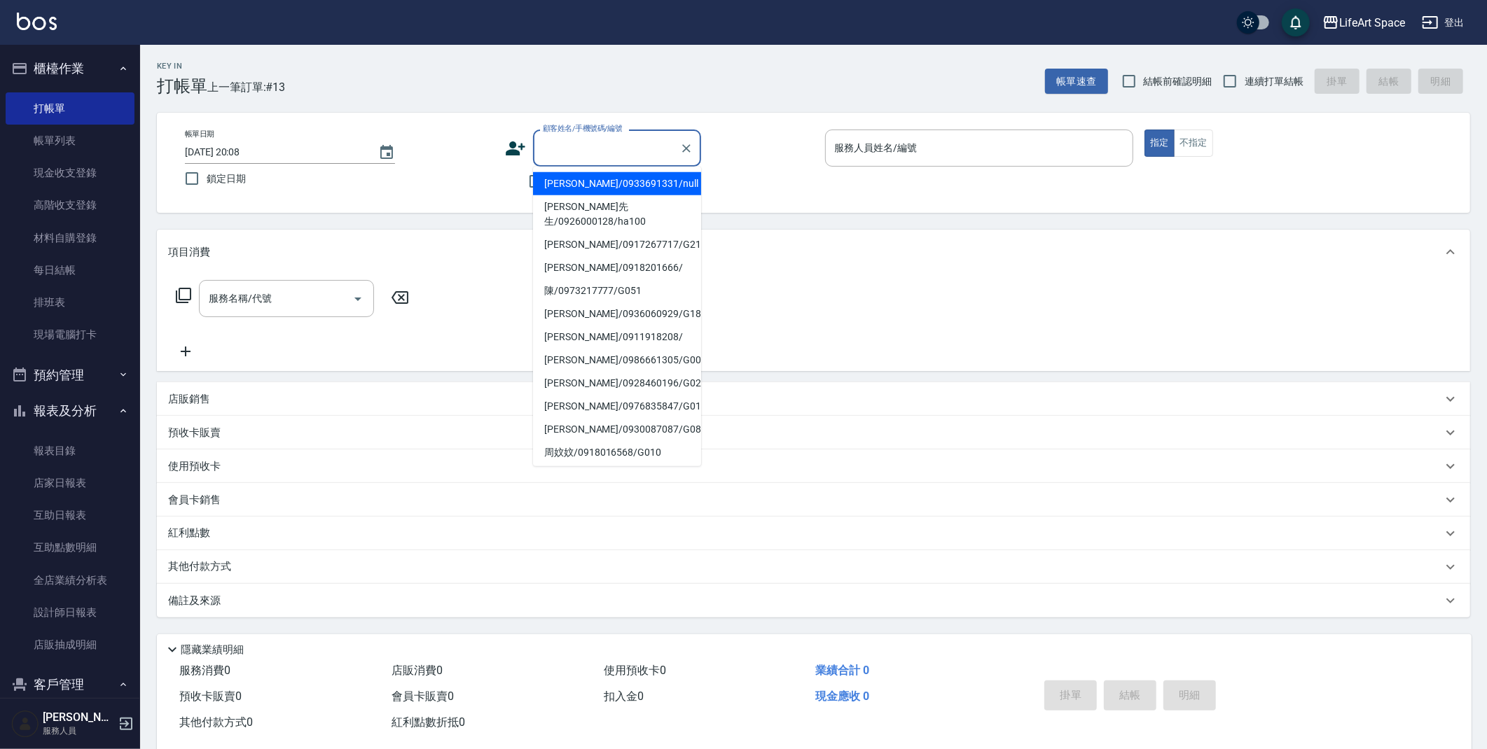
click at [560, 150] on input "顧客姓名/手機號碼/編號" at bounding box center [606, 148] width 134 height 25
click at [523, 146] on icon at bounding box center [516, 148] width 20 height 14
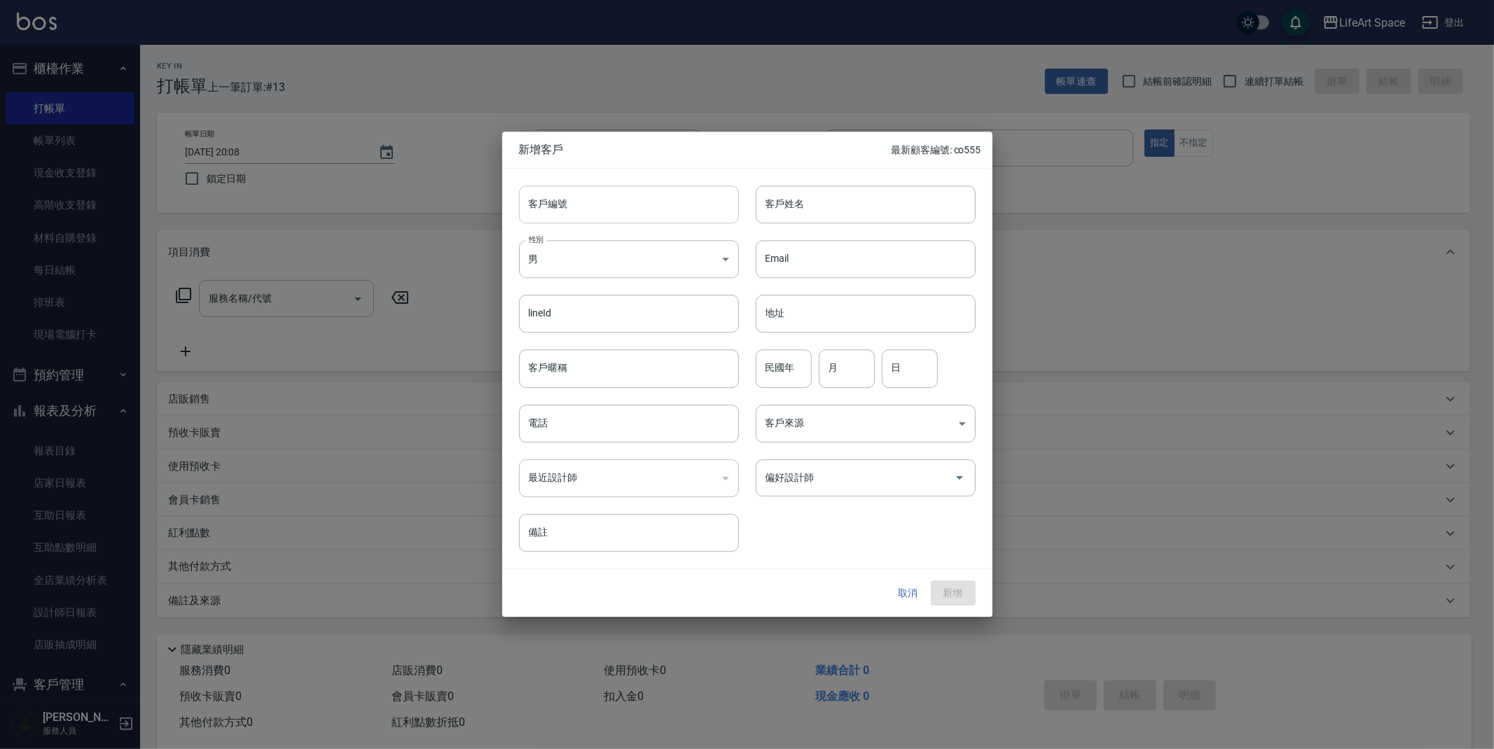
click at [587, 208] on input "客戶編號" at bounding box center [629, 205] width 220 height 38
type input "５"
type input "5790ro"
click at [778, 193] on div "客戶姓名 客戶姓名" at bounding box center [866, 205] width 220 height 38
type input "[PERSON_NAME]"
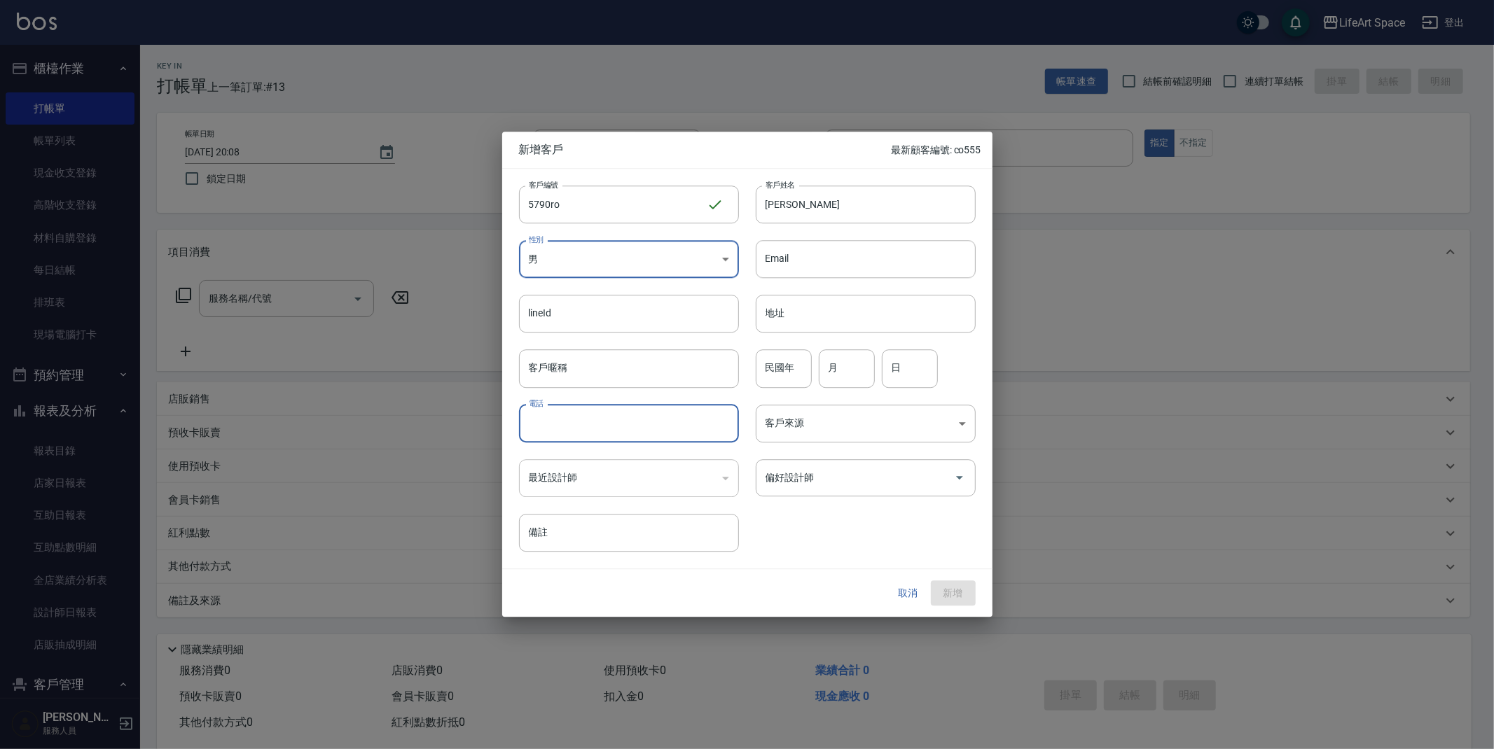
click at [644, 426] on input "電話" at bounding box center [629, 424] width 220 height 38
type input "0983205790"
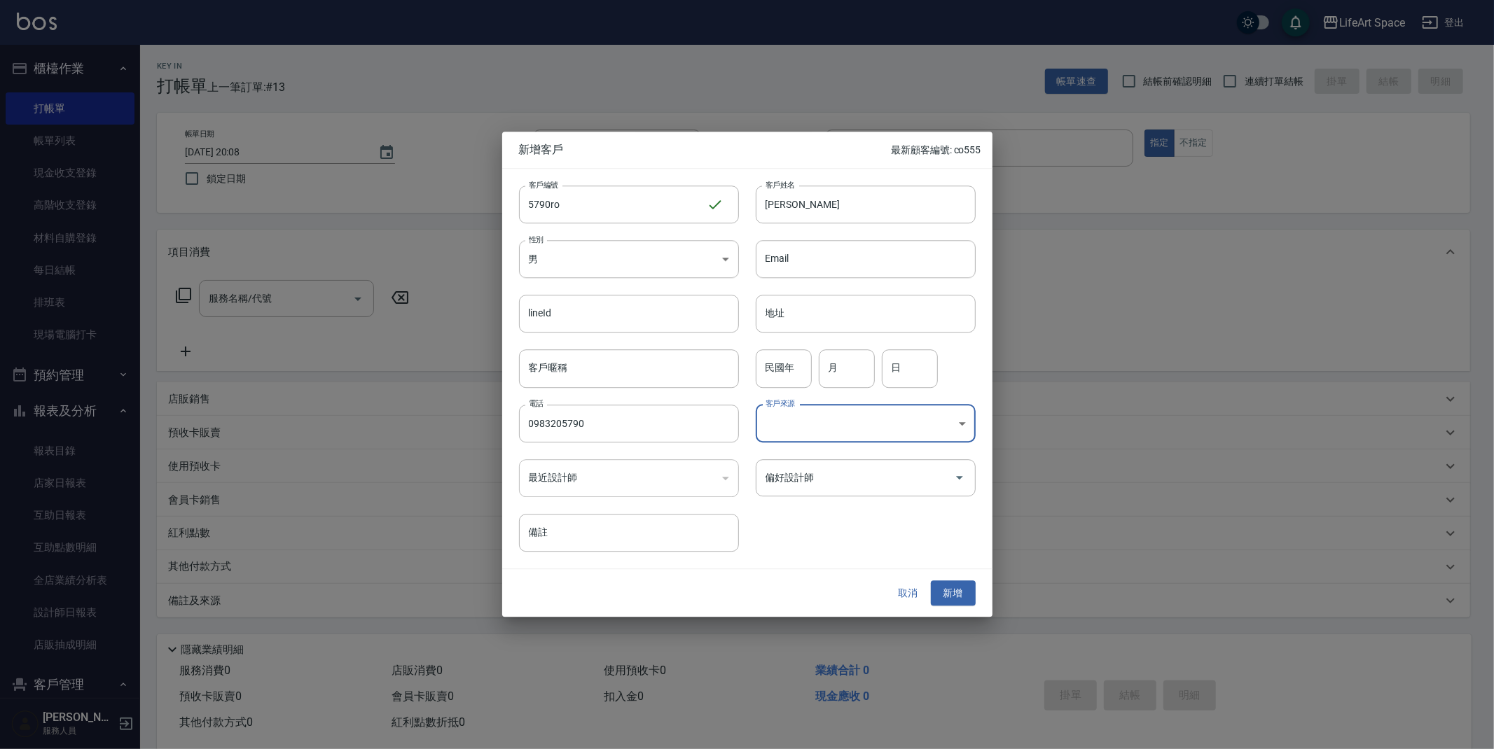
click at [834, 439] on body "LifeArt Space 登出 櫃檯作業 打帳單 帳單列表 現金收支登錄 高階收支登錄 材料自購登錄 每日結帳 排班表 現場電腦打卡 預約管理 預約管理 單…" at bounding box center [747, 385] width 1494 height 770
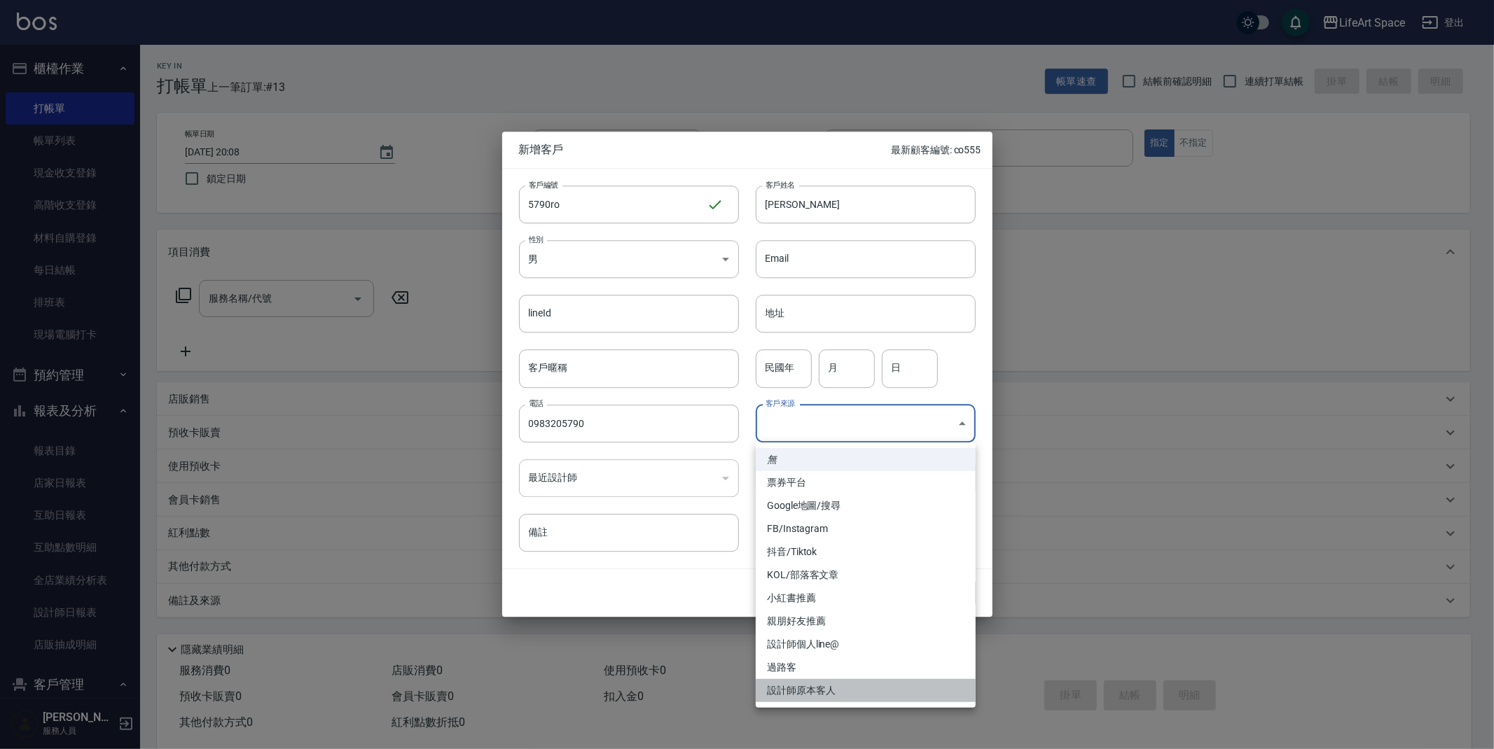
click at [813, 689] on li "設計師原本客人" at bounding box center [866, 690] width 220 height 23
type input "設計師原本客人"
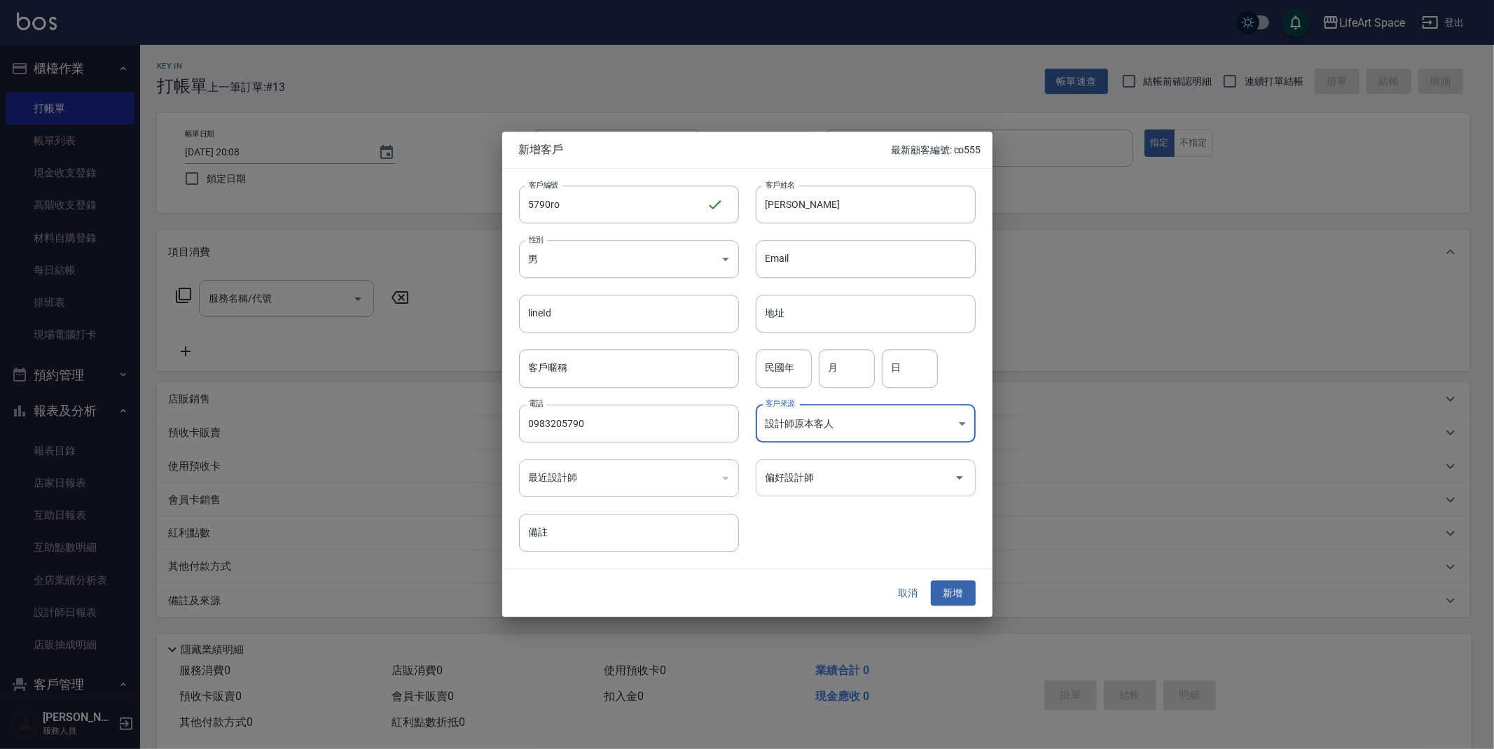
click at [818, 481] on input "偏好設計師" at bounding box center [855, 478] width 186 height 25
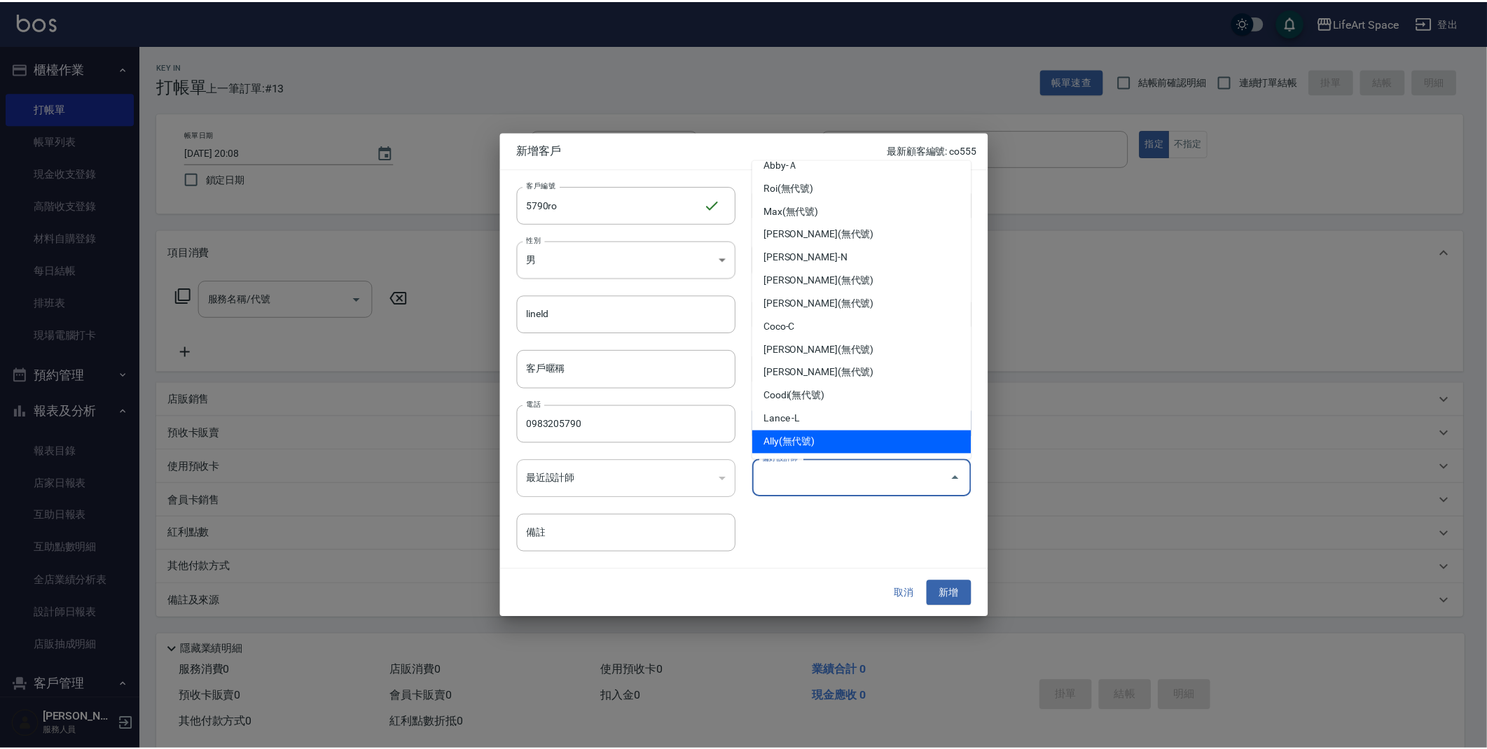
scroll to position [146, 0]
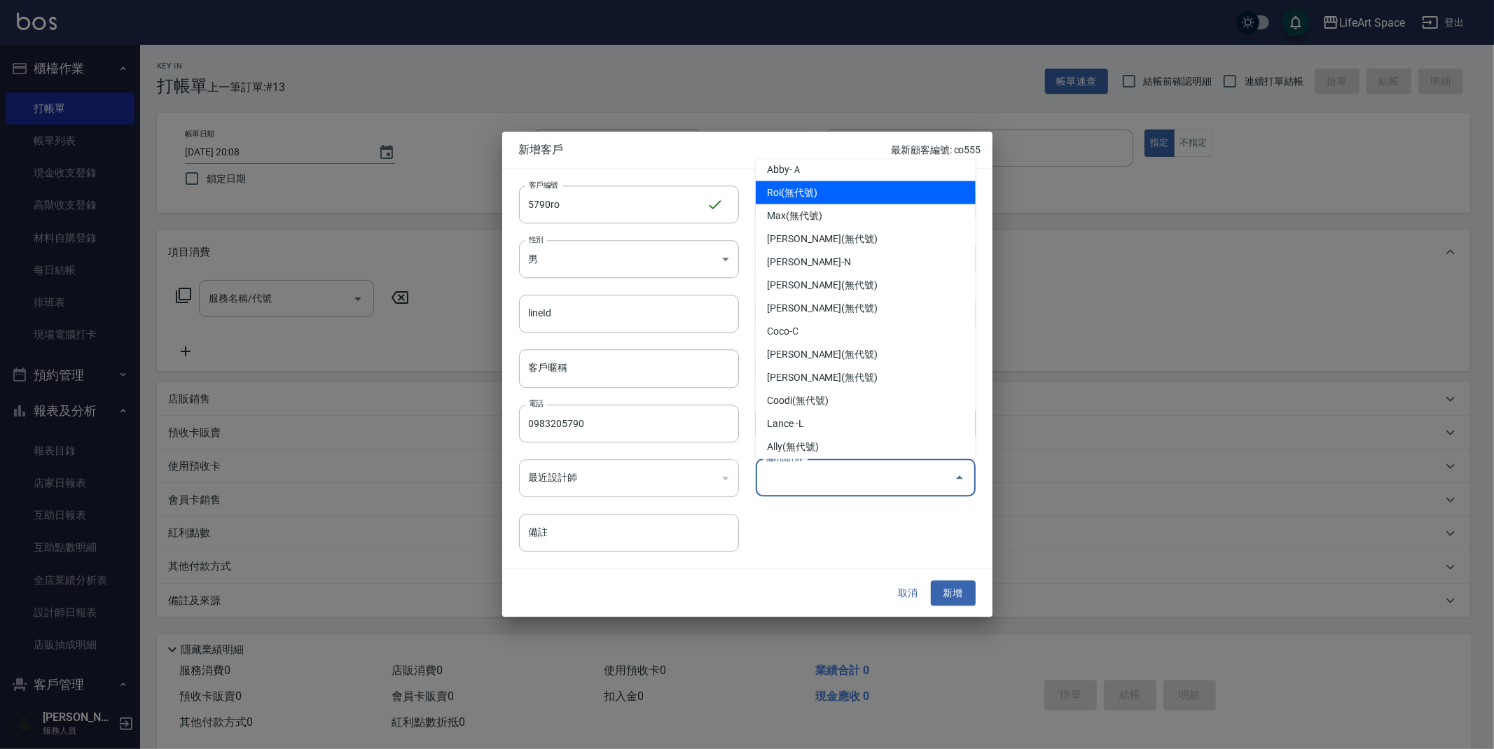
click at [838, 198] on li "Roi(無代號)" at bounding box center [866, 192] width 220 height 23
type input "Roi"
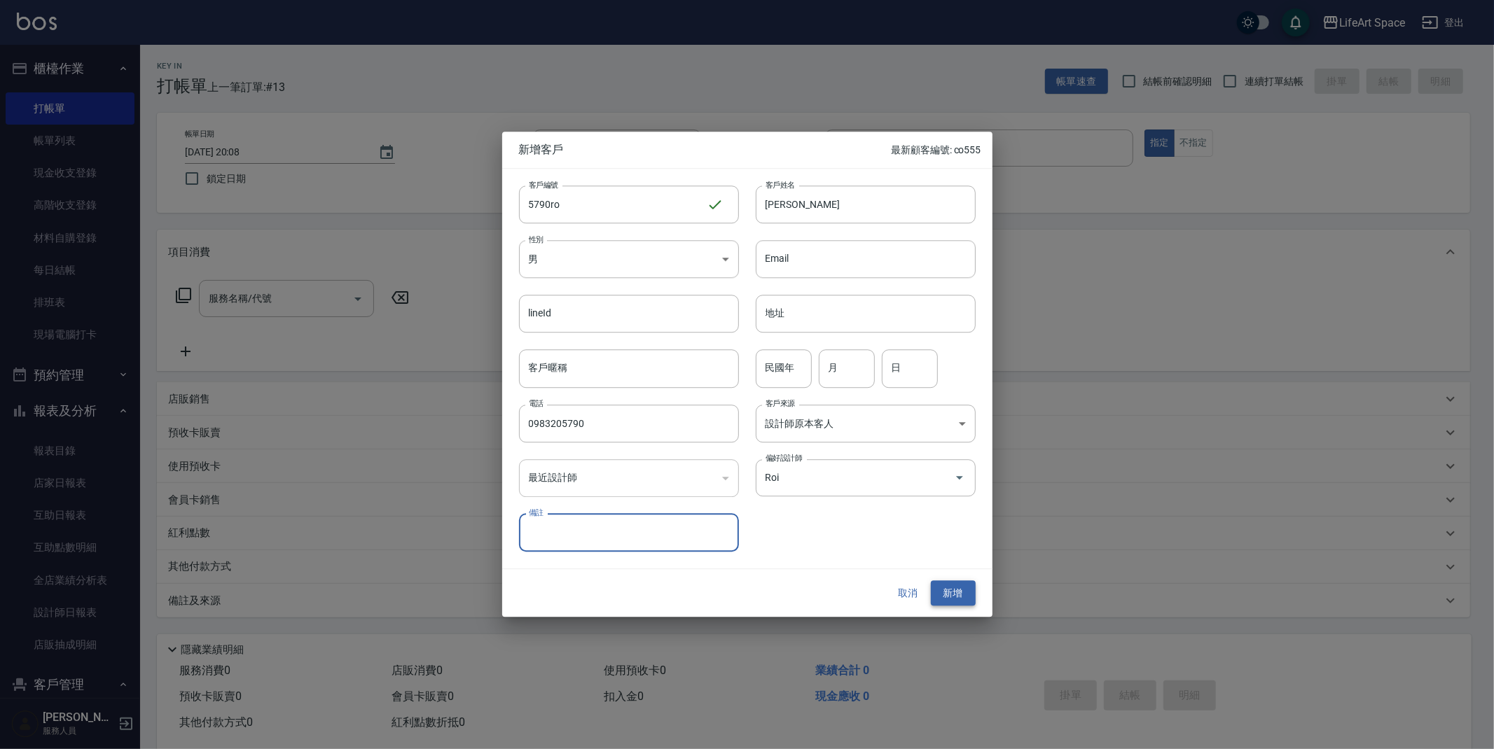
click at [962, 595] on button "新增" at bounding box center [953, 594] width 45 height 26
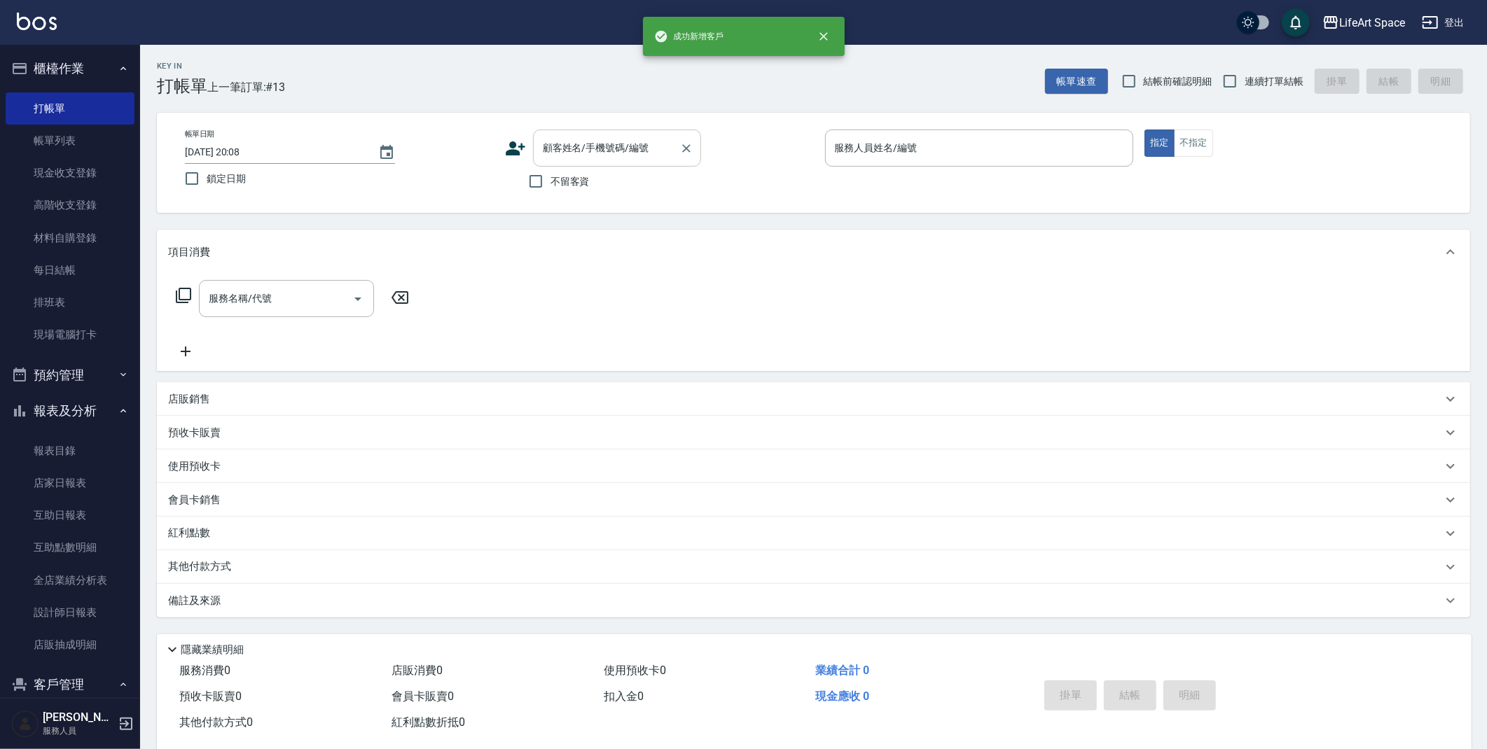
click at [611, 152] on input "顧客姓名/手機號碼/編號" at bounding box center [606, 148] width 134 height 25
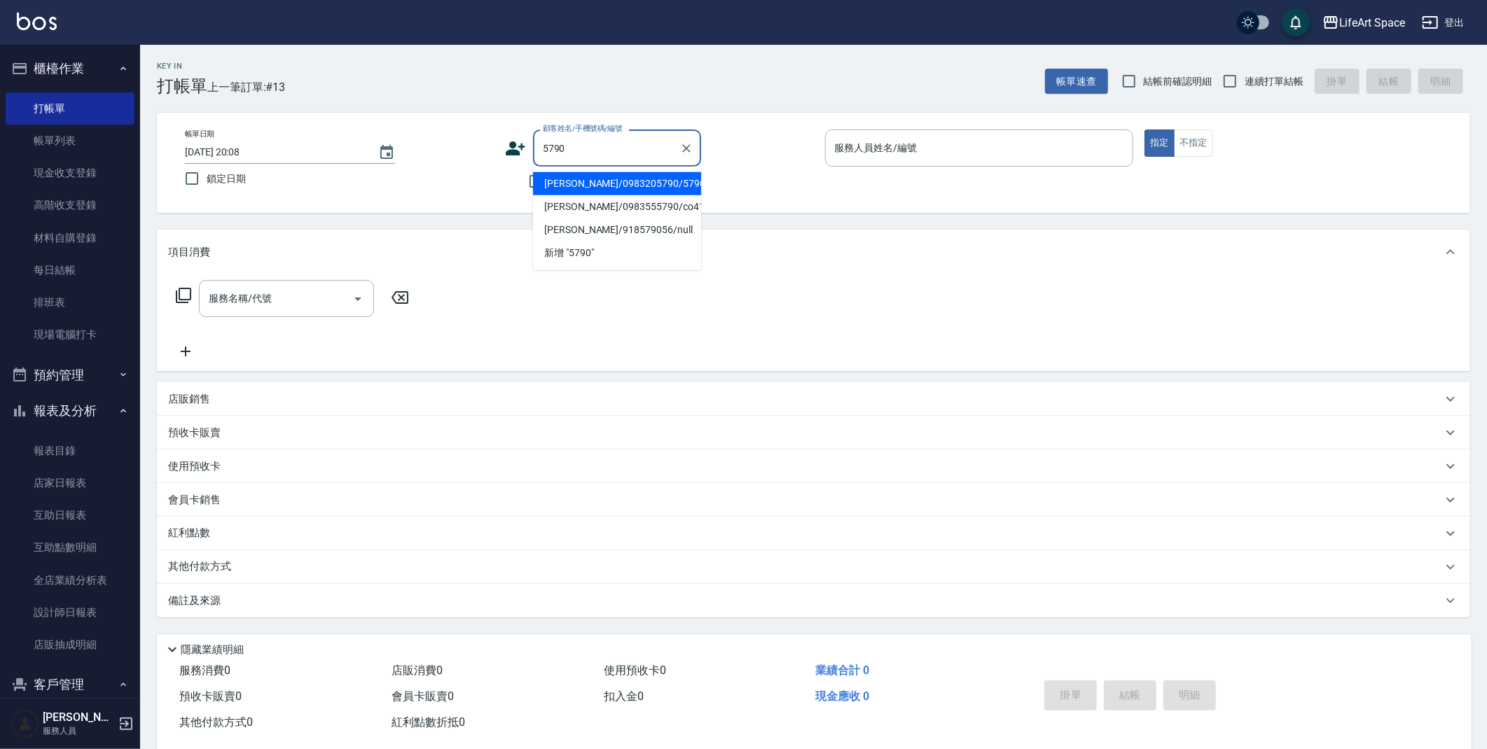
click at [659, 186] on li "[PERSON_NAME]/0983205790/5790ro" at bounding box center [617, 183] width 168 height 23
type input "[PERSON_NAME]/0983205790/5790ro"
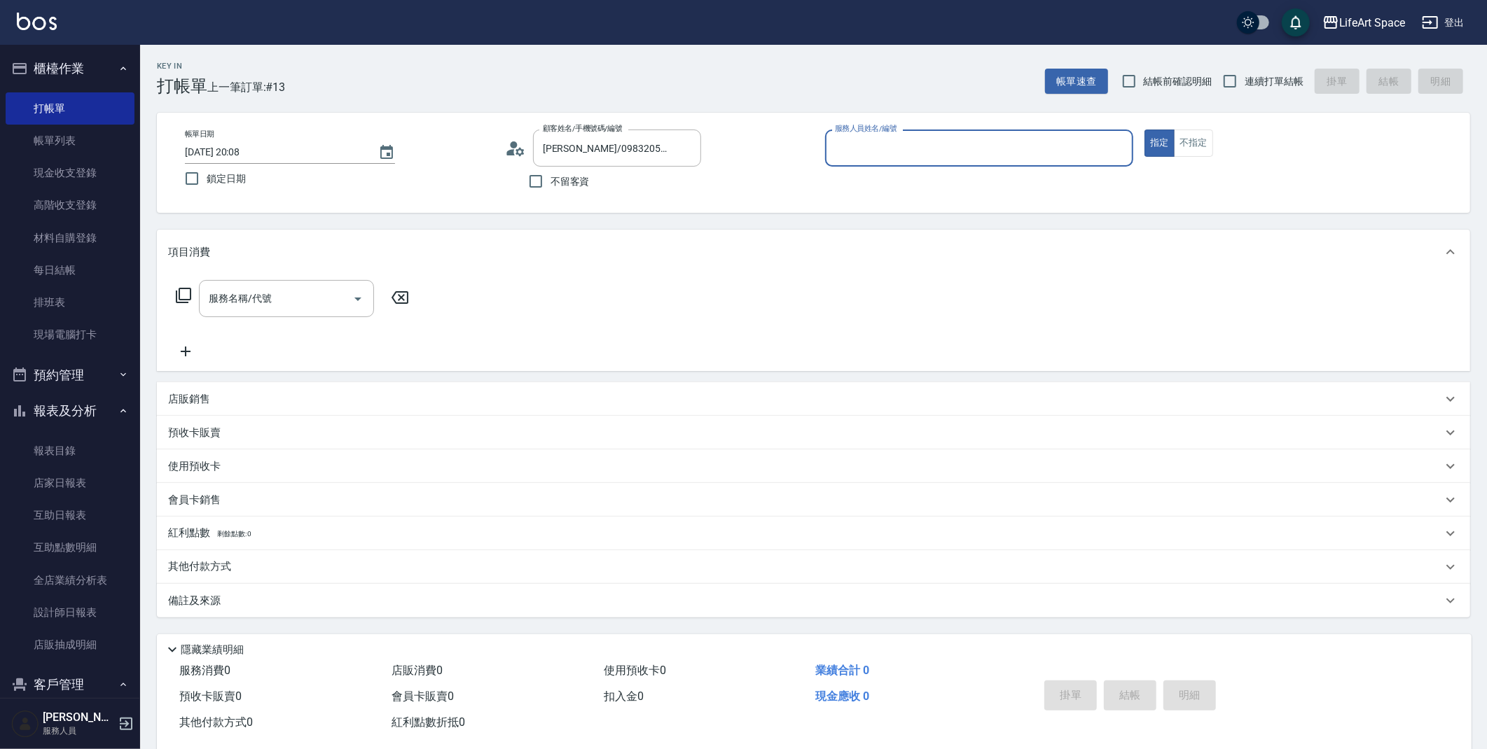
type input "Roi(無代號)"
click at [231, 300] on input "服務名稱/代號" at bounding box center [275, 298] width 141 height 25
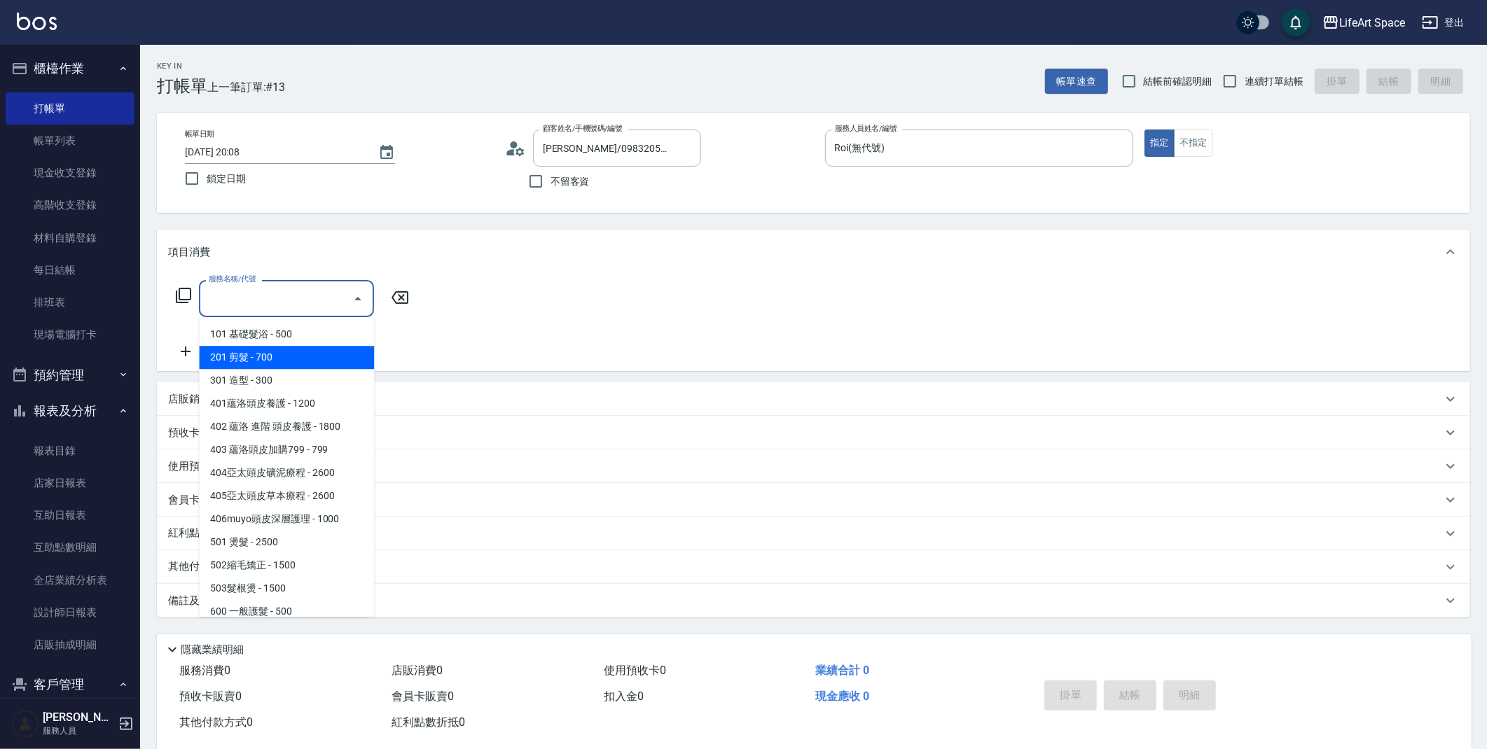
click at [274, 353] on span "201 剪髮 - 700" at bounding box center [286, 357] width 175 height 23
type input "201 剪髮(201)"
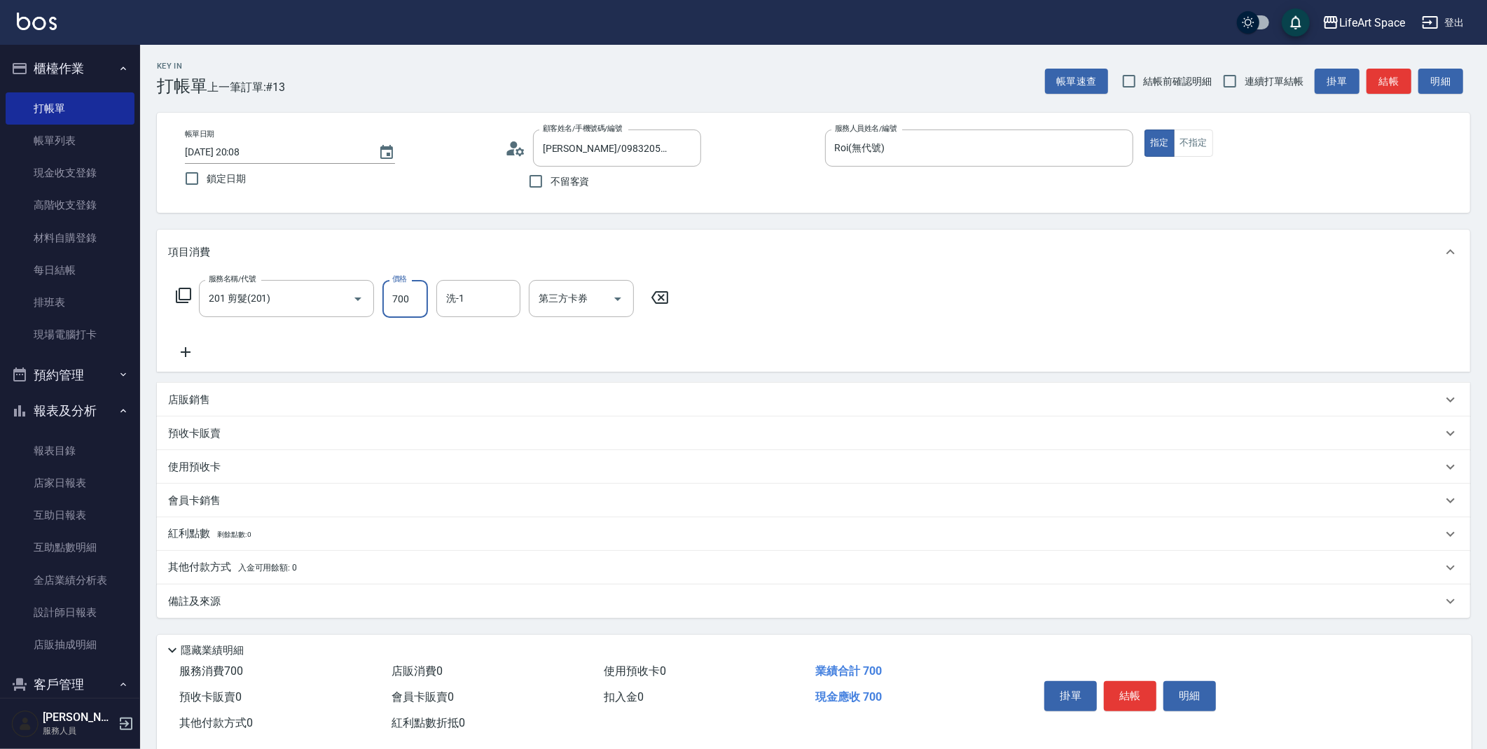
click at [415, 293] on input "700" at bounding box center [405, 299] width 46 height 38
type input "800"
click at [1128, 693] on button "結帳" at bounding box center [1130, 696] width 53 height 29
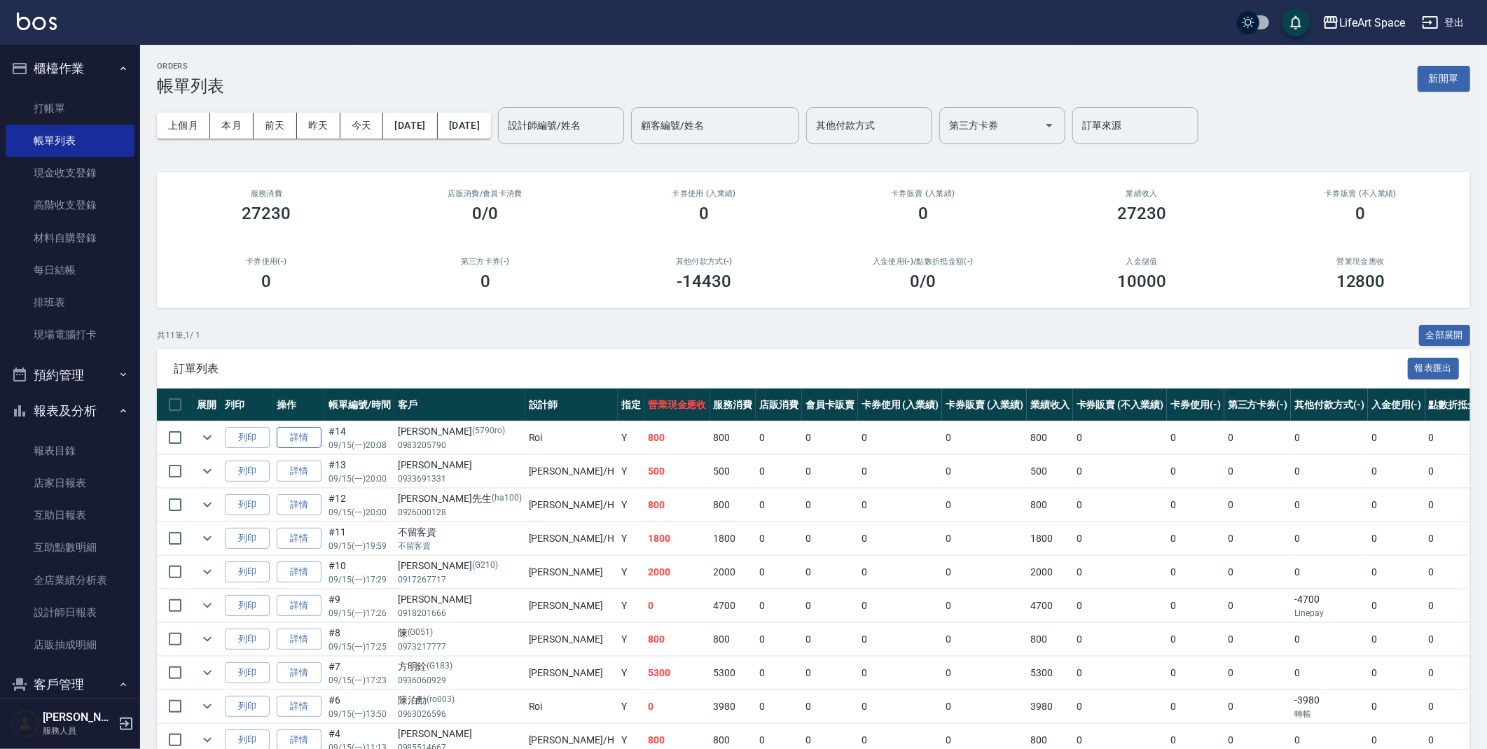
click at [309, 439] on link "詳情" at bounding box center [299, 438] width 45 height 22
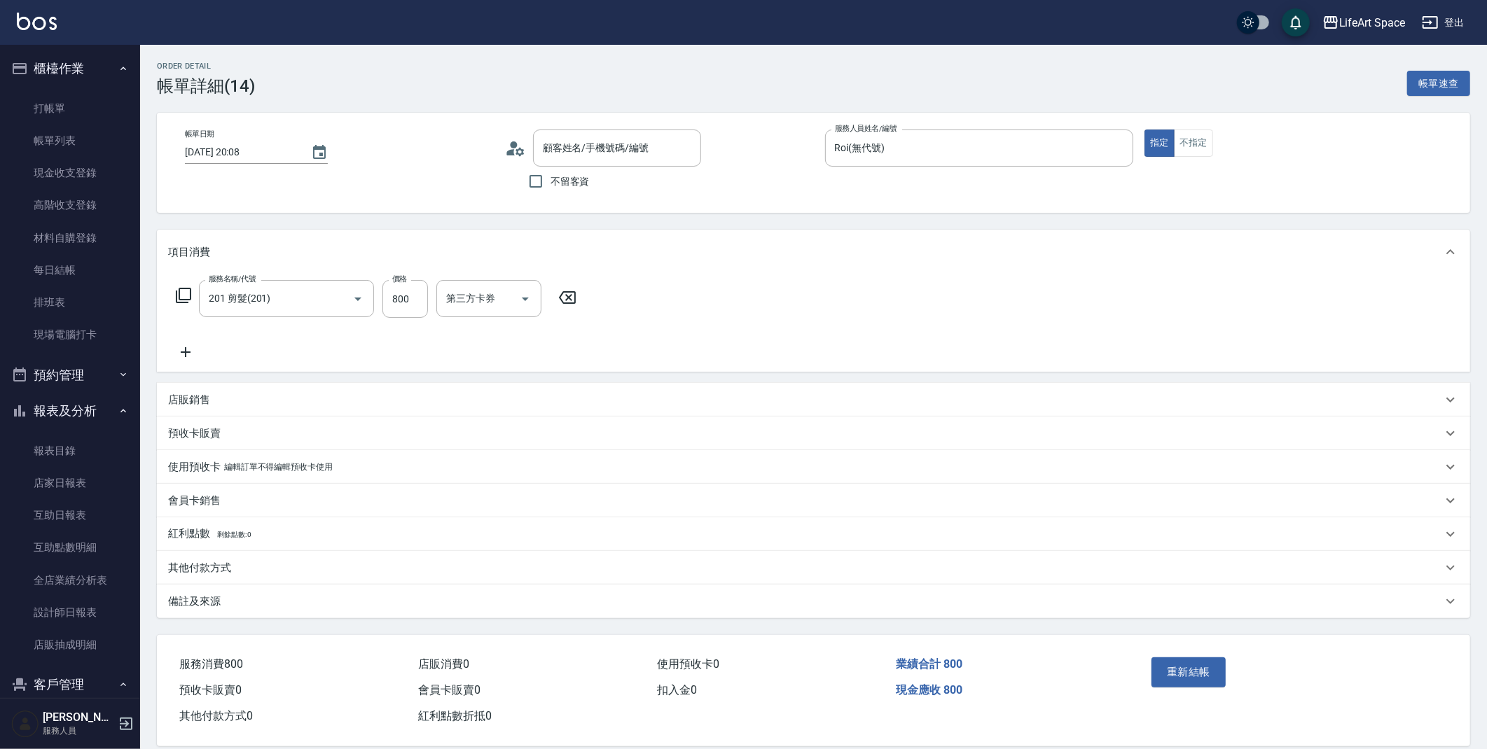
type input "[DATE] 20:08"
type input "Roi(無代號)"
type input "201 剪髮(201)"
type input "[PERSON_NAME]/0983205790/5790ro"
click at [460, 596] on div "備註及來源" at bounding box center [805, 602] width 1274 height 15
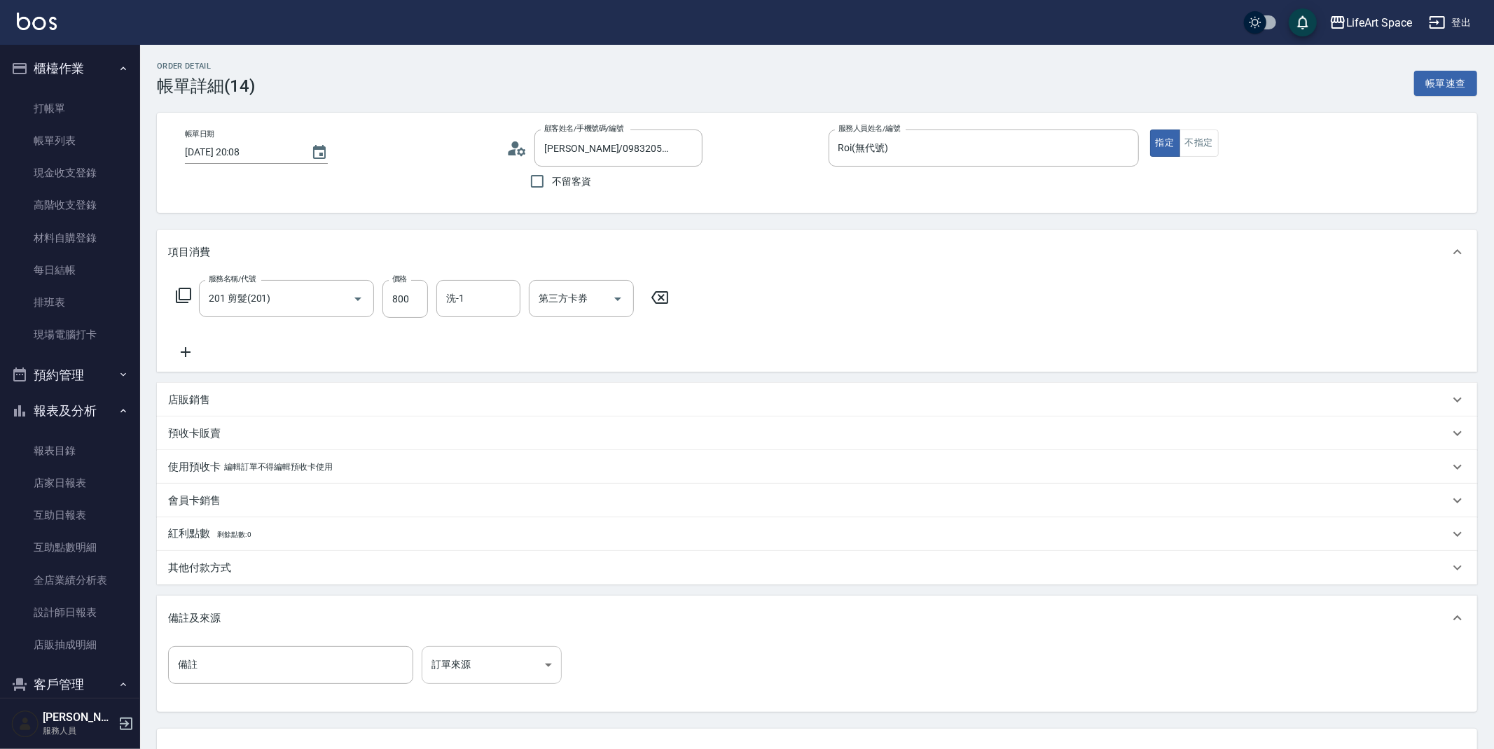
click at [497, 663] on body "LifeArt Space 登出 櫃檯作業 打帳單 帳單列表 現金收支登錄 高階收支登錄 材料自購登錄 每日結帳 排班表 現場電腦打卡 預約管理 預約管理 單…" at bounding box center [747, 428] width 1494 height 857
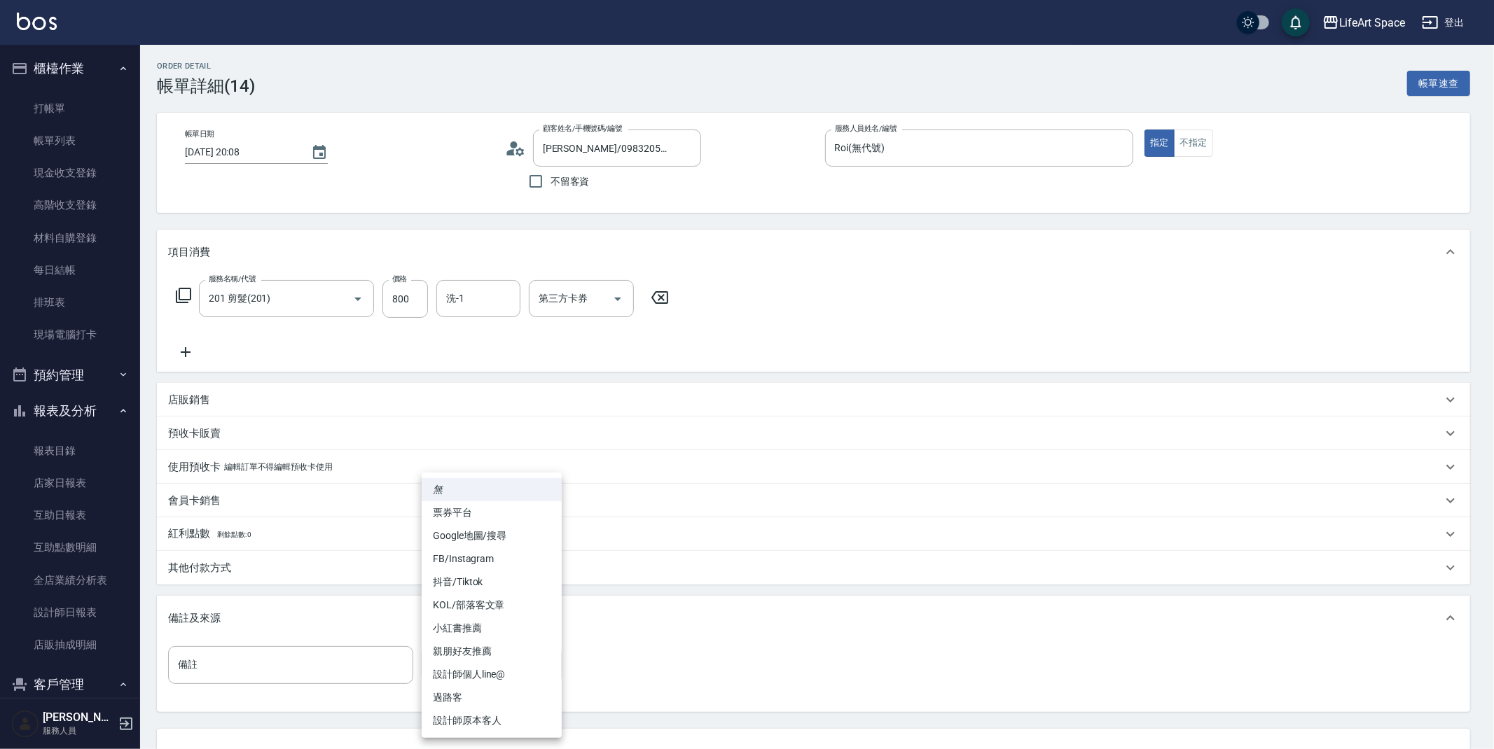
click at [486, 724] on li "設計師原本客人" at bounding box center [492, 721] width 140 height 23
type input "設計師原本客人"
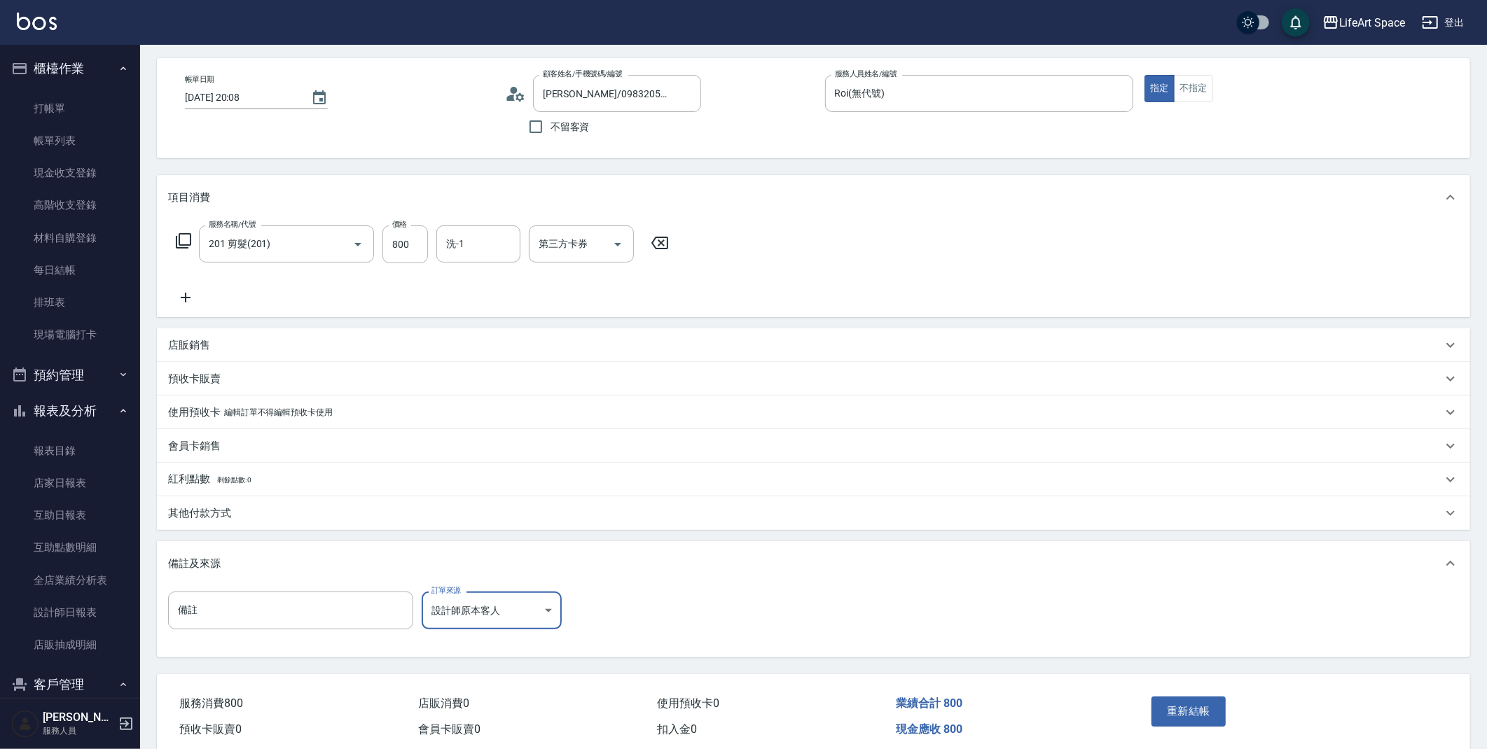
scroll to position [113, 0]
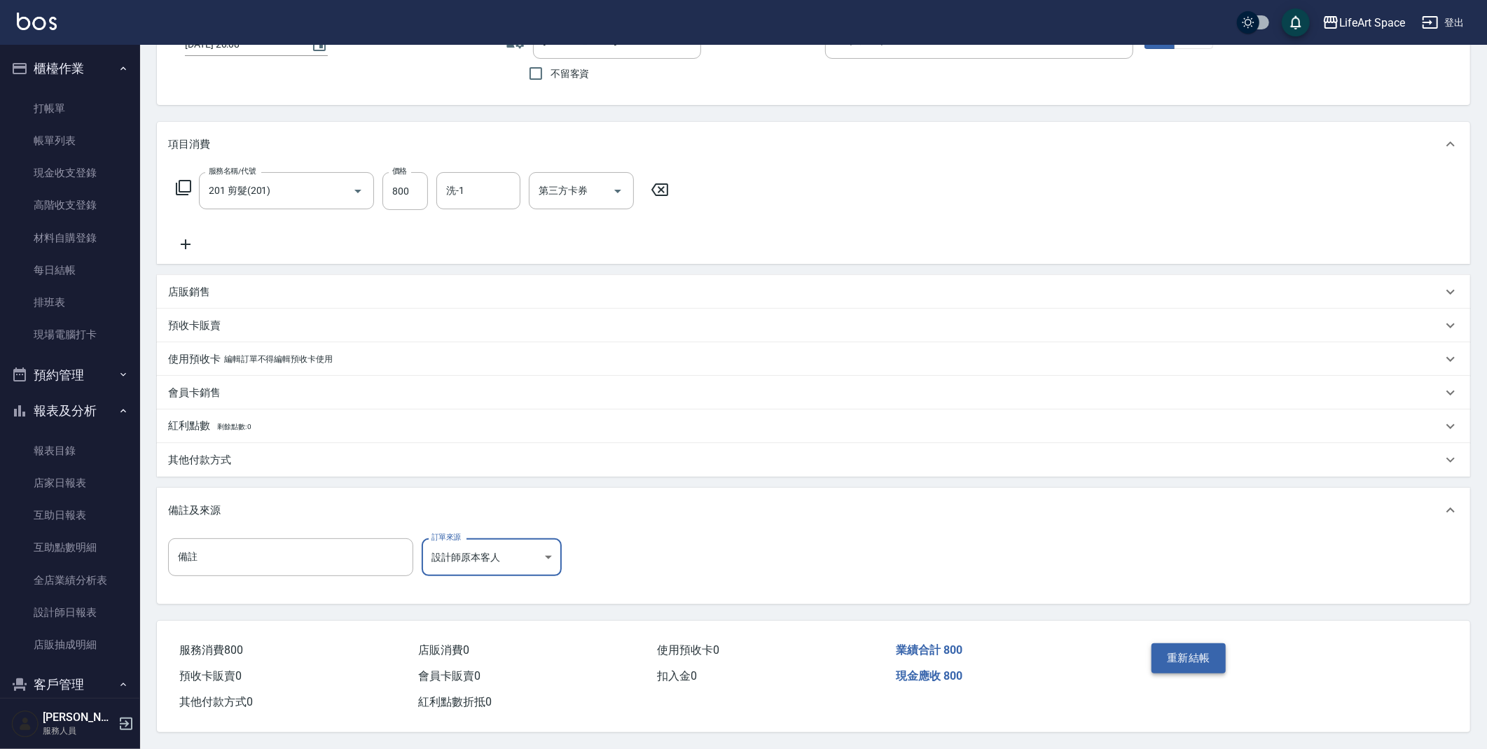
click at [1195, 656] on button "重新結帳" at bounding box center [1189, 658] width 74 height 29
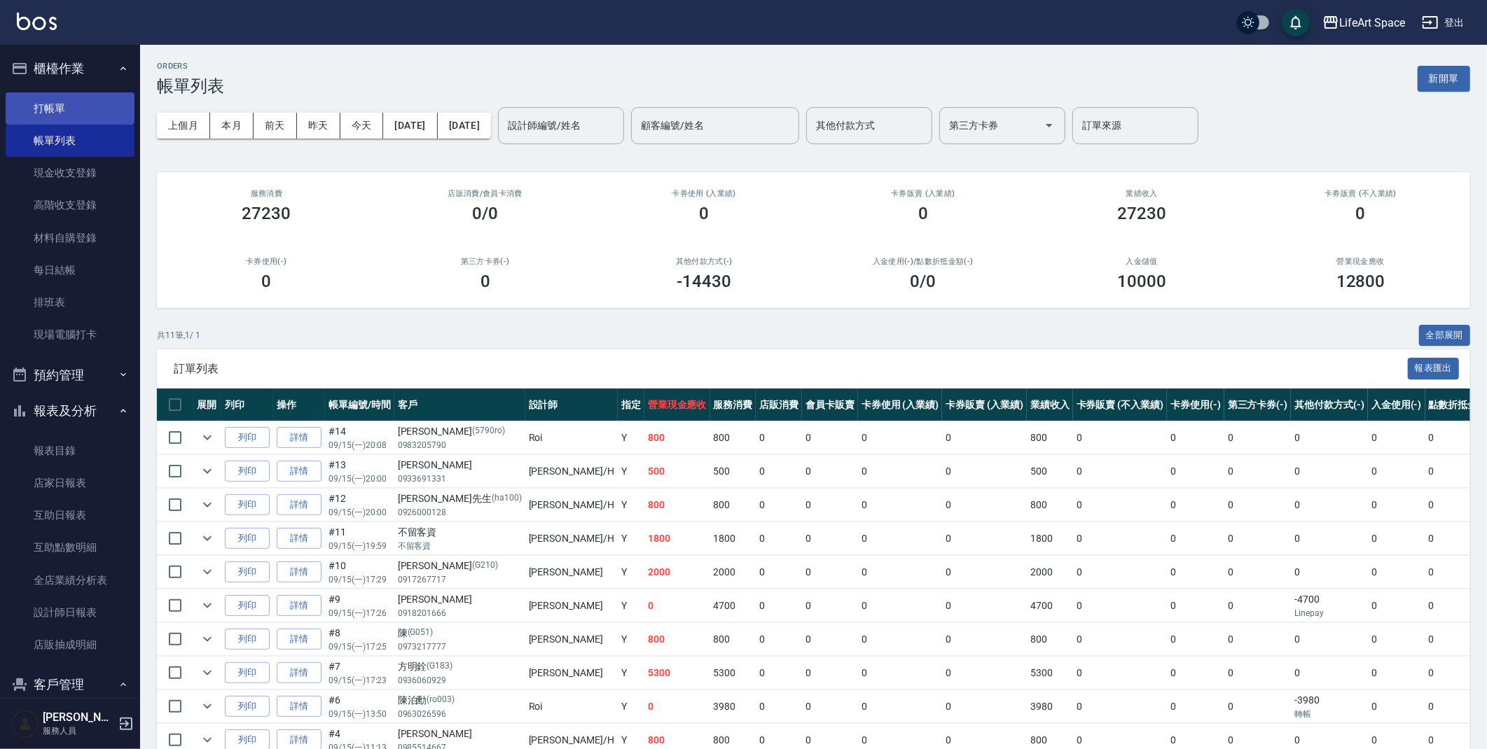
click at [48, 112] on link "打帳單" at bounding box center [70, 108] width 129 height 32
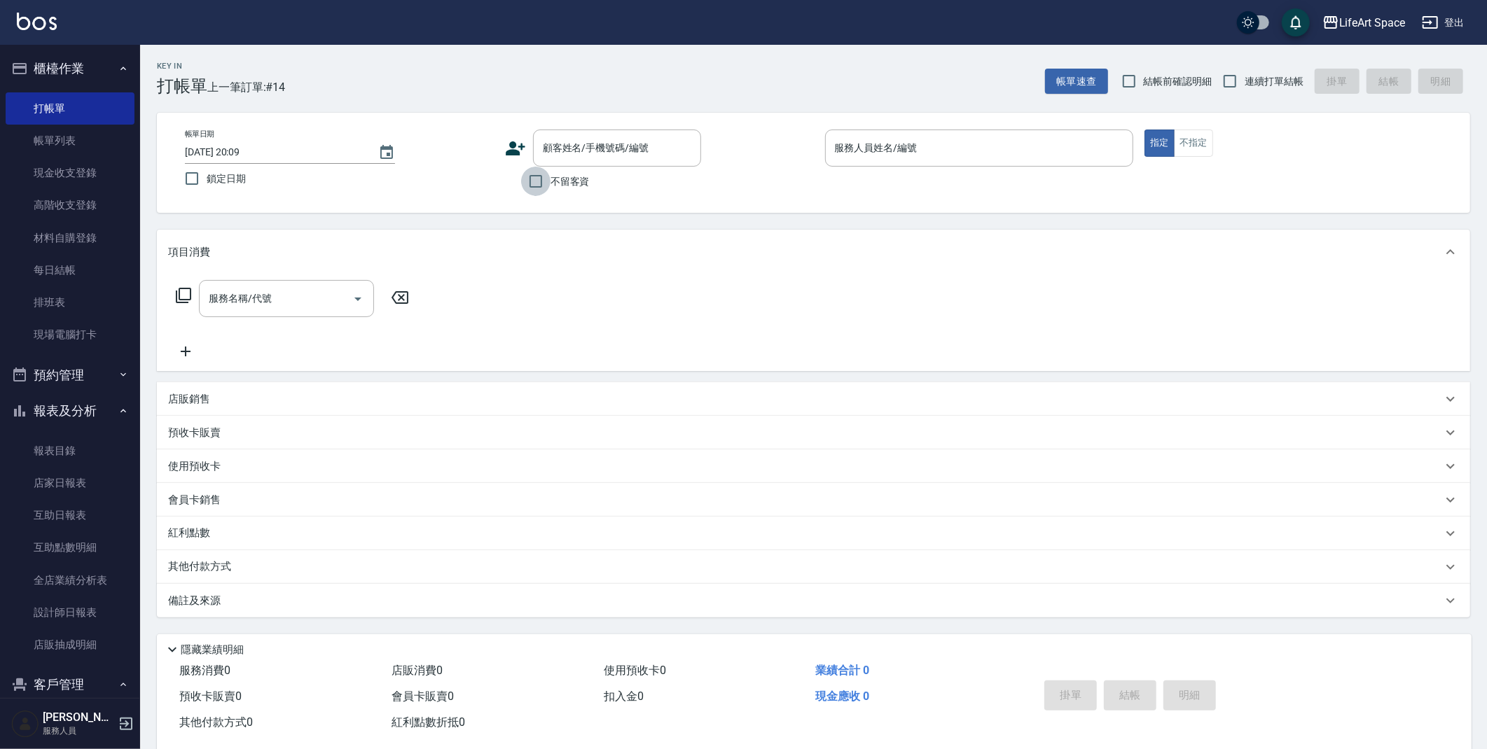
click at [537, 179] on input "不留客資" at bounding box center [535, 181] width 29 height 29
checkbox input "true"
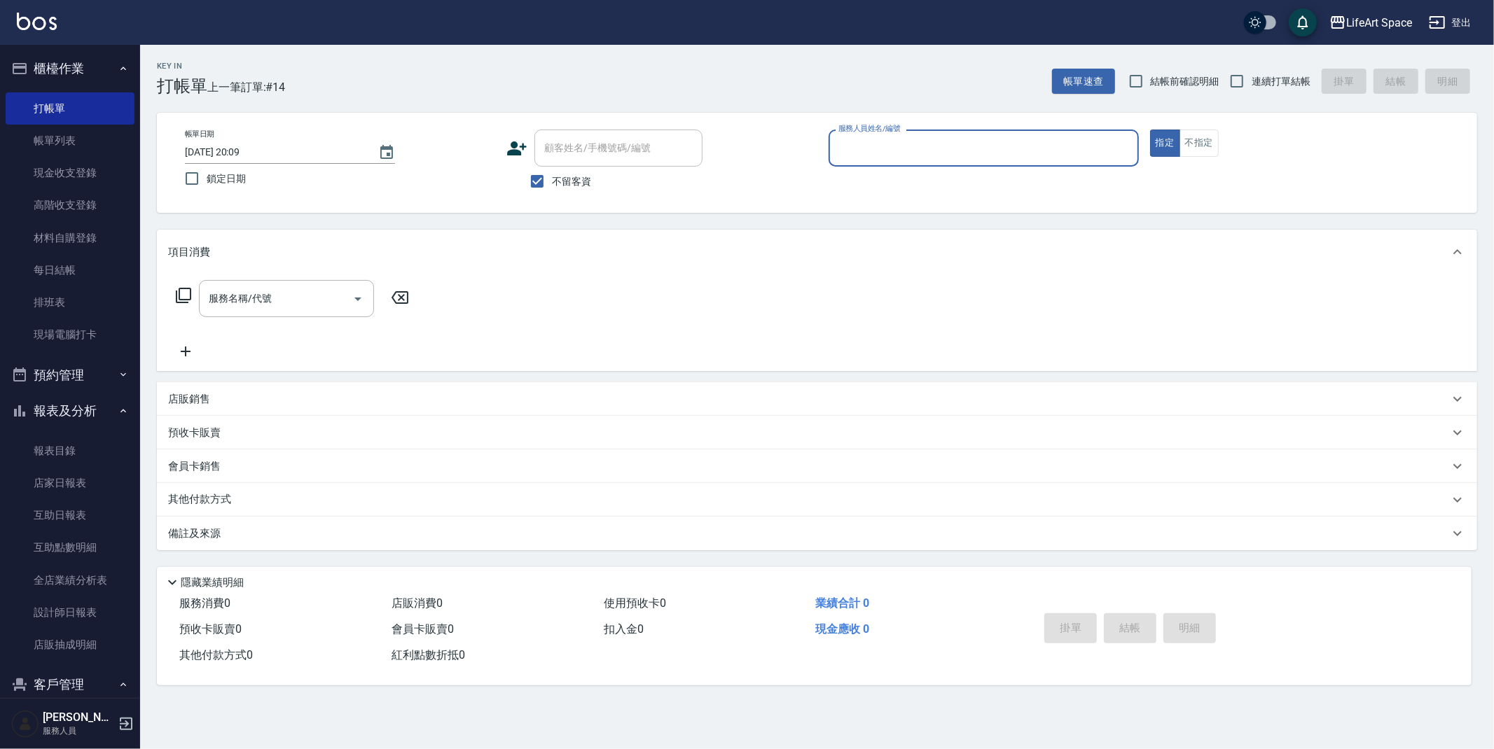
click at [892, 160] on input "服務人員姓名/編號" at bounding box center [984, 148] width 298 height 25
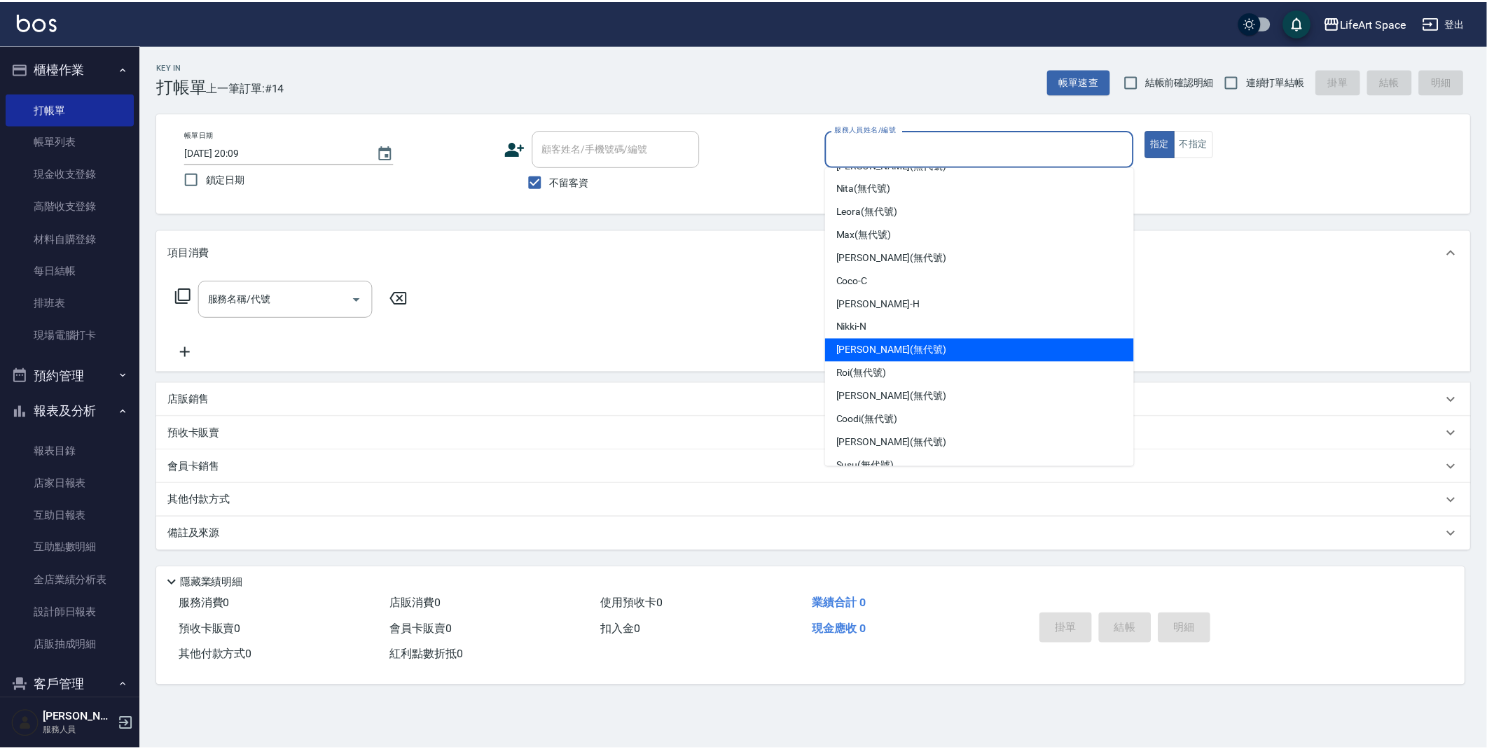
scroll to position [43, 0]
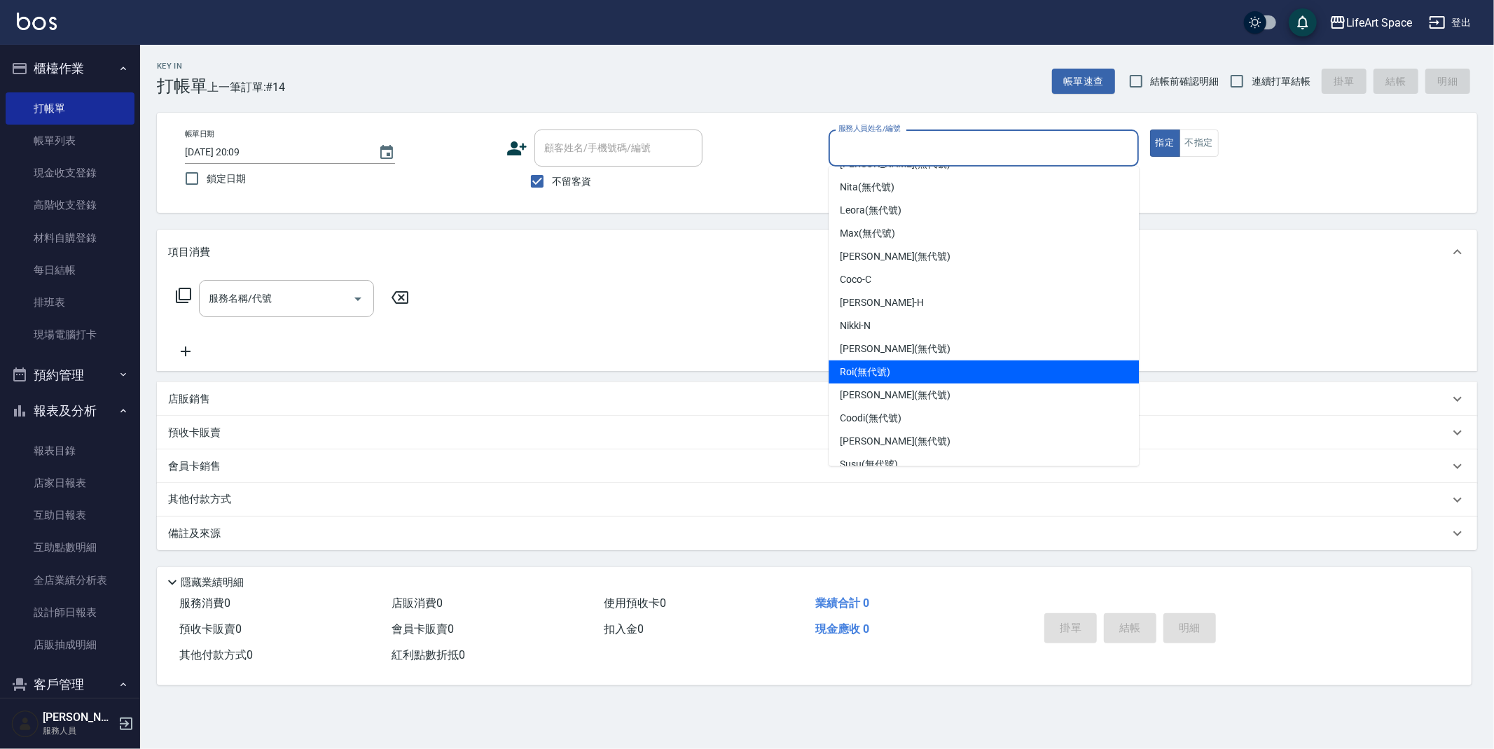
click at [877, 371] on span "Roi (無代號)" at bounding box center [865, 372] width 50 height 15
type input "Roi(無代號)"
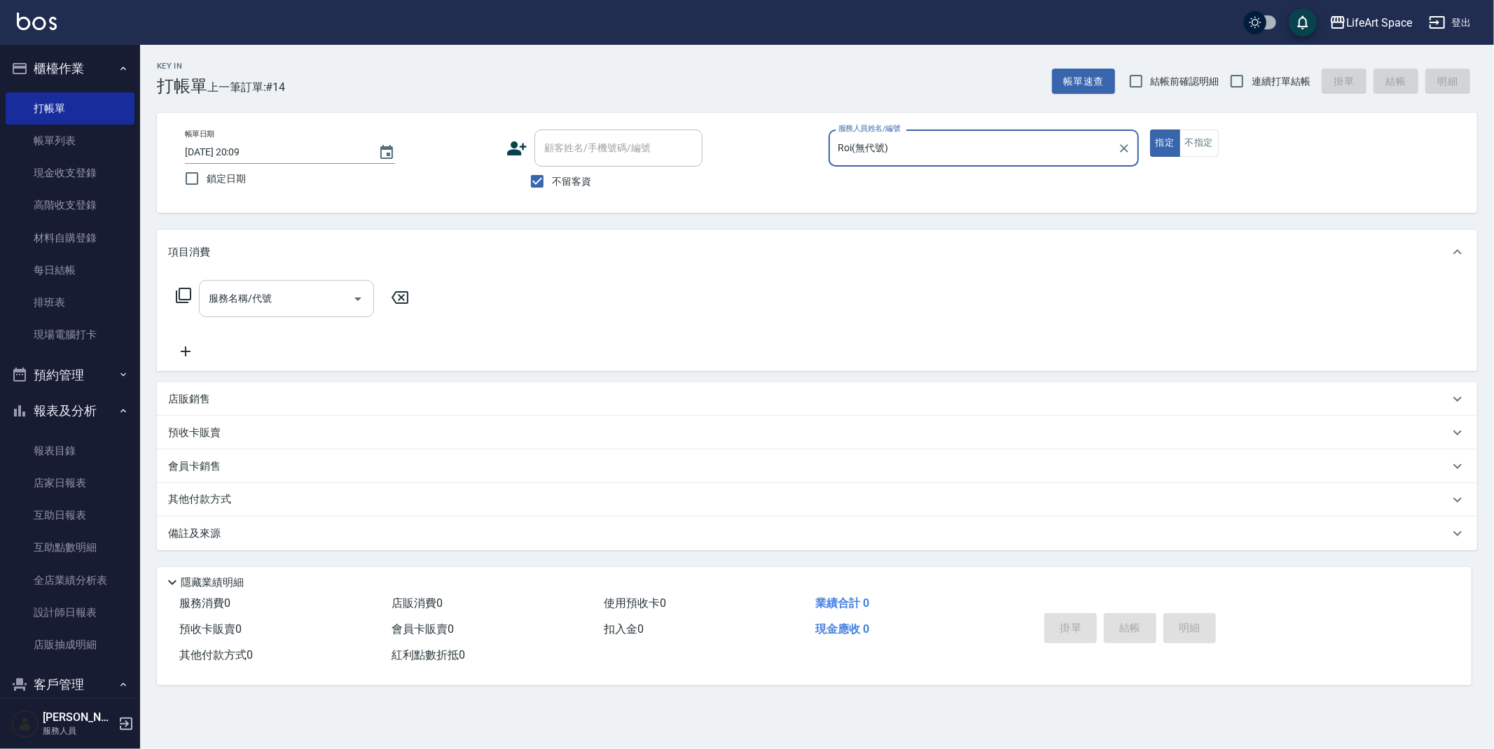
click at [350, 308] on div at bounding box center [357, 298] width 21 height 37
click at [361, 300] on icon "Open" at bounding box center [358, 299] width 17 height 17
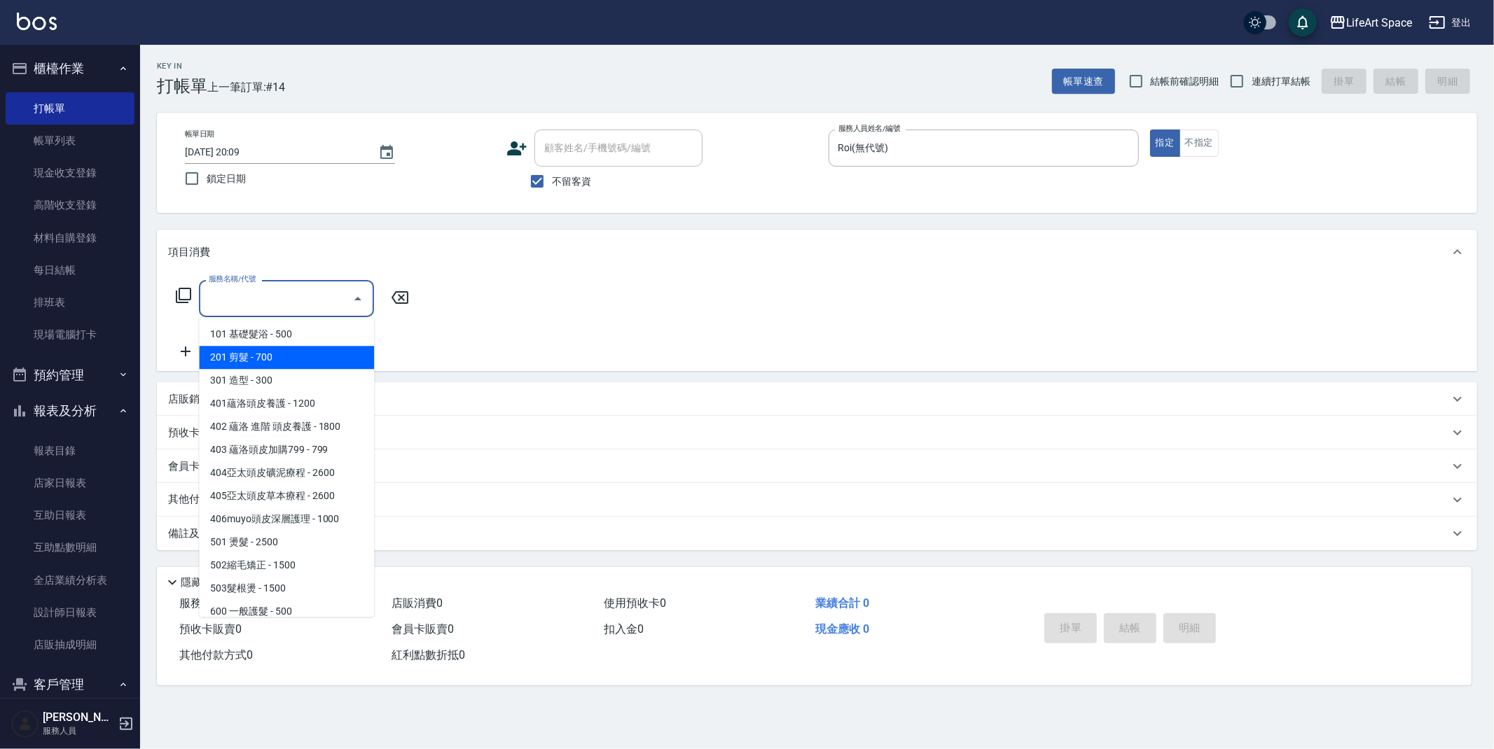
click at [315, 355] on span "201 剪髮 - 700" at bounding box center [286, 357] width 175 height 23
type input "201 剪髮(201)"
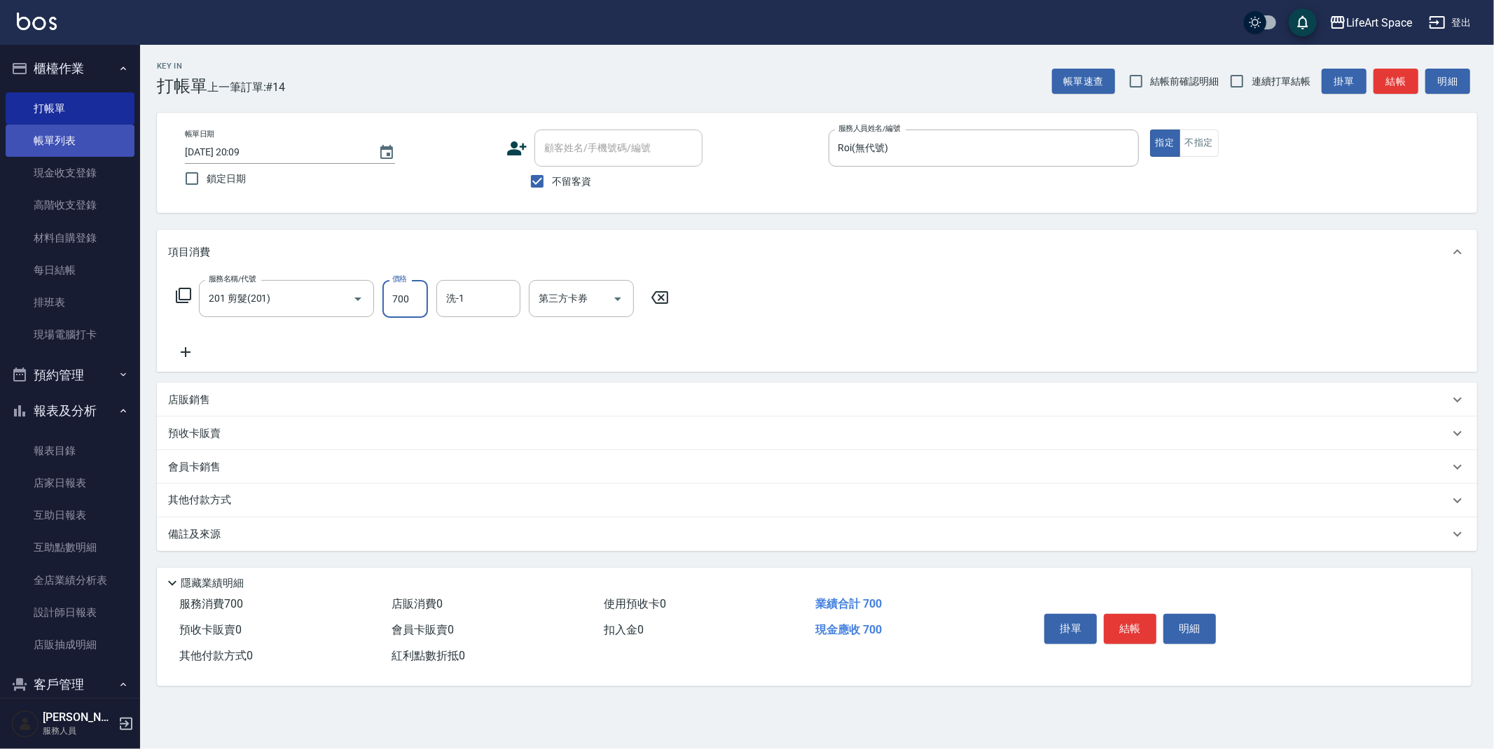
click at [60, 141] on link "帳單列表" at bounding box center [70, 141] width 129 height 32
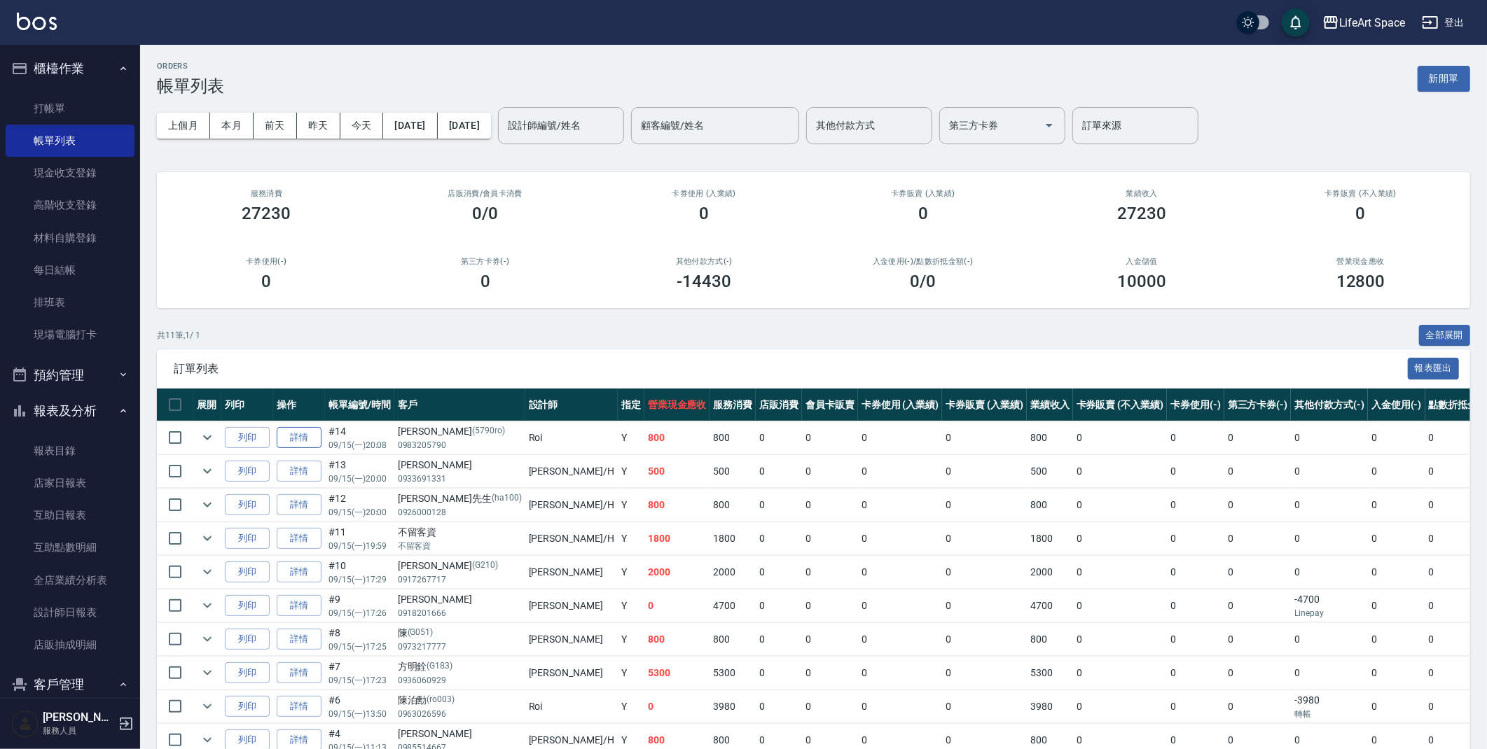
click at [289, 434] on link "詳情" at bounding box center [299, 438] width 45 height 22
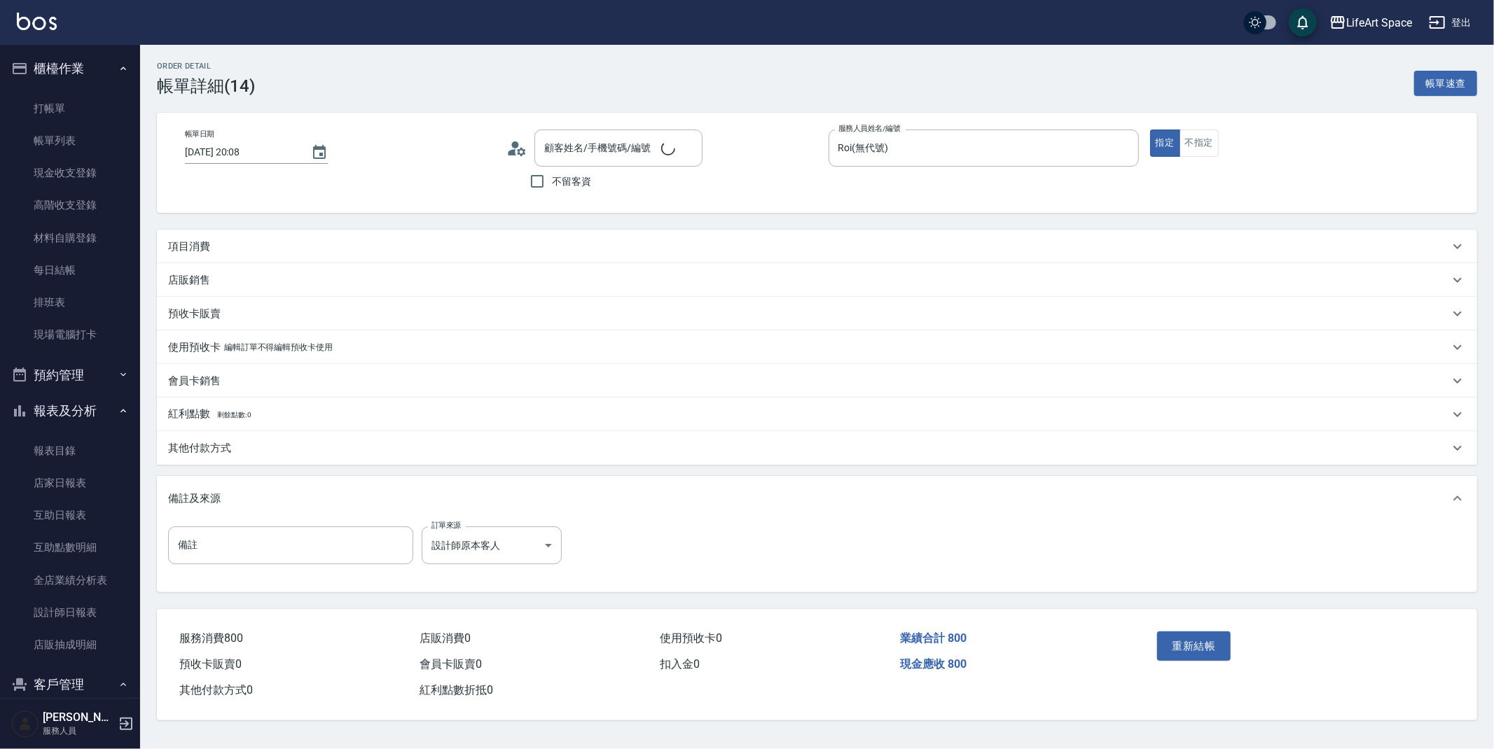
type input "[DATE] 20:08"
type input "Roi(無代號)"
type input "設計師原本客人"
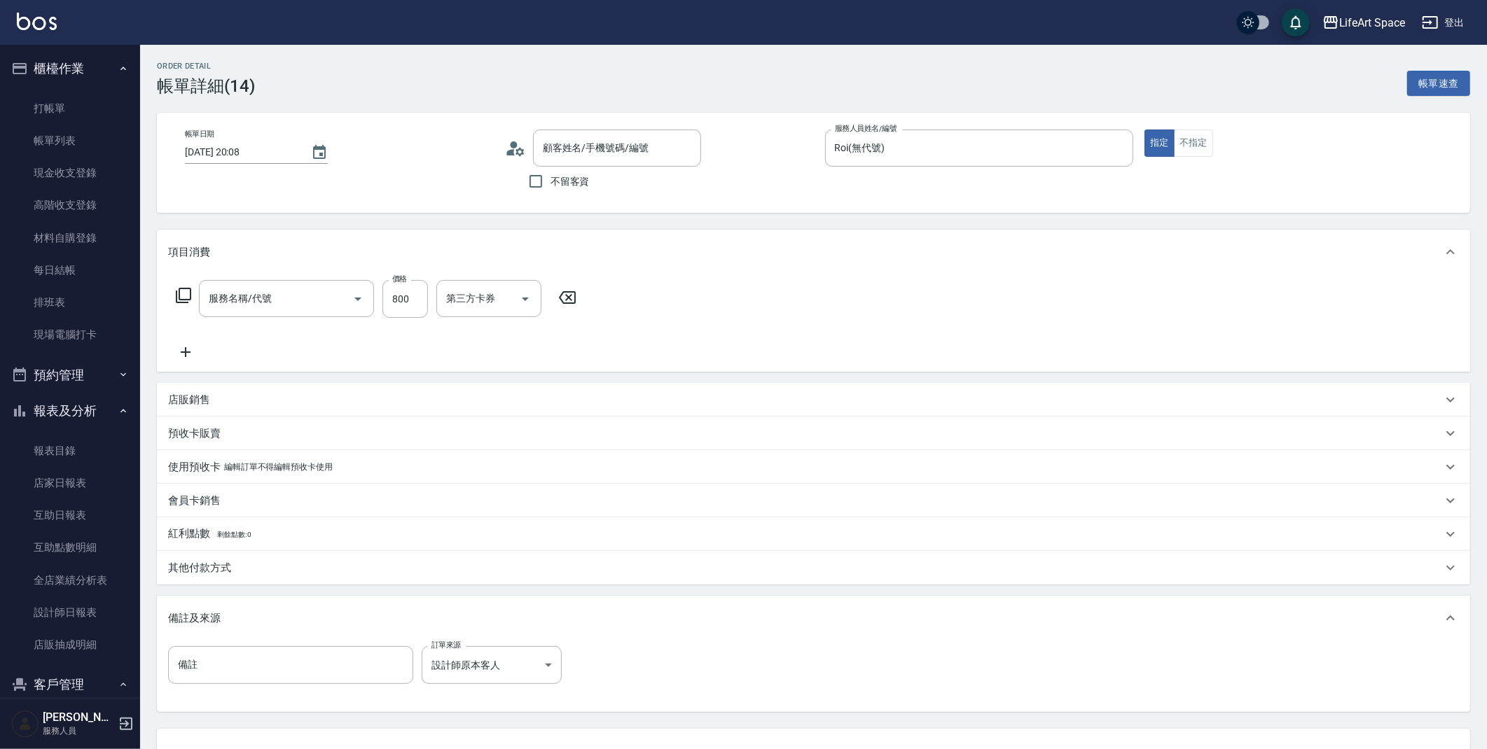
type input "[PERSON_NAME]/0983205790/5790ro"
type input "201 剪髮(201)"
drag, startPoint x: 415, startPoint y: 301, endPoint x: 406, endPoint y: 301, distance: 8.4
click at [406, 301] on input "800" at bounding box center [405, 299] width 46 height 38
click at [187, 352] on icon at bounding box center [186, 352] width 10 height 10
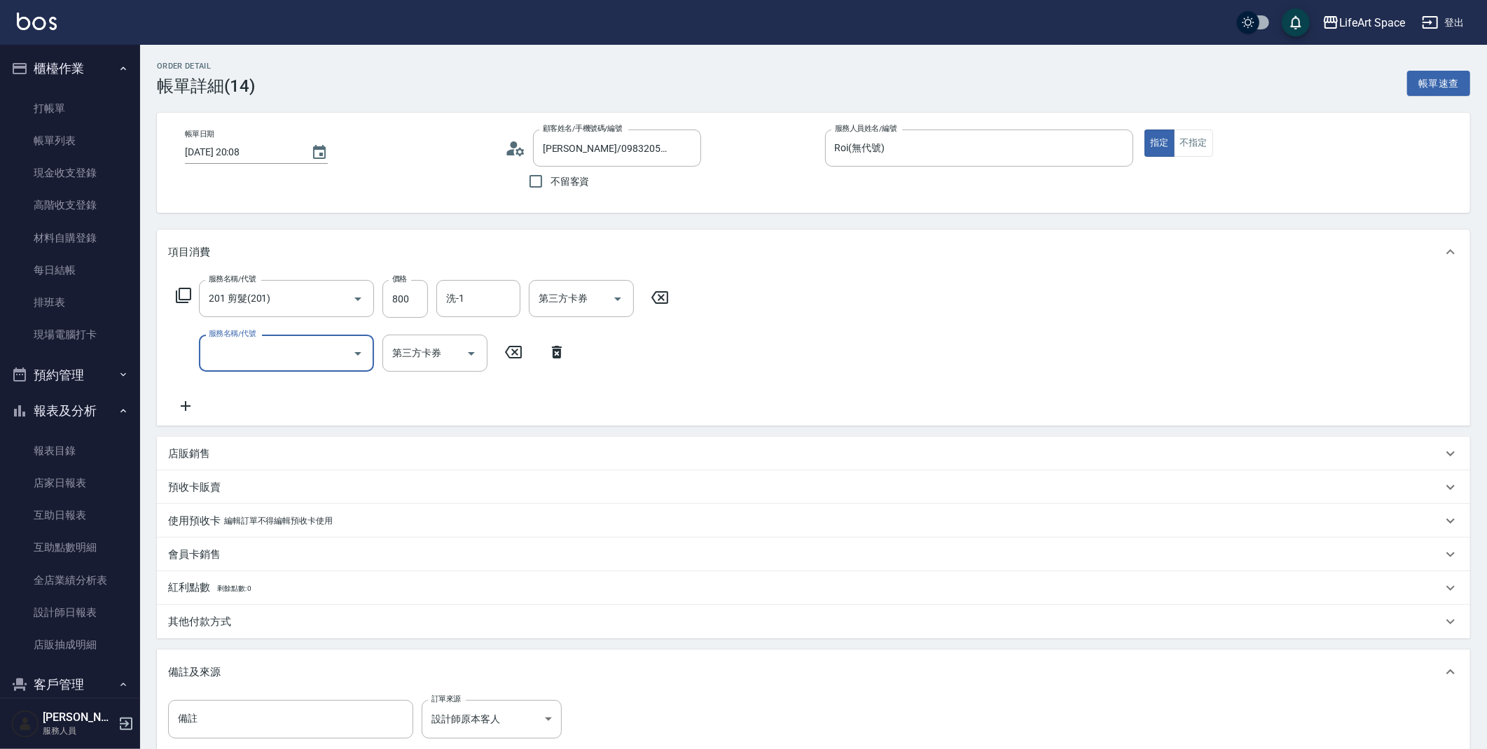
click at [240, 348] on input "服務名稱/代號" at bounding box center [275, 353] width 141 height 25
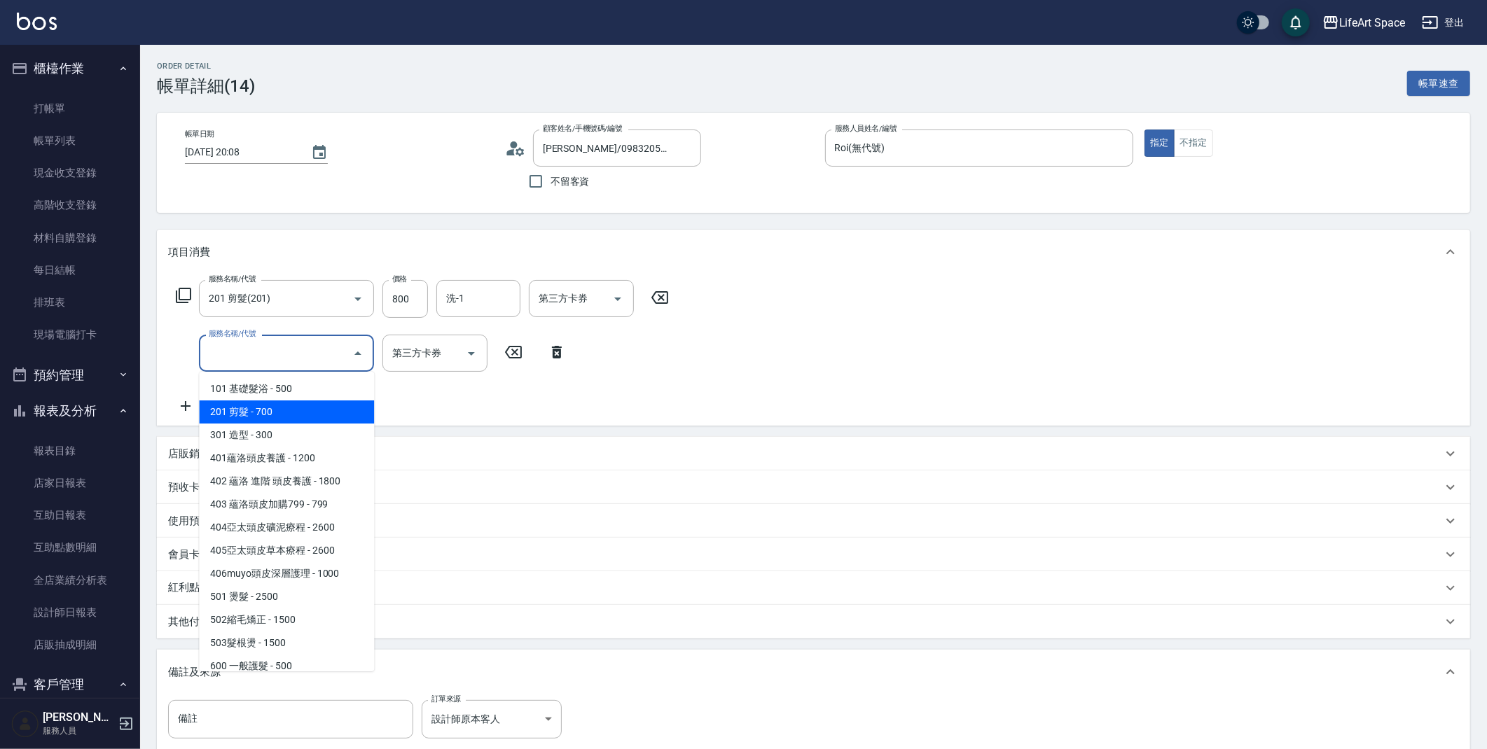
click at [279, 415] on span "201 剪髮 - 700" at bounding box center [286, 412] width 175 height 23
type input "201 剪髮(201)"
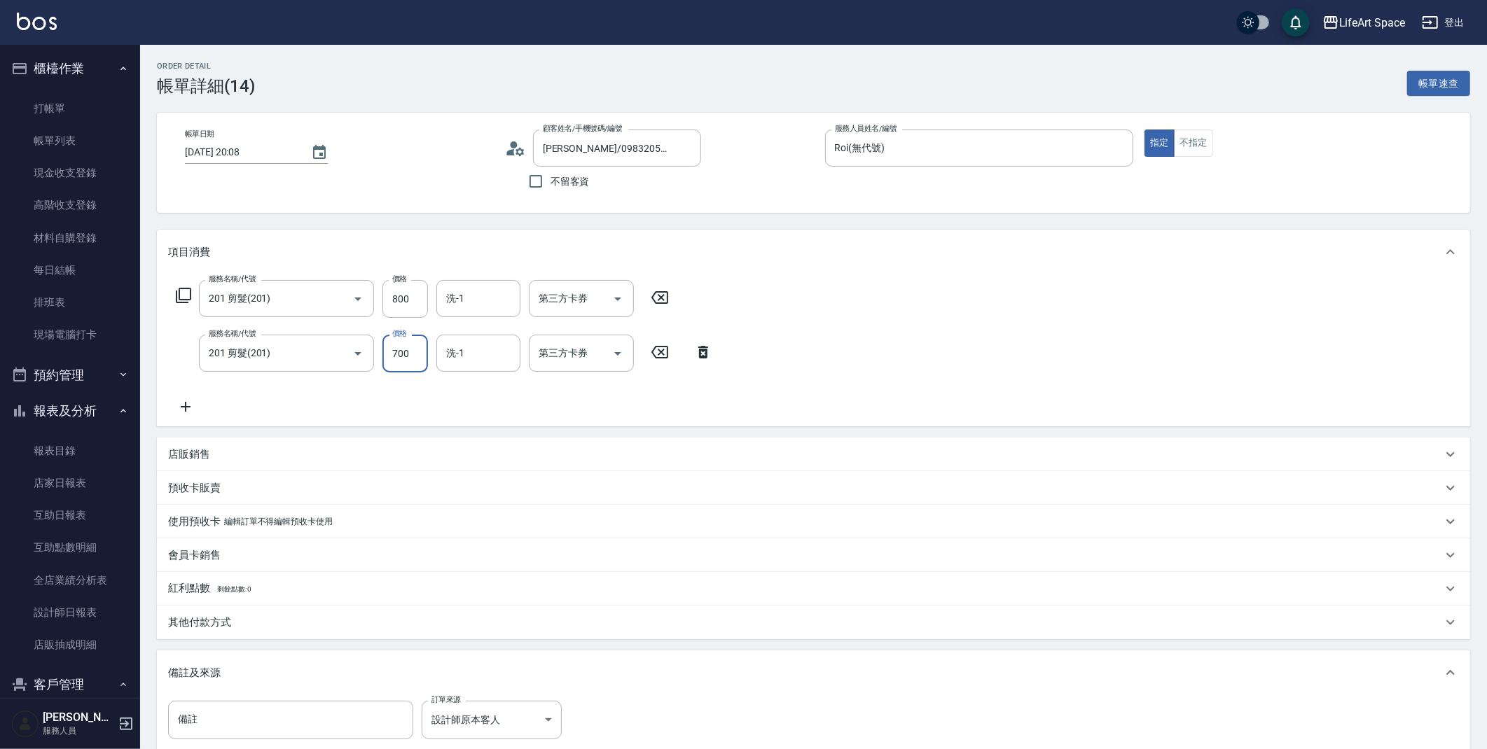
click at [413, 354] on input "700" at bounding box center [405, 354] width 46 height 38
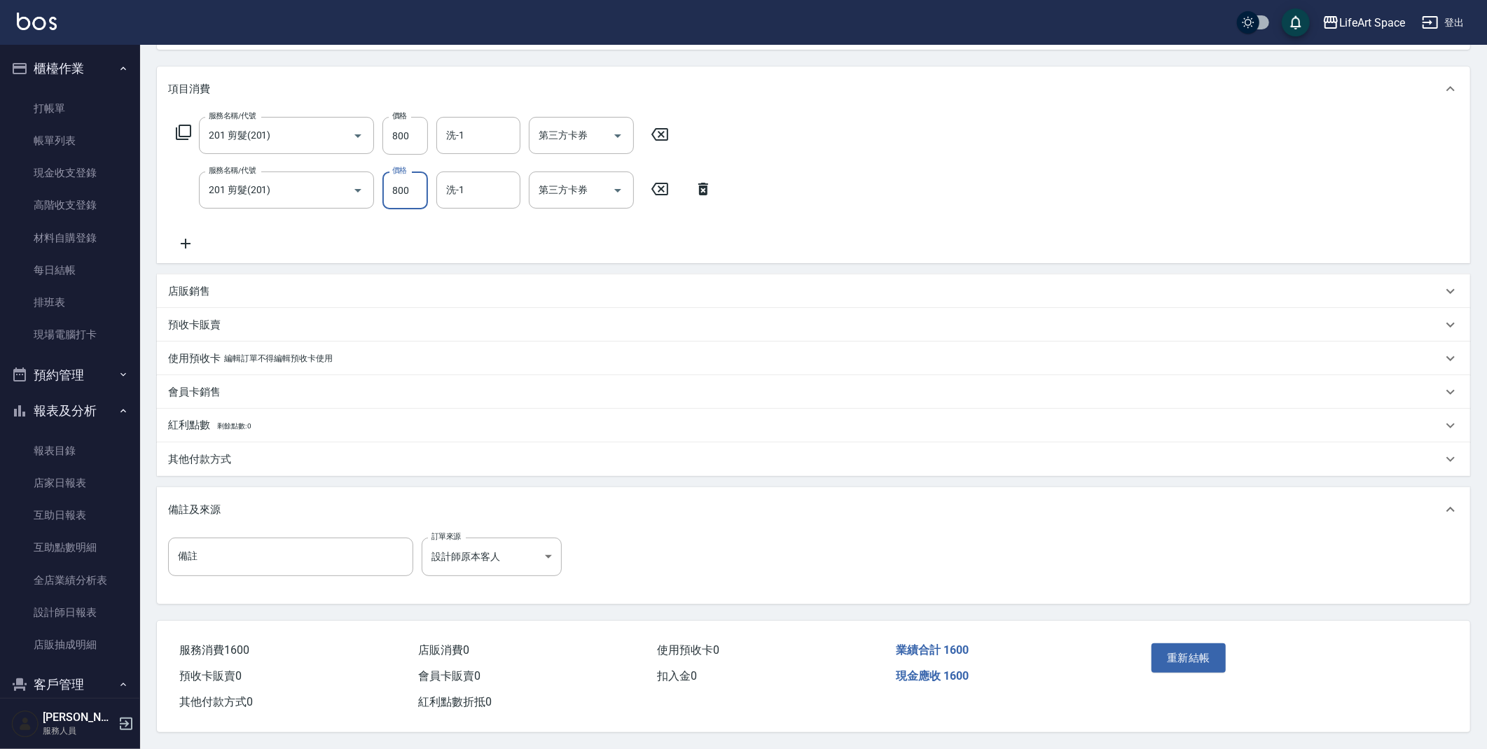
scroll to position [167, 0]
type input "800"
click at [1218, 650] on button "重新結帳" at bounding box center [1189, 658] width 74 height 29
